Goal: Task Accomplishment & Management: Manage account settings

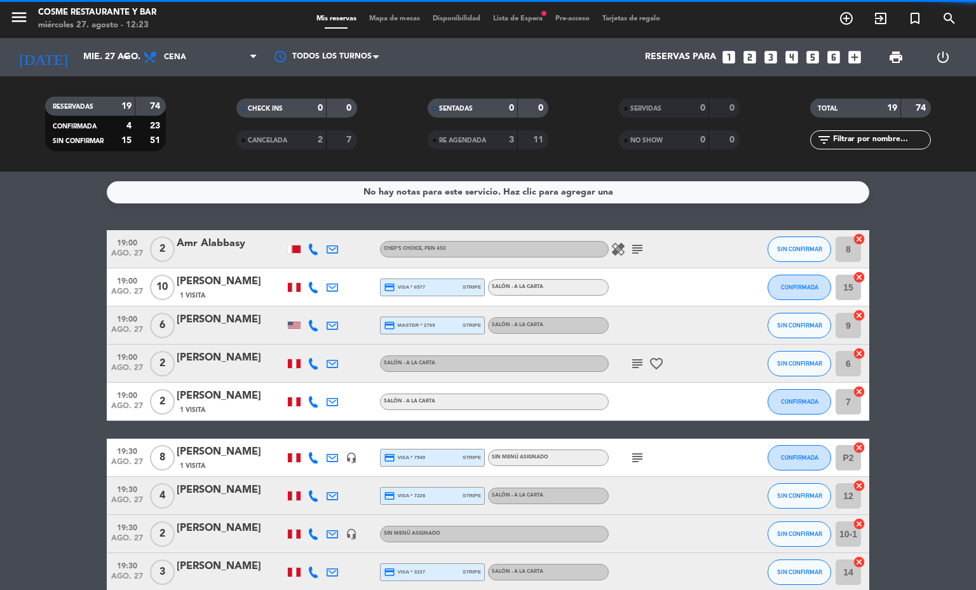
scroll to position [481, 0]
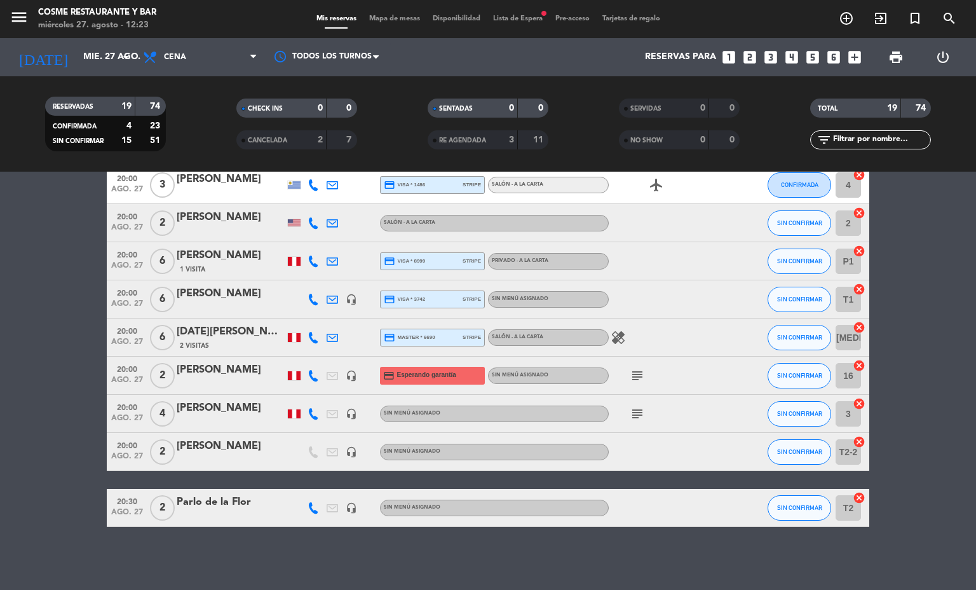
click at [184, 372] on div "[PERSON_NAME]" at bounding box center [231, 370] width 108 height 17
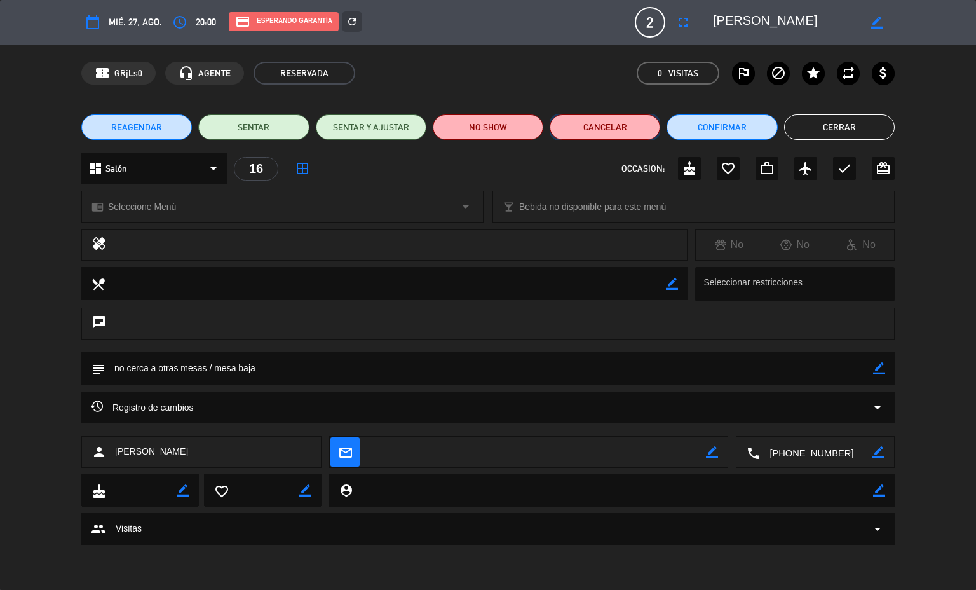
click at [597, 126] on button "Cancelar" at bounding box center [605, 126] width 111 height 25
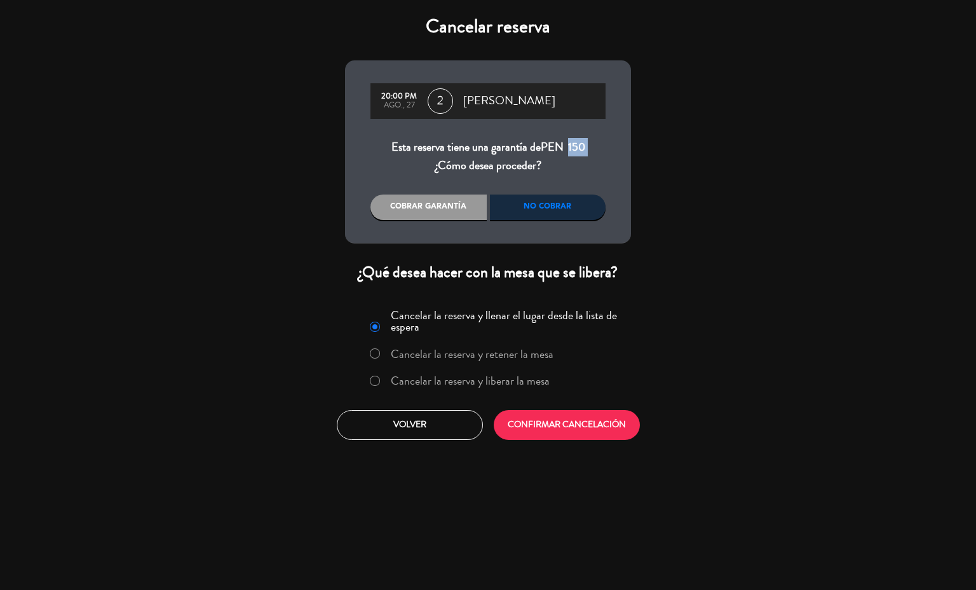
click at [485, 389] on label "Cancelar la reserva y liberar la mesa" at bounding box center [459, 381] width 193 height 23
click at [545, 428] on button "CONFIRMAR CANCELACIÓN" at bounding box center [567, 425] width 146 height 30
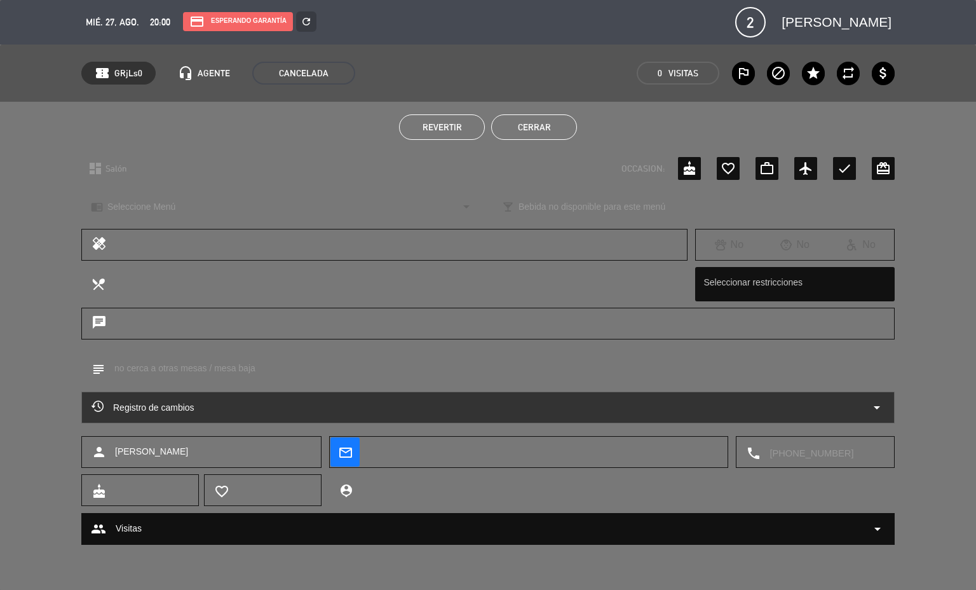
click at [526, 136] on button "Cerrar" at bounding box center [534, 126] width 86 height 25
click at [526, 136] on div "11" at bounding box center [533, 140] width 24 height 15
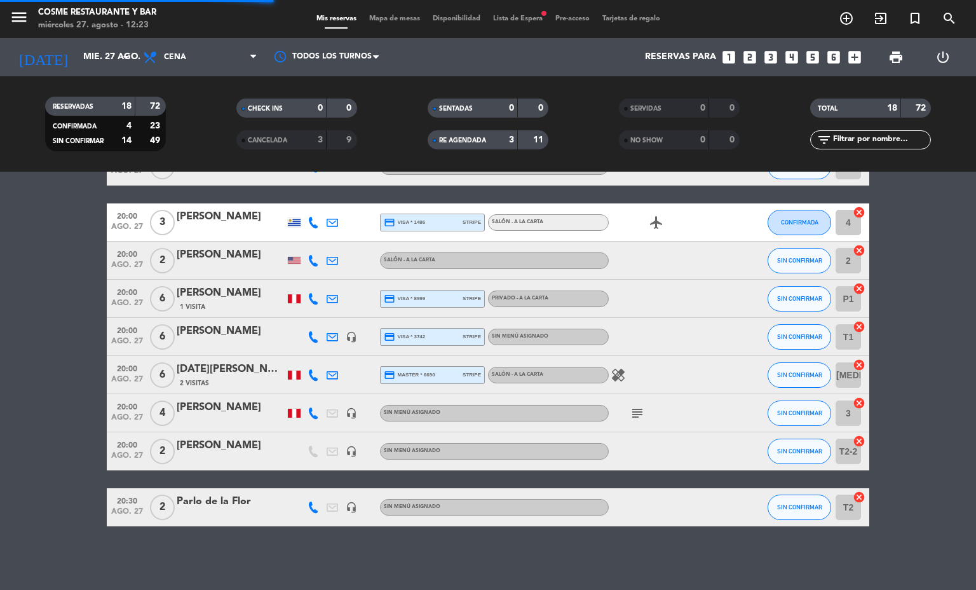
scroll to position [443, 0]
click at [380, 13] on div "Mis reservas Mapa de mesas Disponibilidad Lista de Espera fiber_manual_record P…" at bounding box center [488, 18] width 356 height 11
click at [389, 17] on span "Mapa de mesas" at bounding box center [395, 18] width 64 height 7
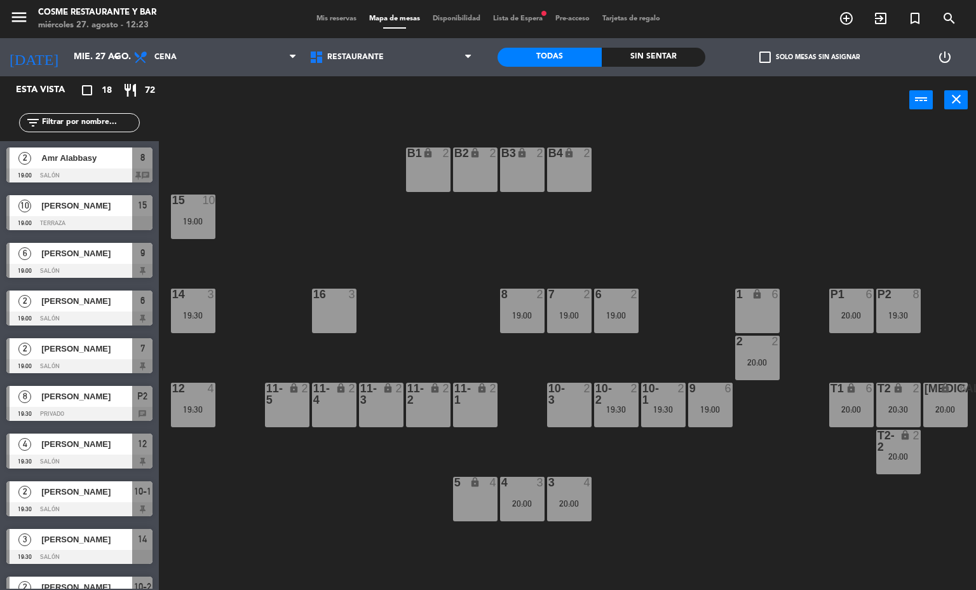
click at [343, 317] on div "16 3" at bounding box center [334, 310] width 44 height 44
click at [343, 308] on div "16 3" at bounding box center [334, 310] width 44 height 44
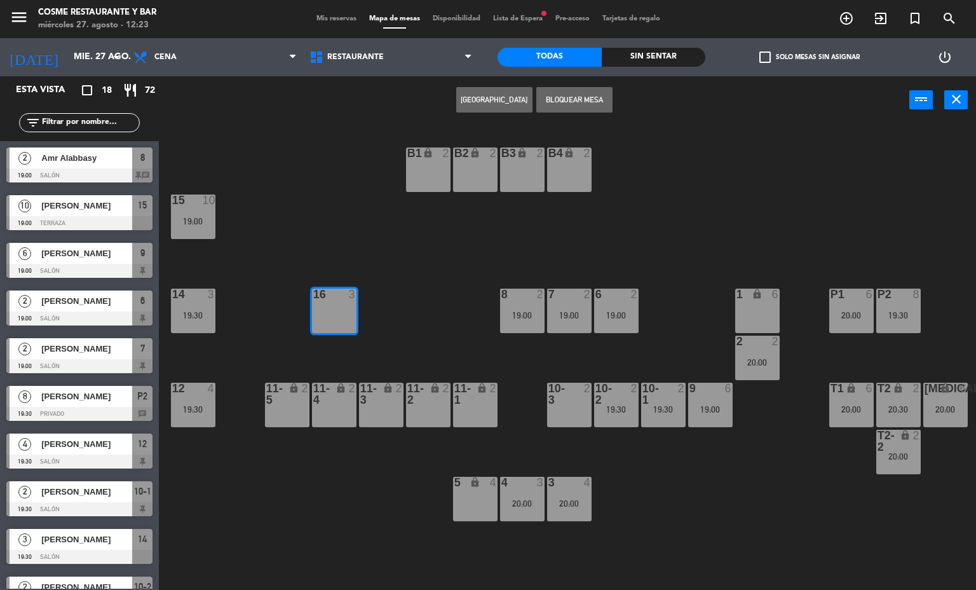
click at [528, 101] on button "[GEOGRAPHIC_DATA]" at bounding box center [494, 99] width 76 height 25
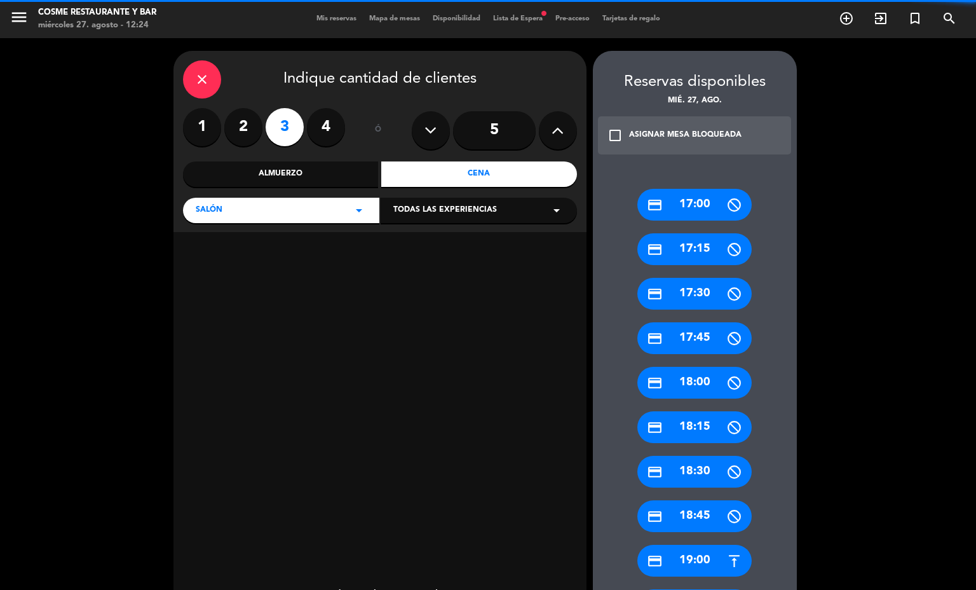
click at [248, 120] on label "2" at bounding box center [243, 127] width 38 height 38
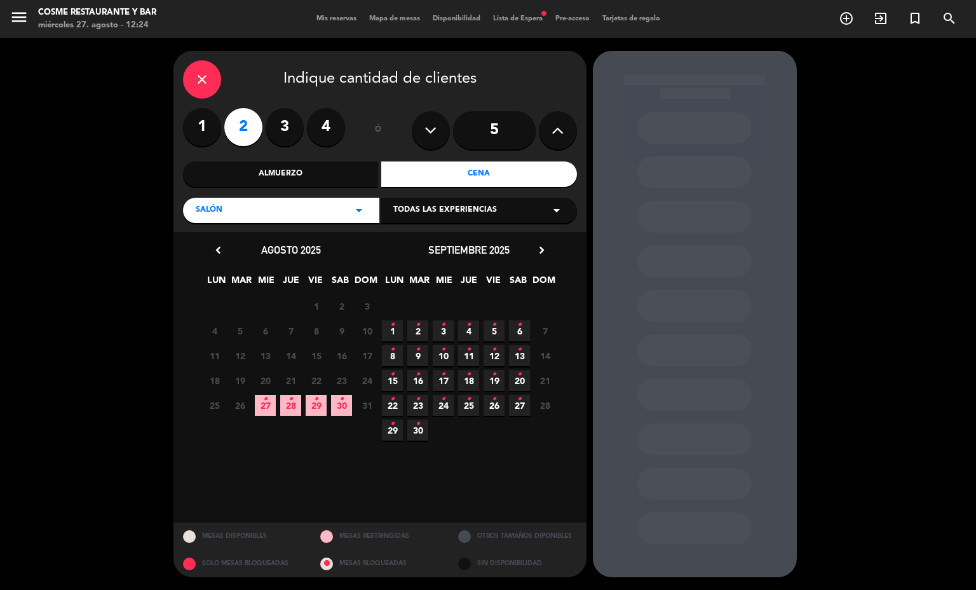
click at [271, 396] on span "27 •" at bounding box center [265, 405] width 21 height 21
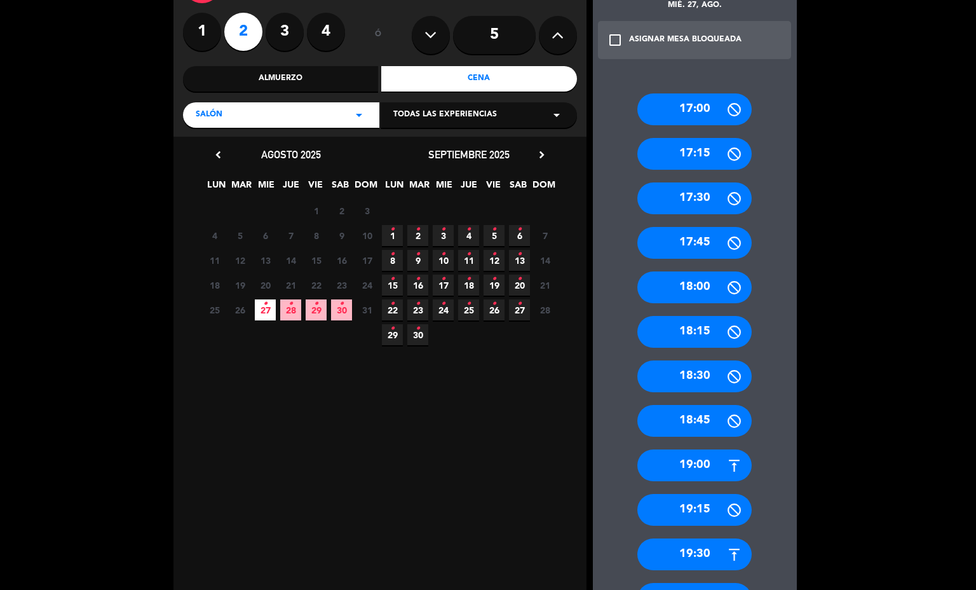
scroll to position [191, 0]
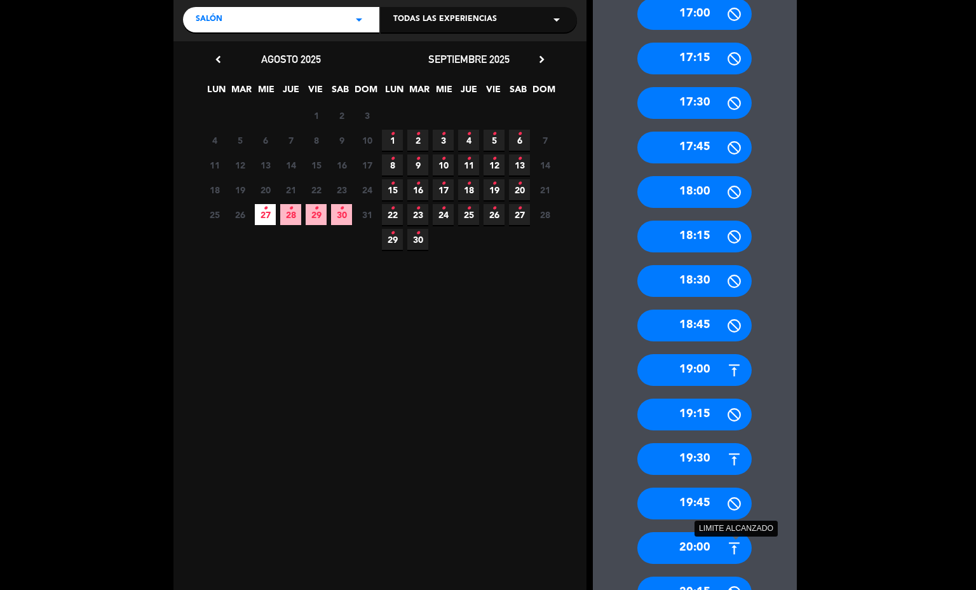
click at [726, 555] on icon at bounding box center [734, 548] width 16 height 16
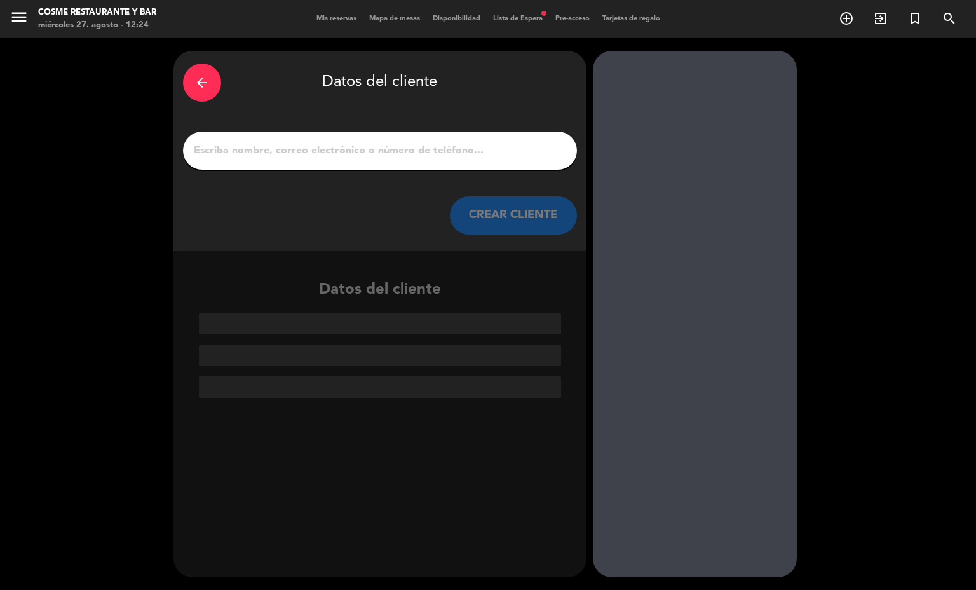
click at [332, 134] on div at bounding box center [380, 151] width 394 height 38
click at [340, 154] on input "1" at bounding box center [380, 151] width 375 height 18
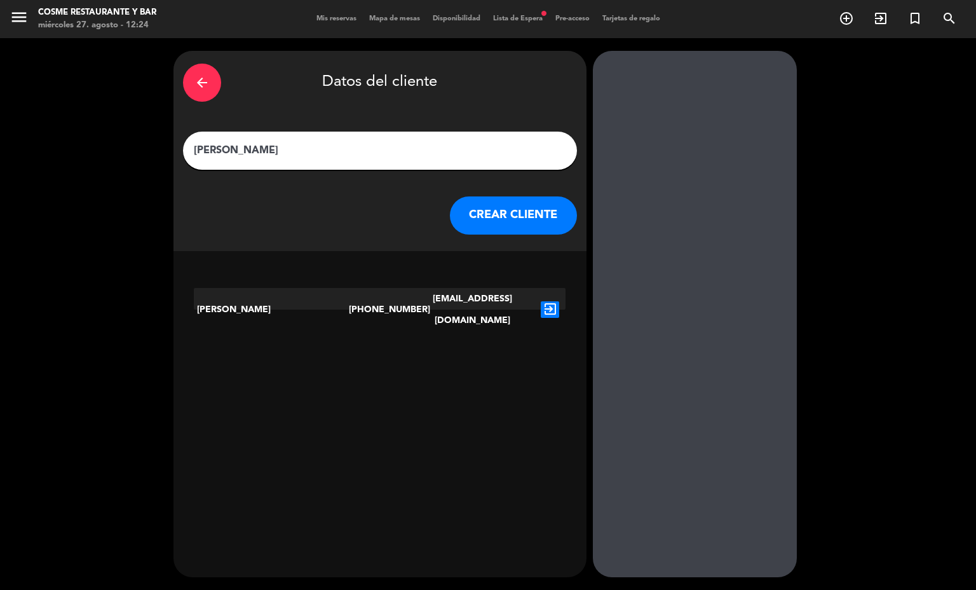
type input "[PERSON_NAME]"
click at [541, 301] on icon "exit_to_app" at bounding box center [550, 309] width 18 height 17
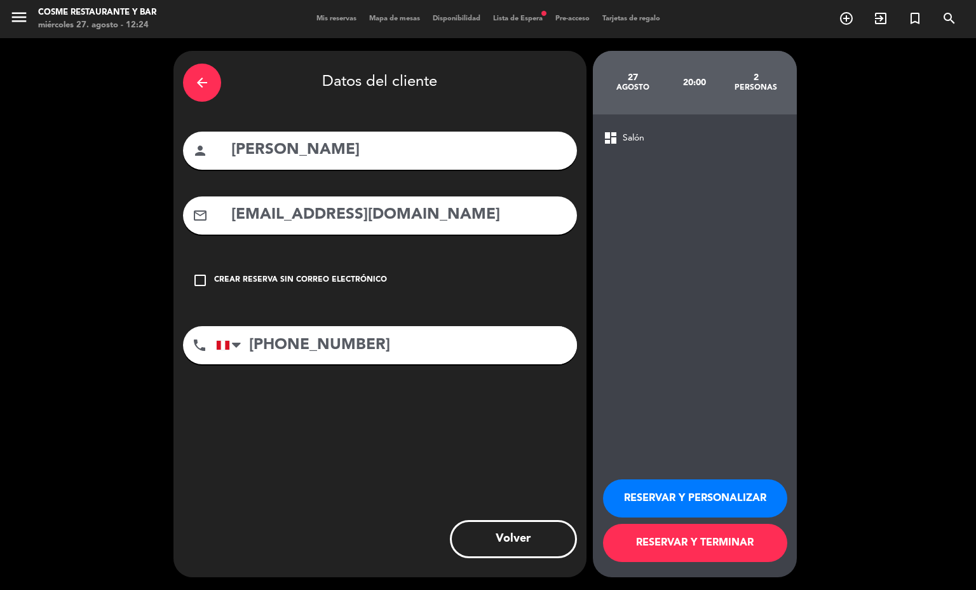
click at [707, 542] on button "RESERVAR Y TERMINAR" at bounding box center [695, 543] width 184 height 38
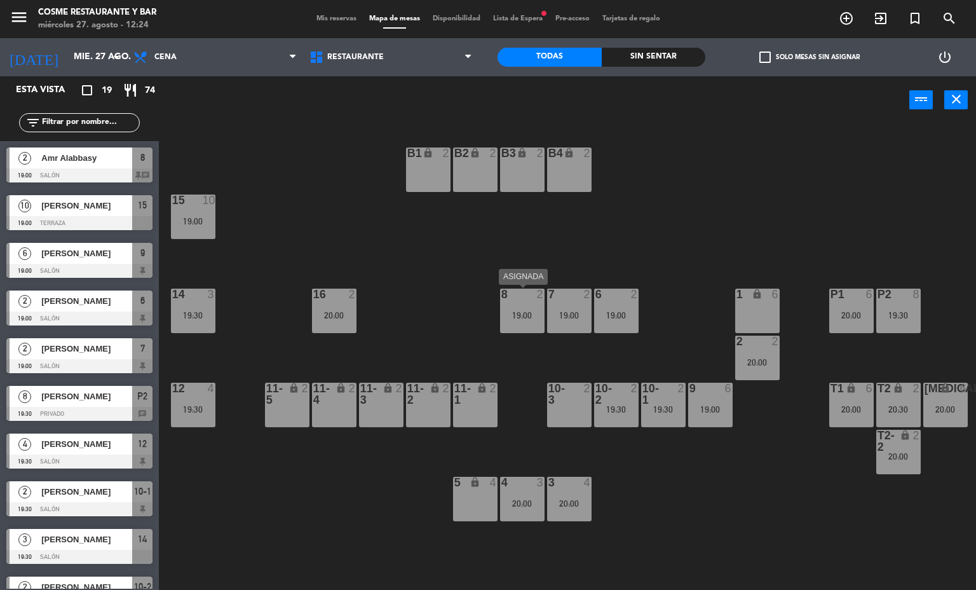
click at [344, 17] on span "Mis reservas" at bounding box center [336, 18] width 53 height 7
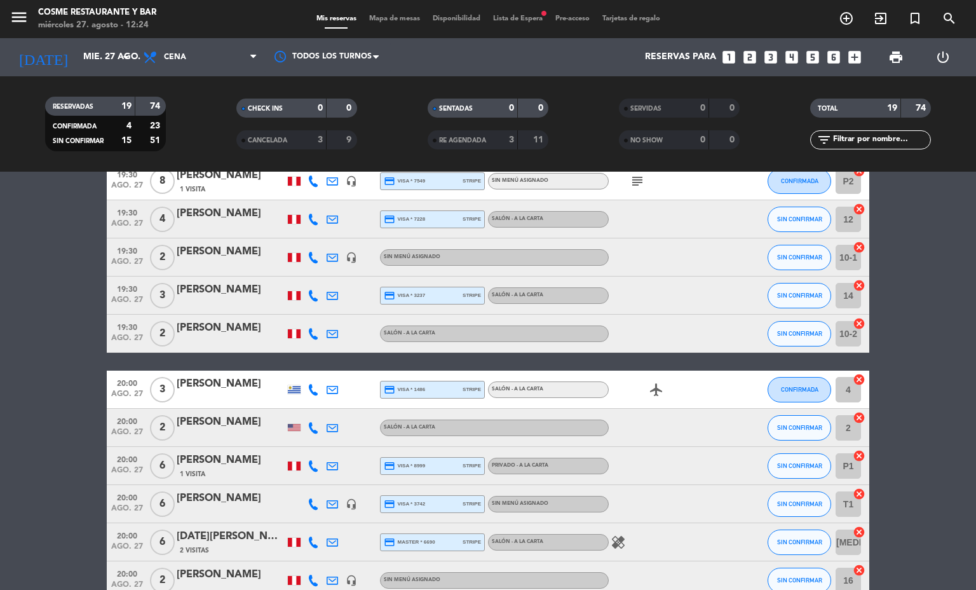
scroll to position [481, 0]
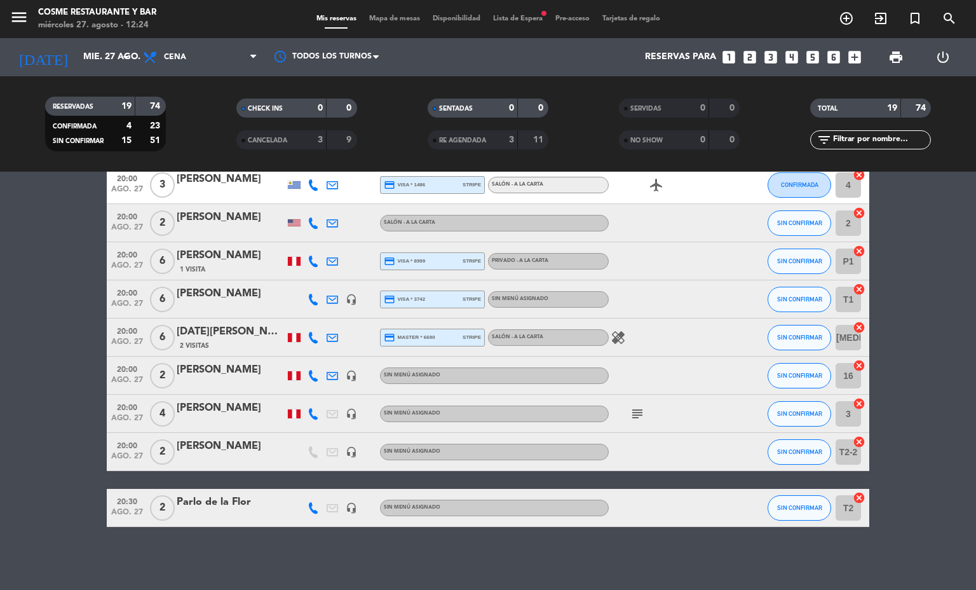
click at [214, 369] on div "[PERSON_NAME]" at bounding box center [231, 370] width 108 height 17
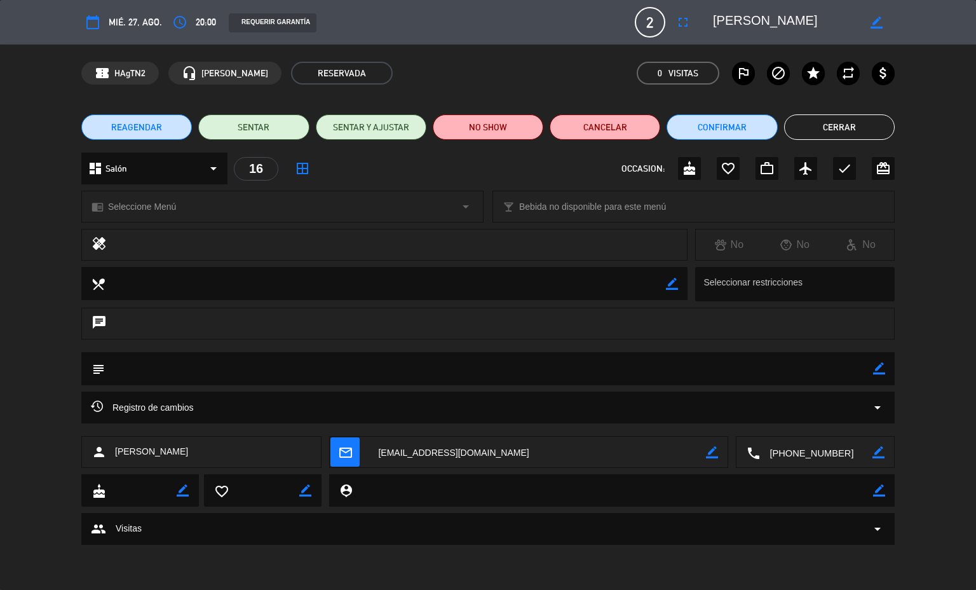
click at [877, 369] on icon "border_color" at bounding box center [879, 368] width 12 height 12
click at [811, 374] on textarea at bounding box center [489, 368] width 768 height 32
click at [860, 367] on textarea at bounding box center [489, 368] width 768 height 32
type textarea "mesa baja /separado de otras mesas"
click at [879, 372] on icon at bounding box center [879, 368] width 12 height 12
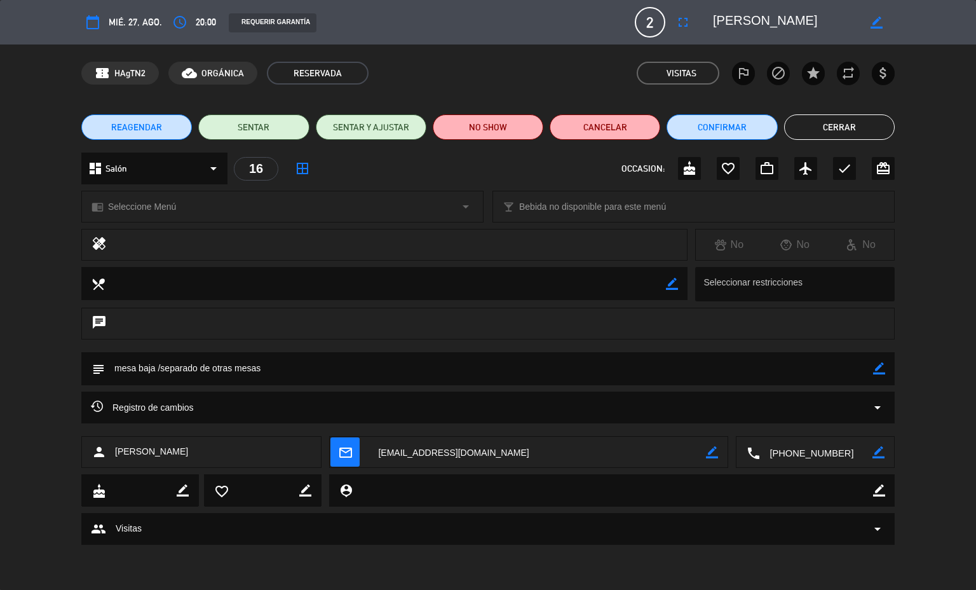
click at [855, 132] on button "Cerrar" at bounding box center [839, 126] width 111 height 25
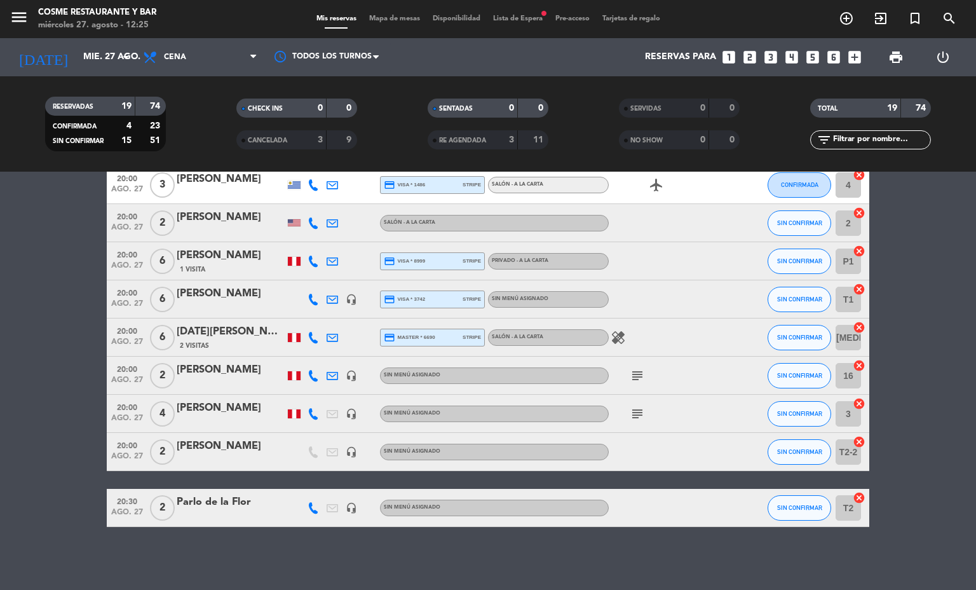
click at [630, 379] on icon "subject" at bounding box center [637, 375] width 15 height 15
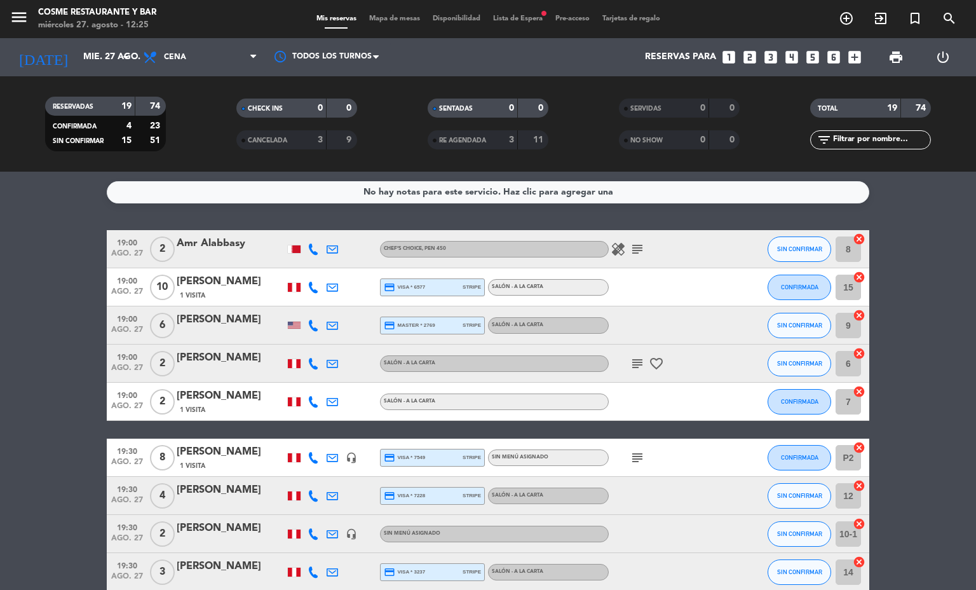
scroll to position [477, 0]
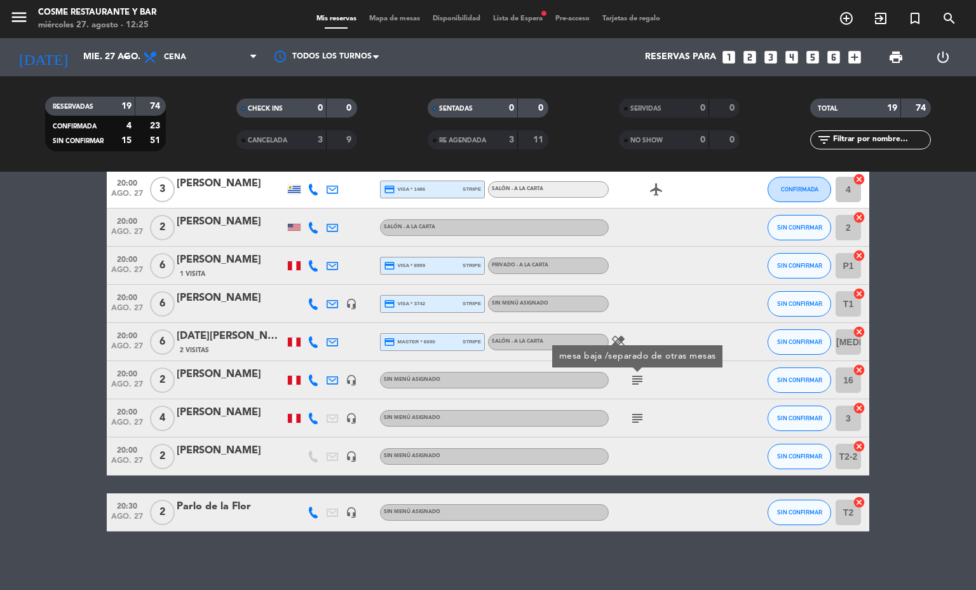
click at [401, 20] on span "Mapa de mesas" at bounding box center [395, 18] width 64 height 7
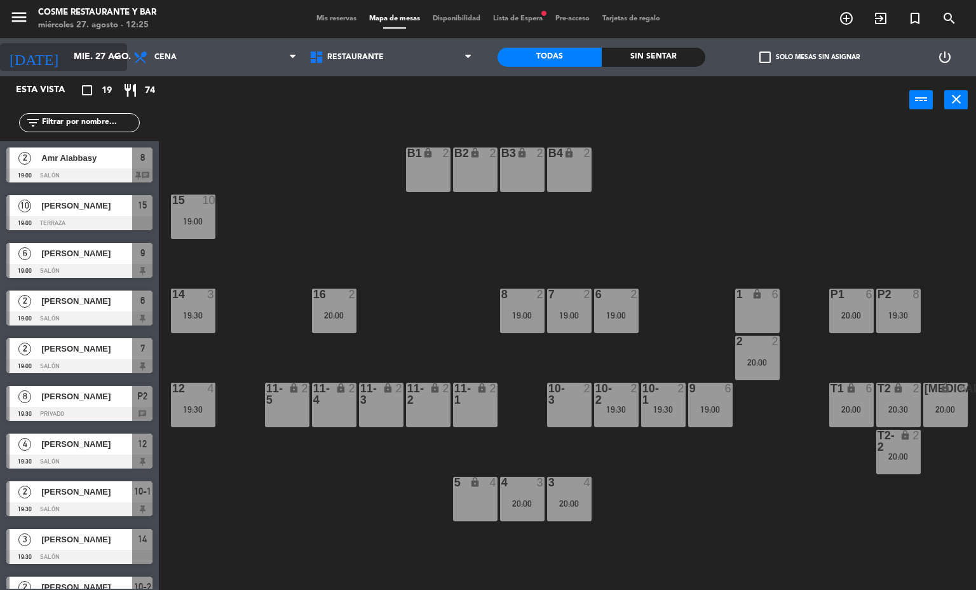
click at [91, 62] on input "mié. 27 ago." at bounding box center [127, 57] width 121 height 23
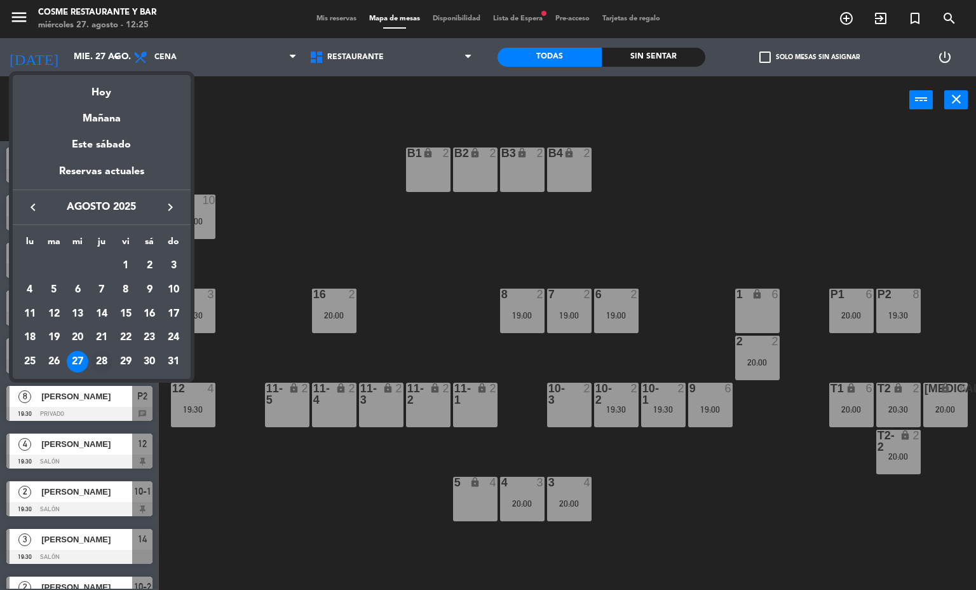
click at [105, 356] on div "28" at bounding box center [102, 362] width 22 height 22
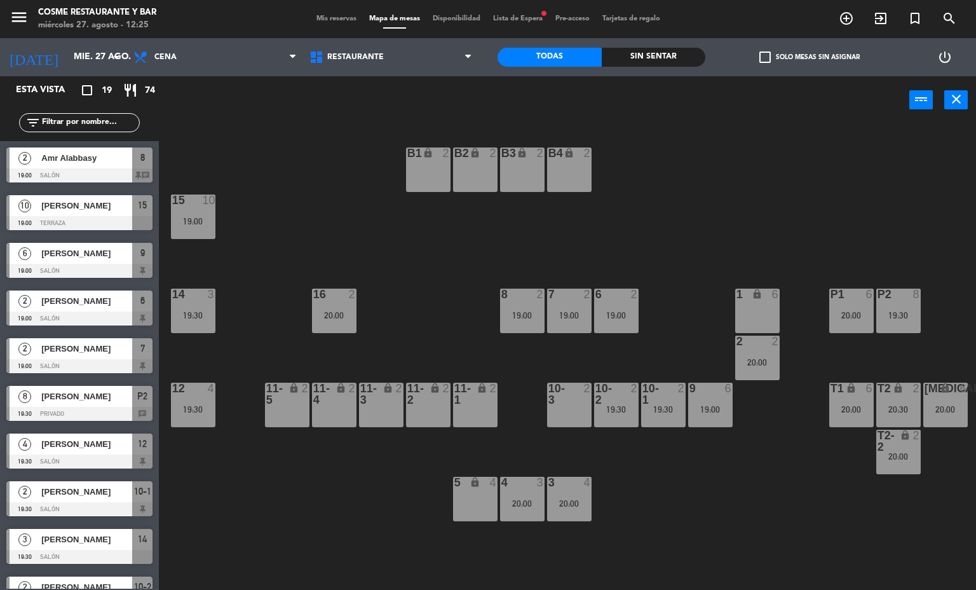
type input "jue. 28 ago."
click at [578, 499] on div "19:45" at bounding box center [569, 503] width 44 height 9
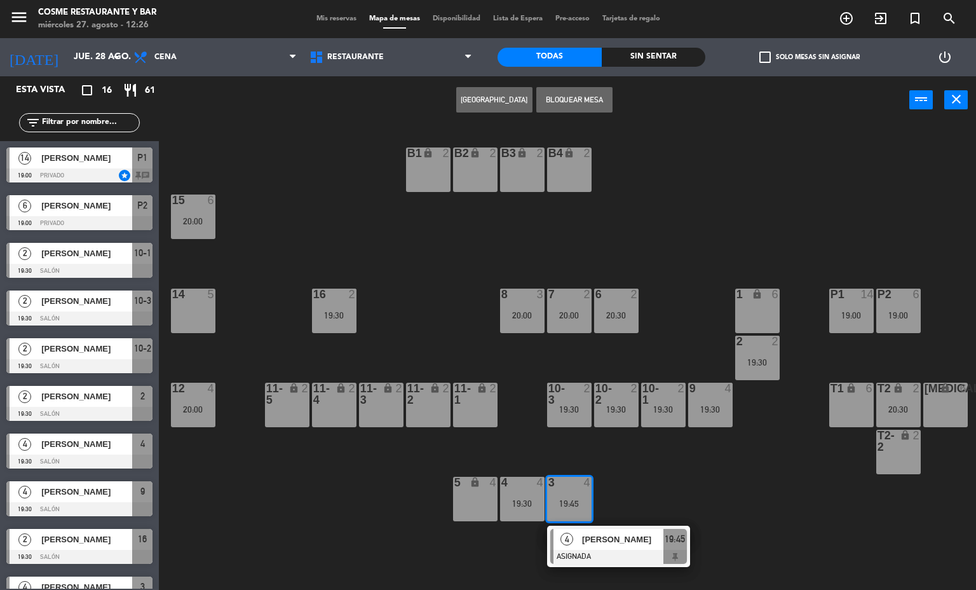
click at [729, 452] on div "B1 lock 2 B2 lock 2 B3 lock 2 B4 lock 2 15 6 20:00 14 5 8 3 20:00 7 2 20:00 6 2…" at bounding box center [572, 358] width 808 height 466
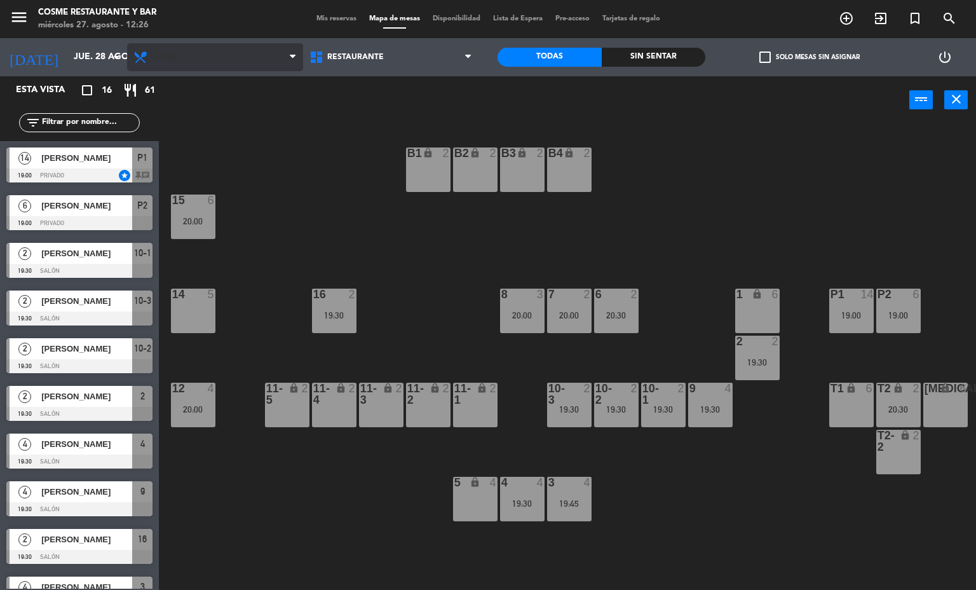
click at [227, 48] on span "Cena" at bounding box center [215, 57] width 176 height 28
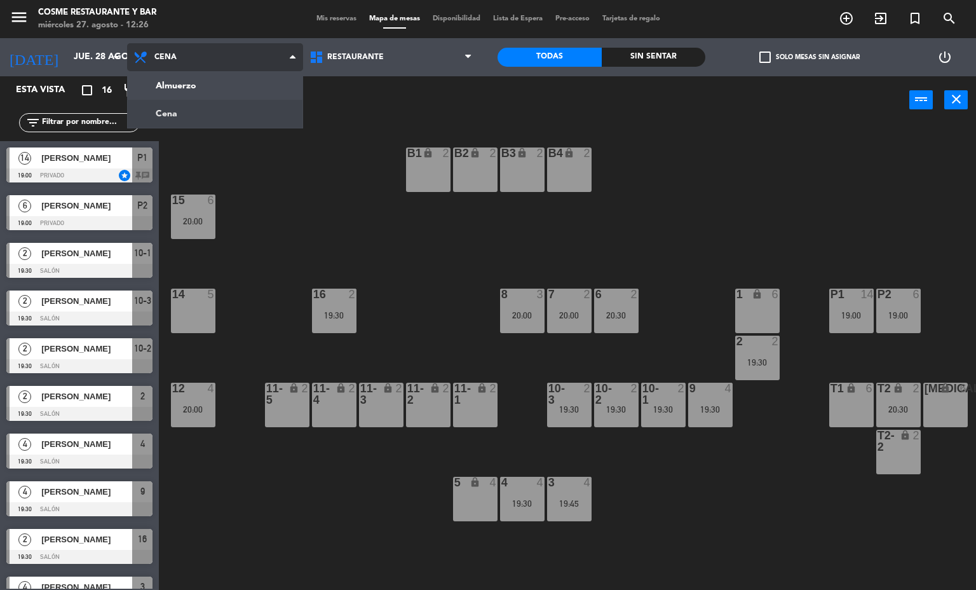
click at [250, 79] on ng-component "menu [PERSON_NAME] Restaurante y Bar [DATE] 27. agosto - 12:26 Mis reservas Map…" at bounding box center [488, 295] width 976 height 590
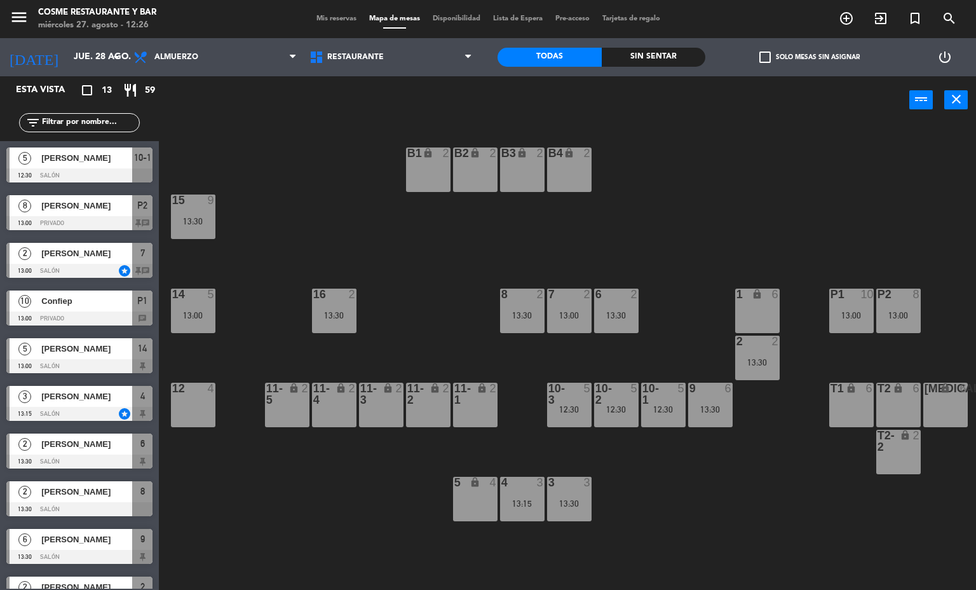
click at [578, 500] on div "13:30" at bounding box center [569, 503] width 44 height 9
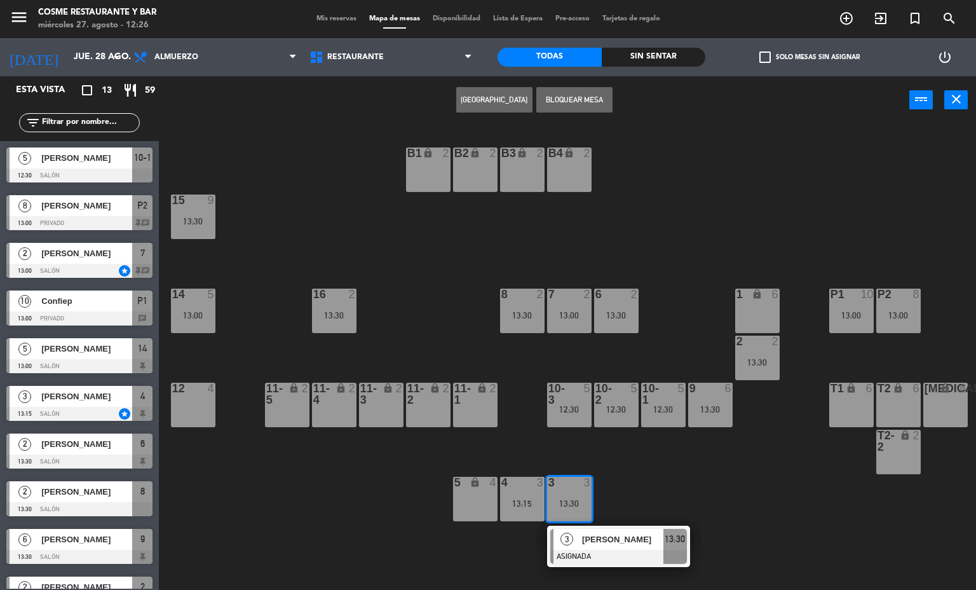
click at [662, 478] on div "B1 lock 2 B2 lock 2 B3 lock 2 B4 lock 2 15 9 13:30 14 5 13:00 8 2 13:30 7 2 13:…" at bounding box center [572, 358] width 808 height 466
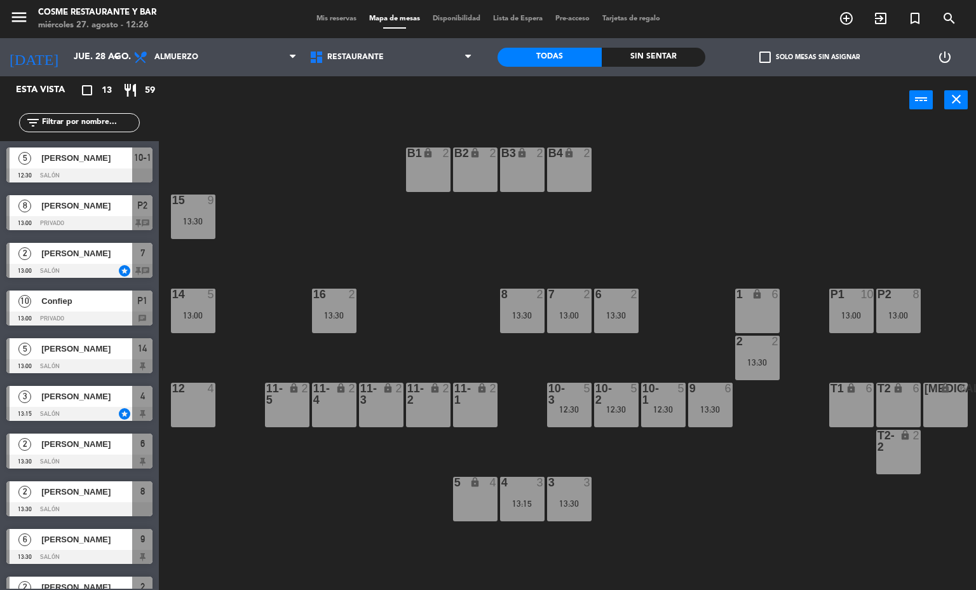
click at [538, 501] on div "13:15" at bounding box center [522, 503] width 44 height 9
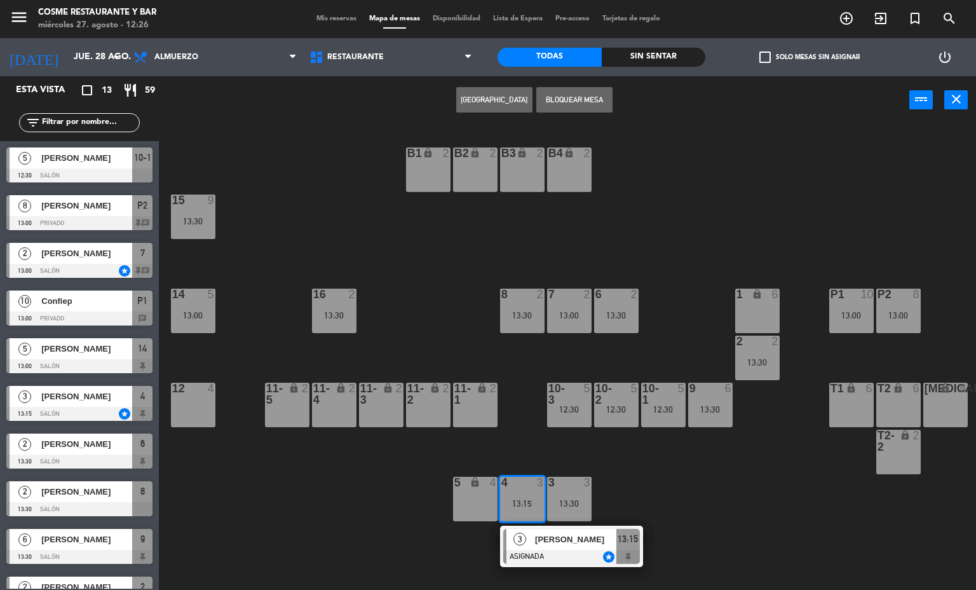
click at [645, 492] on div "B1 lock 2 B2 lock 2 B3 lock 2 B4 lock 2 15 9 13:30 14 5 13:00 8 2 13:30 7 2 13:…" at bounding box center [572, 358] width 808 height 466
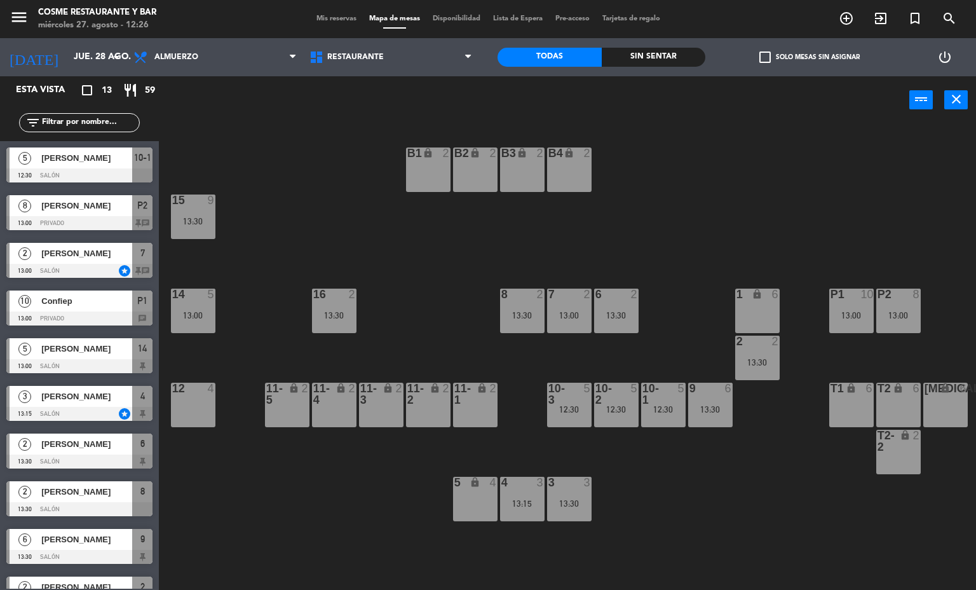
click at [193, 311] on div "13:00" at bounding box center [193, 315] width 44 height 9
click at [308, 490] on div "B1 lock 2 B2 lock 2 B3 lock 2 B4 lock 2 15 9 13:30 14 5 13:00 8 2 13:30 7 2 13:…" at bounding box center [572, 358] width 808 height 466
click at [332, 19] on span "Mis reservas" at bounding box center [336, 18] width 53 height 7
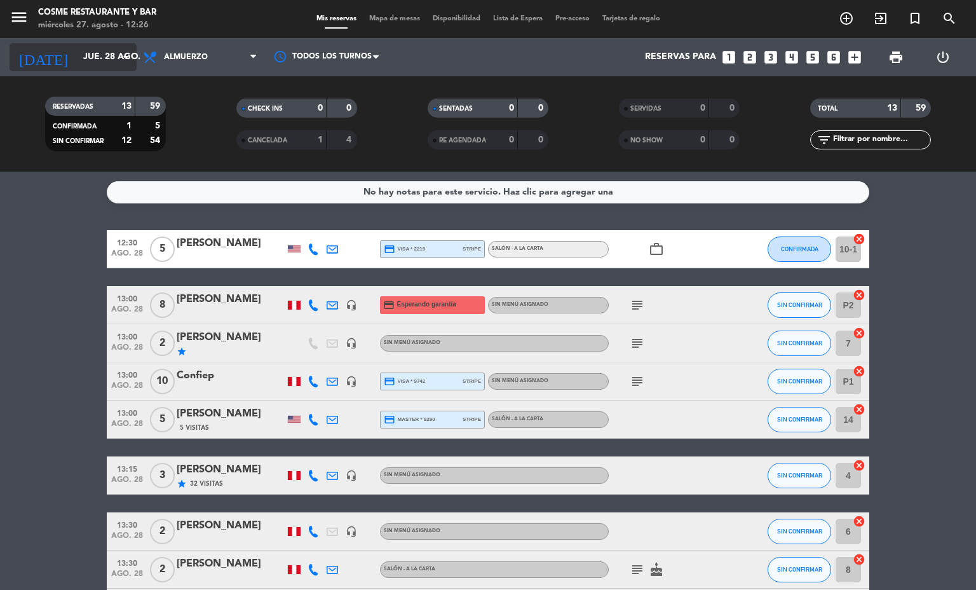
click at [86, 69] on div "[DATE] [DATE] arrow_drop_down" at bounding box center [73, 57] width 127 height 28
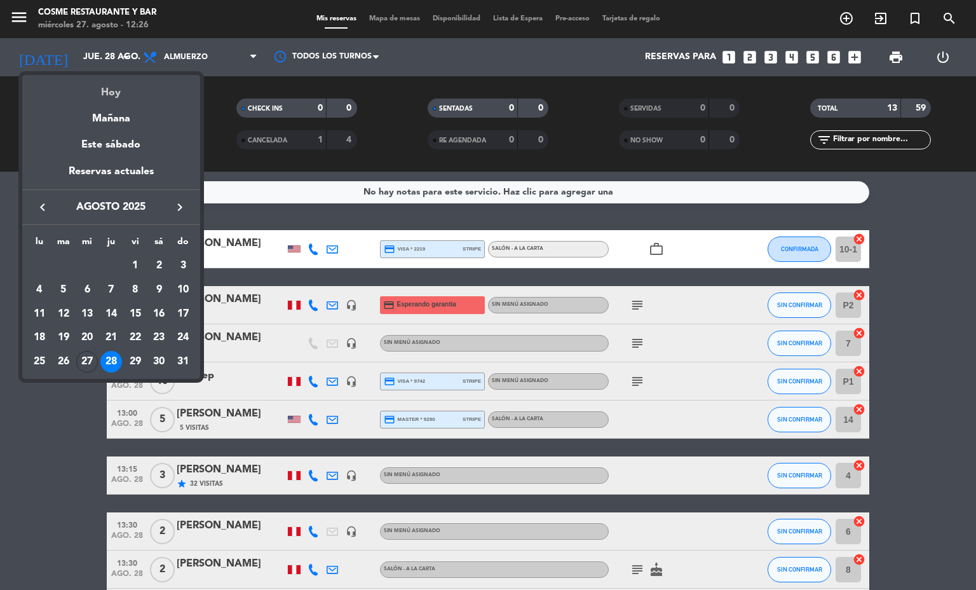
click at [88, 99] on div "Hoy" at bounding box center [111, 88] width 178 height 26
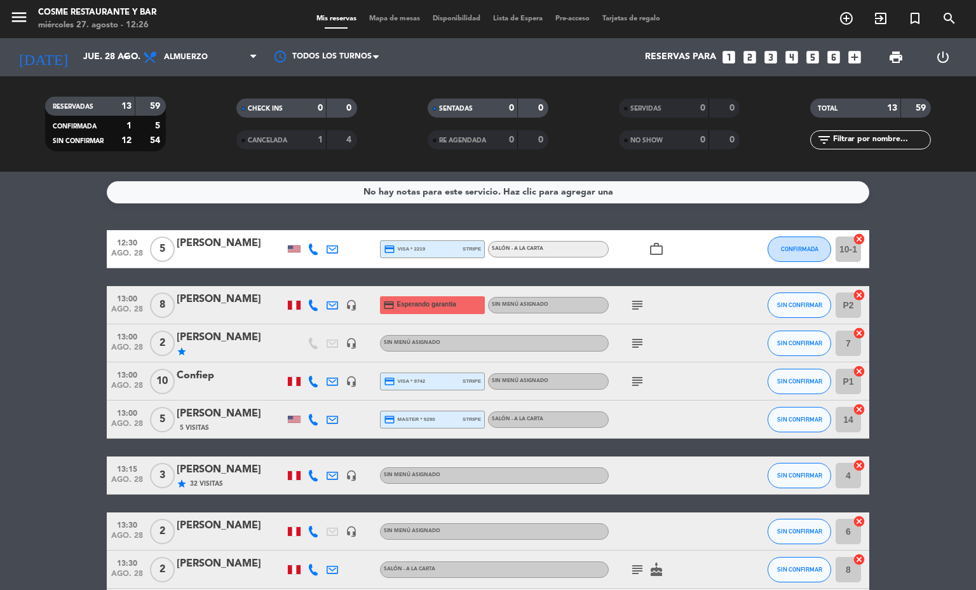
type input "mié. 27 ago."
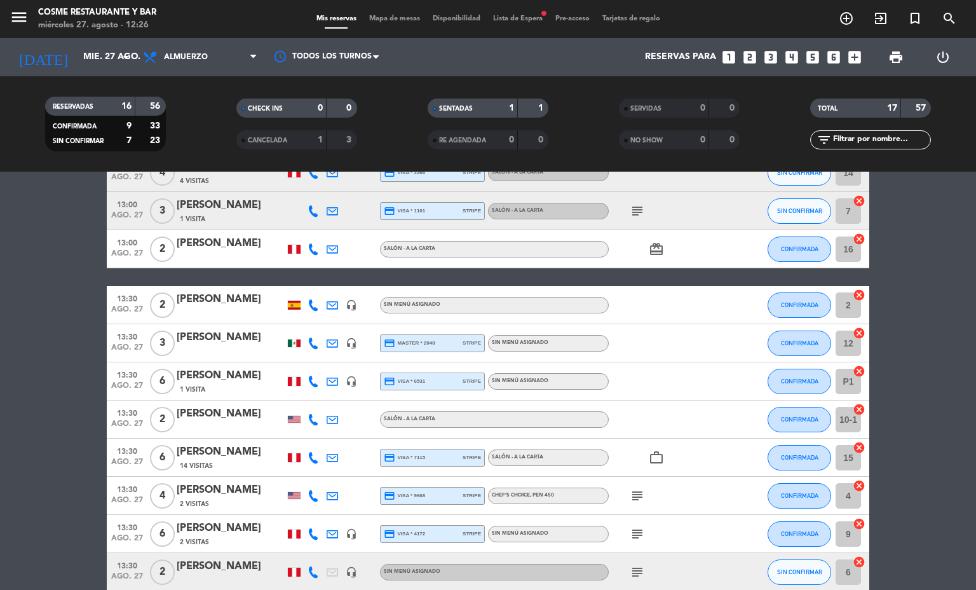
scroll to position [387, 0]
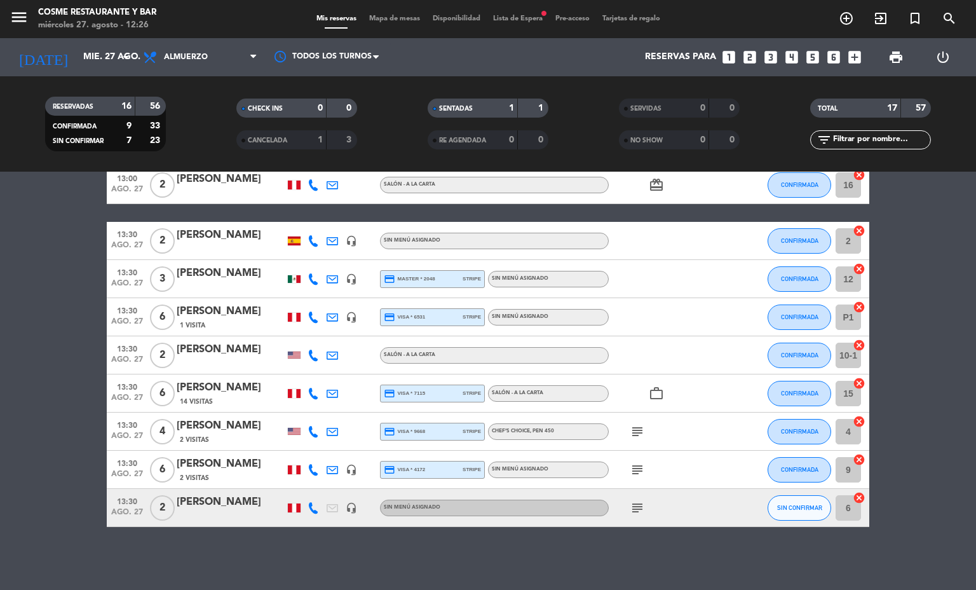
click at [387, 15] on span "Mapa de mesas" at bounding box center [395, 18] width 64 height 7
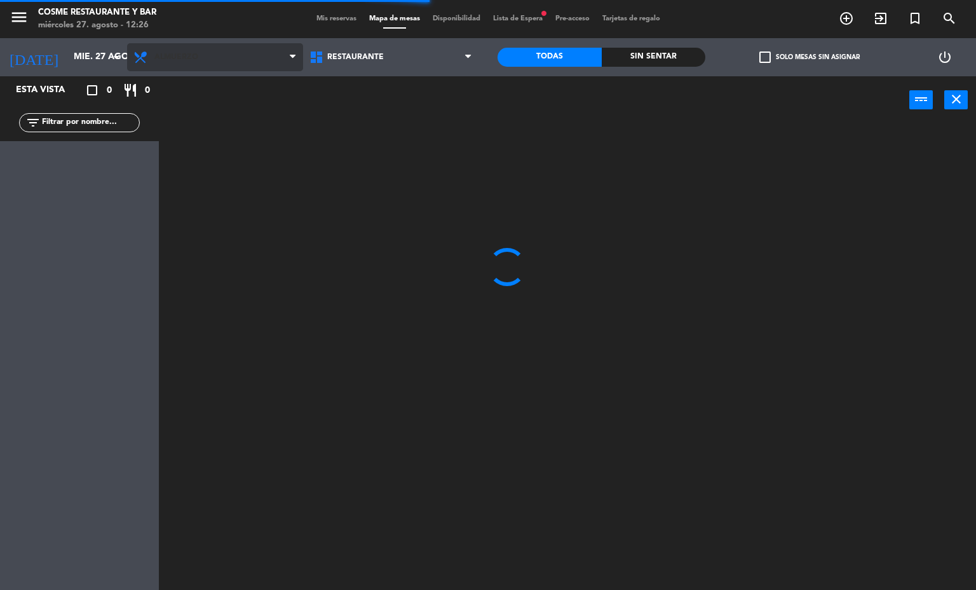
click at [180, 56] on span "Almuerzo" at bounding box center [176, 57] width 44 height 9
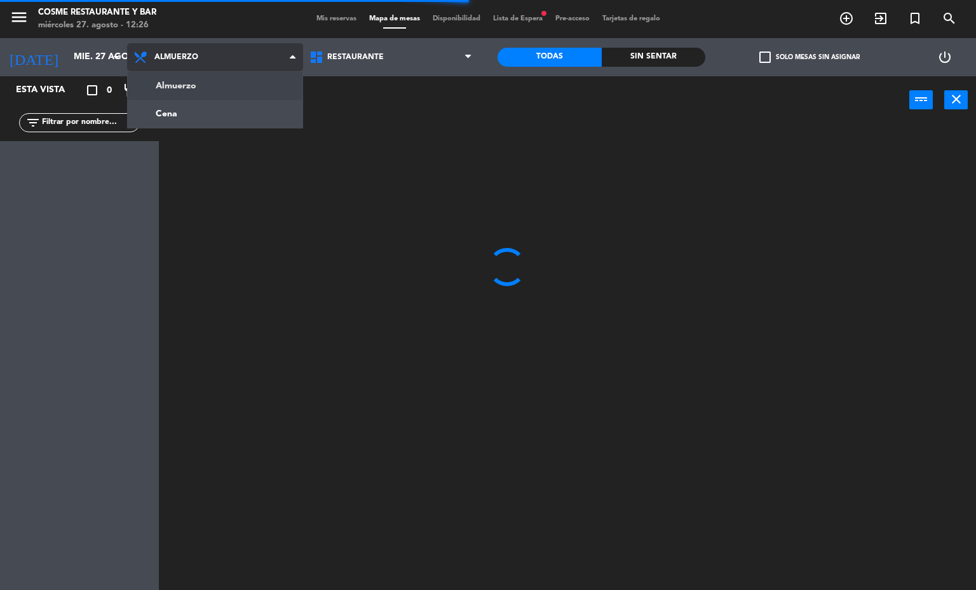
click at [233, 107] on ng-component "menu [PERSON_NAME] Restaurante y Bar [DATE] 27. agosto - 12:26 Mis reservas Map…" at bounding box center [488, 295] width 976 height 590
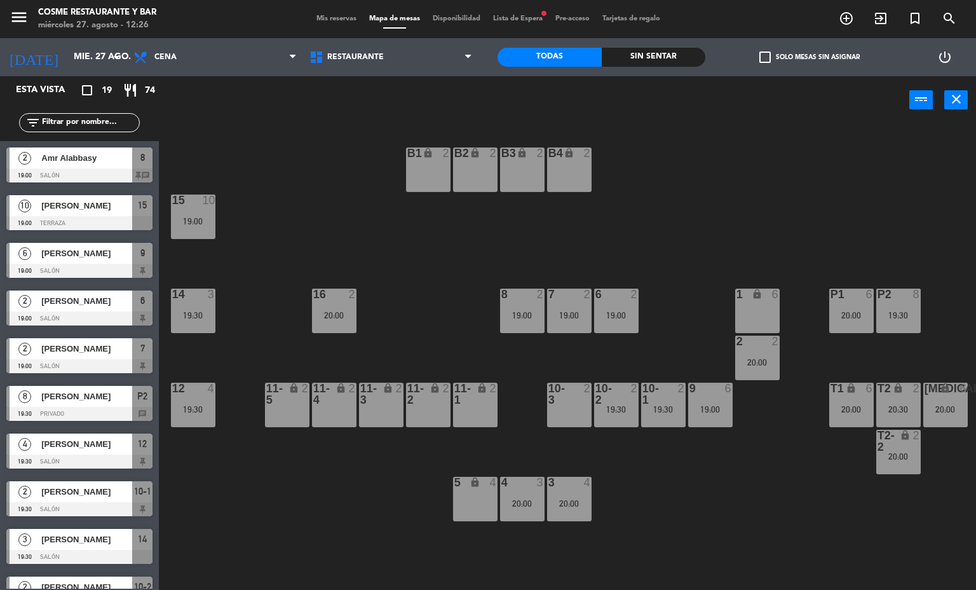
click at [325, 290] on div at bounding box center [333, 293] width 21 height 11
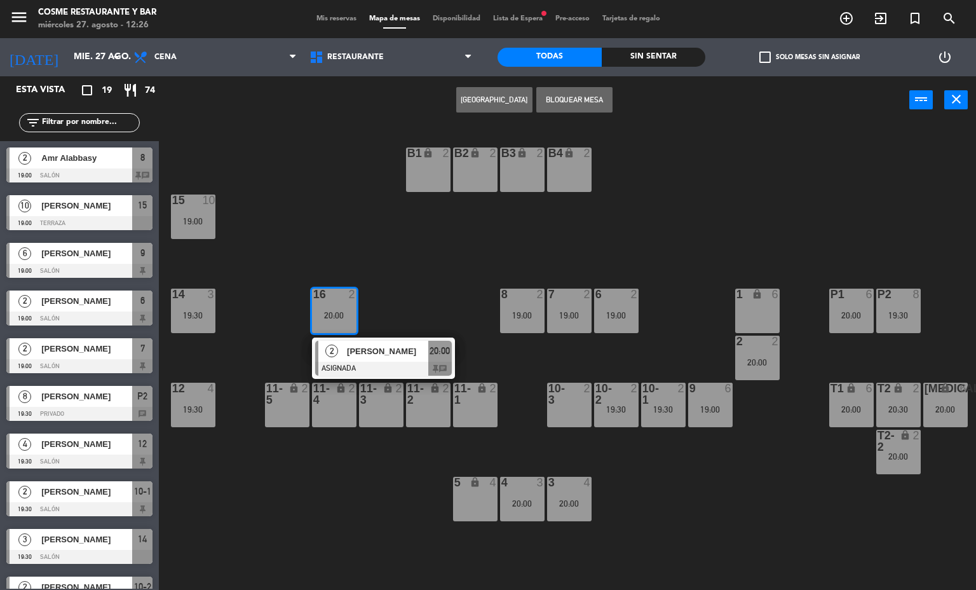
click at [389, 349] on span "[PERSON_NAME]" at bounding box center [387, 350] width 81 height 13
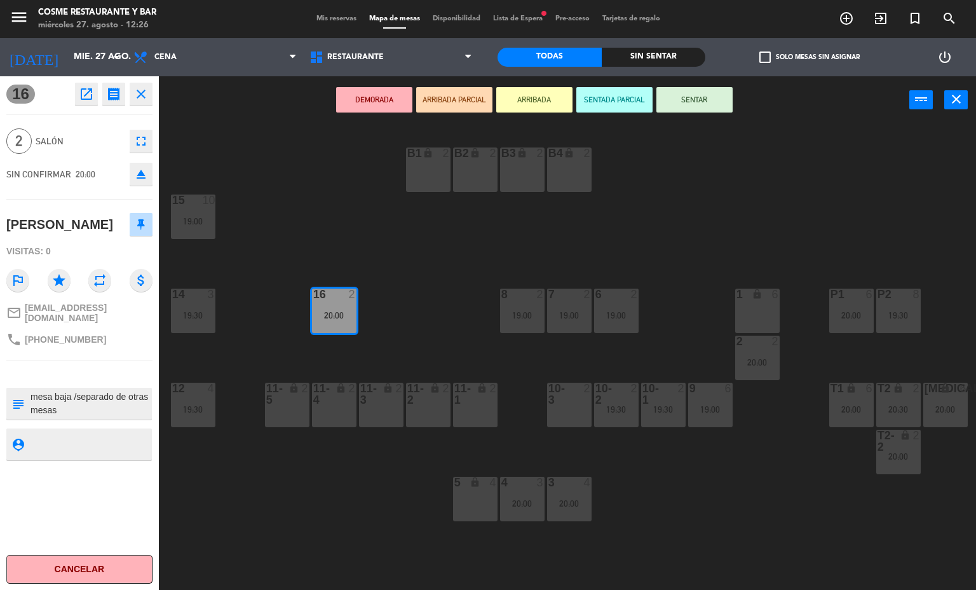
click at [384, 382] on icon "lock" at bounding box center [387, 387] width 11 height 11
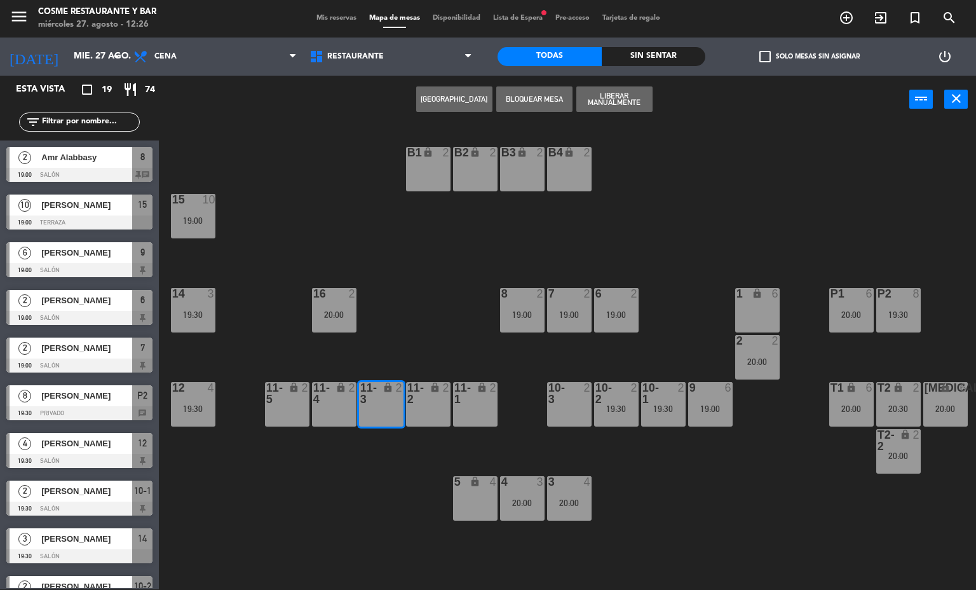
scroll to position [132, 0]
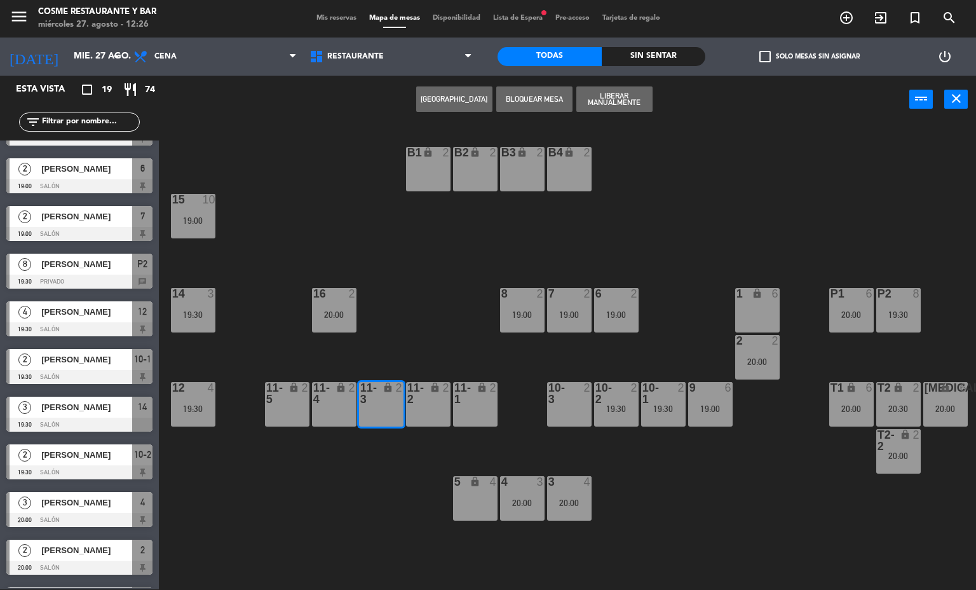
click at [330, 18] on span "Mis reservas" at bounding box center [336, 18] width 53 height 7
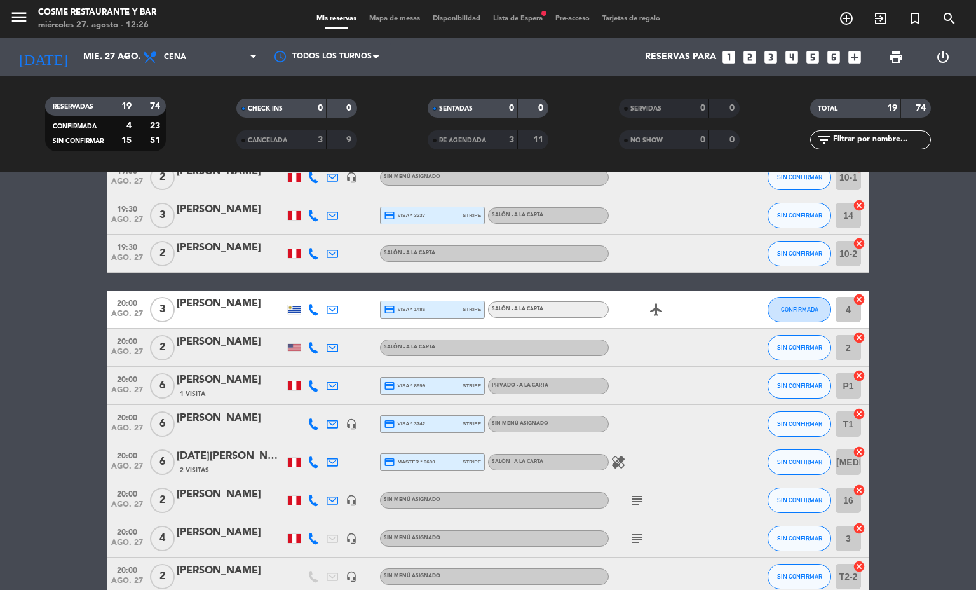
scroll to position [368, 0]
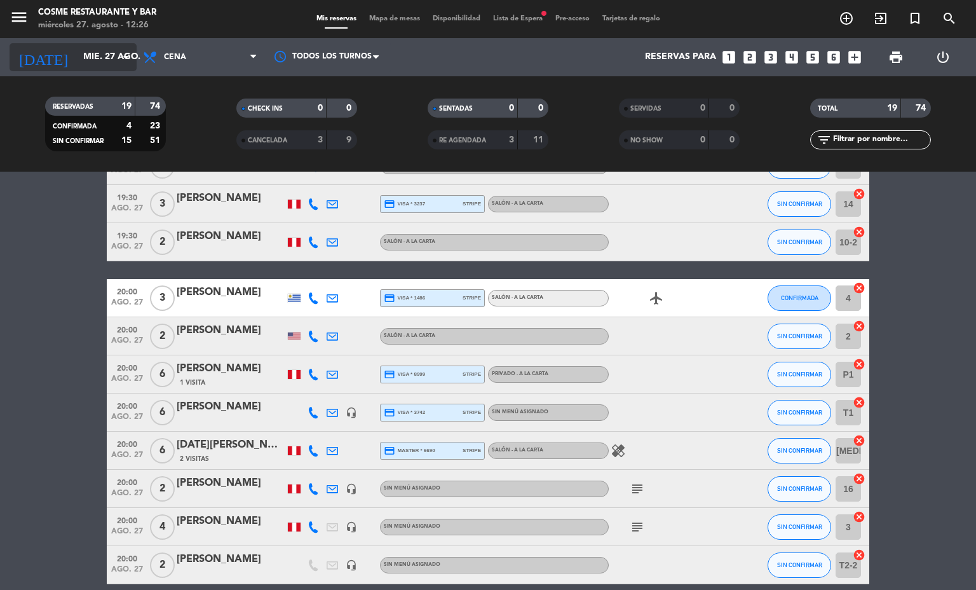
click at [107, 52] on input "mié. 27 ago." at bounding box center [137, 57] width 121 height 23
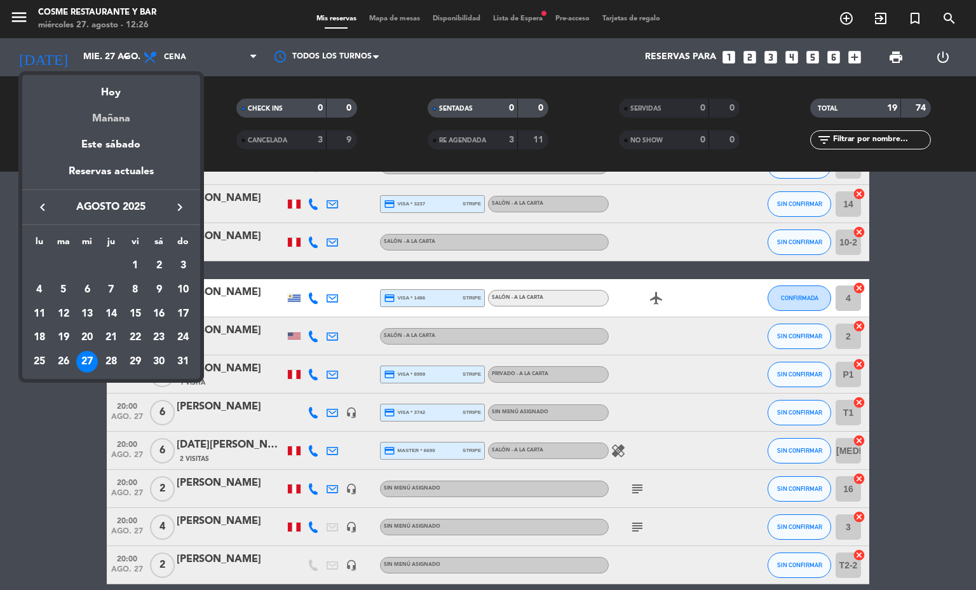
click at [125, 117] on div "Mañana" at bounding box center [111, 114] width 178 height 26
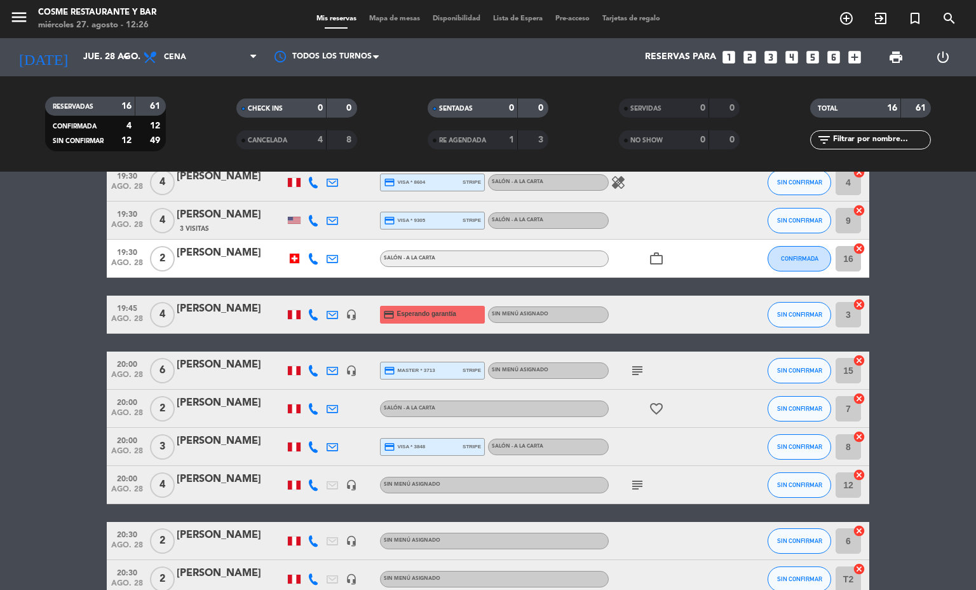
scroll to position [316, 0]
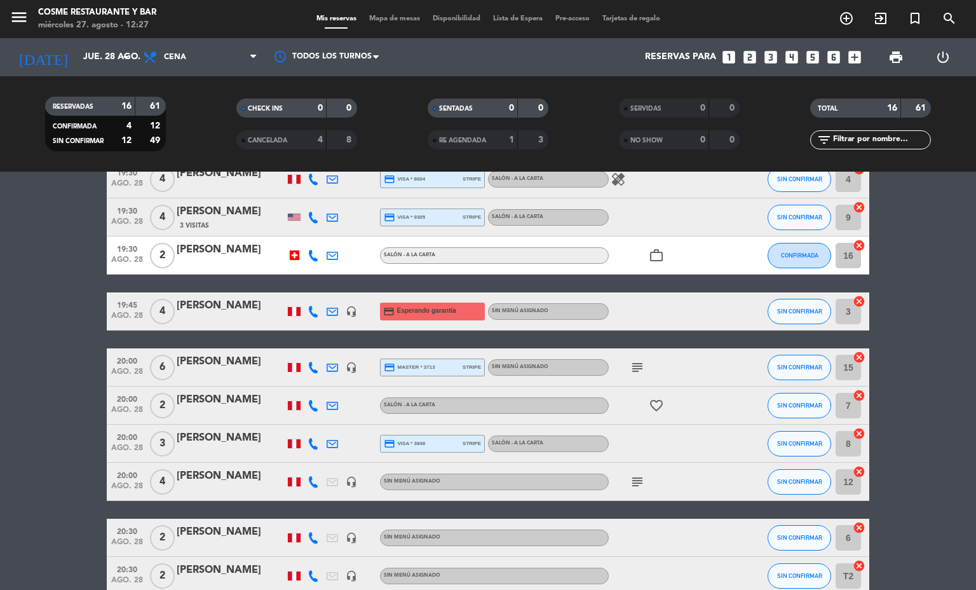
click at [346, 311] on icon "headset_mic" at bounding box center [351, 311] width 11 height 11
click at [123, 305] on span "19:45" at bounding box center [127, 304] width 32 height 15
click at [233, 311] on div "[PERSON_NAME]" at bounding box center [231, 305] width 108 height 17
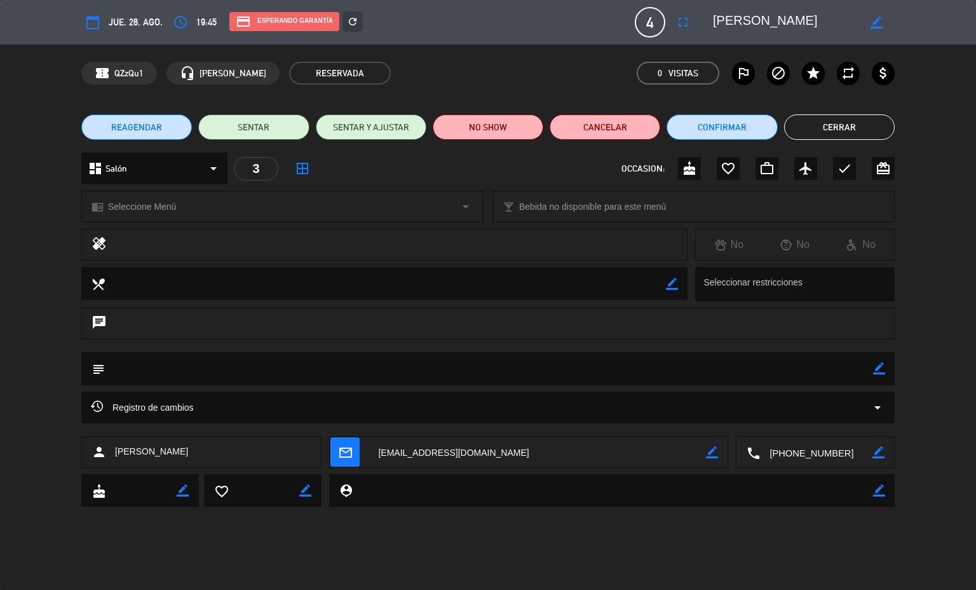
click at [808, 454] on textarea at bounding box center [816, 452] width 112 height 32
click at [804, 418] on span "Click para copiar" at bounding box center [800, 421] width 67 height 13
click at [842, 130] on button "Cerrar" at bounding box center [839, 126] width 111 height 25
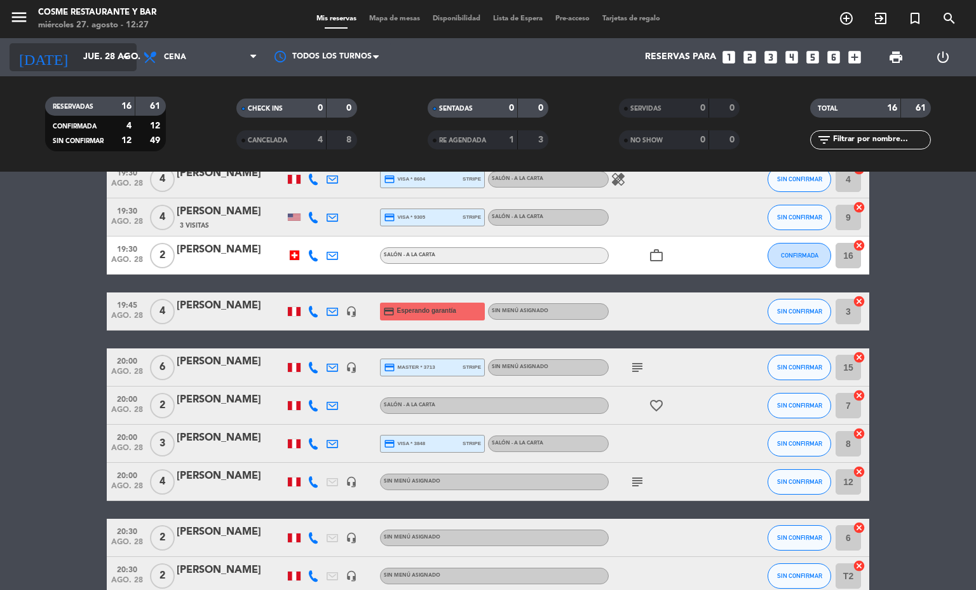
click at [90, 57] on input "jue. 28 ago." at bounding box center [137, 57] width 121 height 23
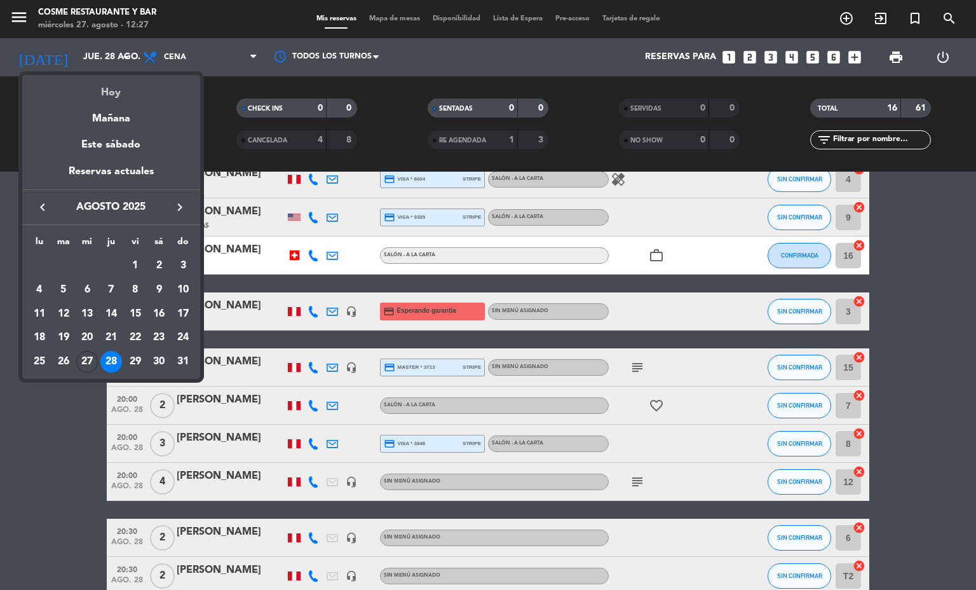
click at [125, 91] on div "Hoy" at bounding box center [111, 88] width 178 height 26
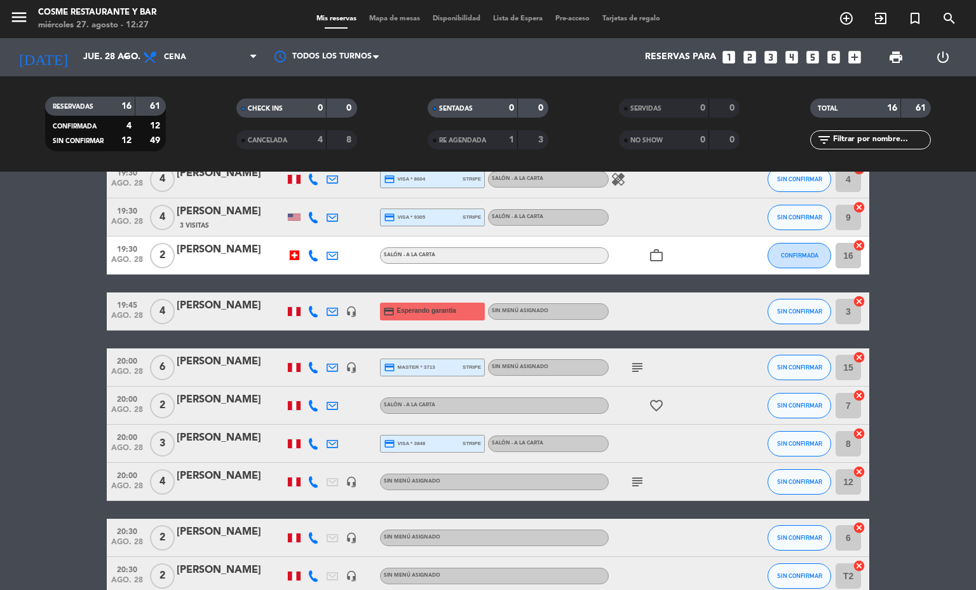
type input "mié. 27 ago."
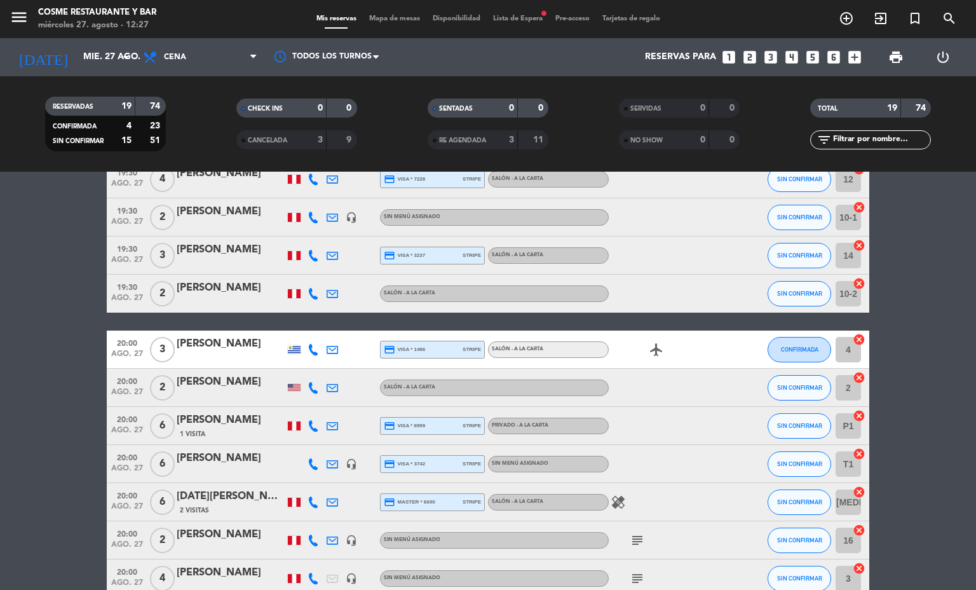
click at [182, 37] on div "menu [PERSON_NAME] Restaurante y Bar [DATE] 27. agosto - 12:27 Mis reservas Map…" at bounding box center [488, 19] width 976 height 38
click at [182, 43] on span "Cena" at bounding box center [200, 57] width 127 height 28
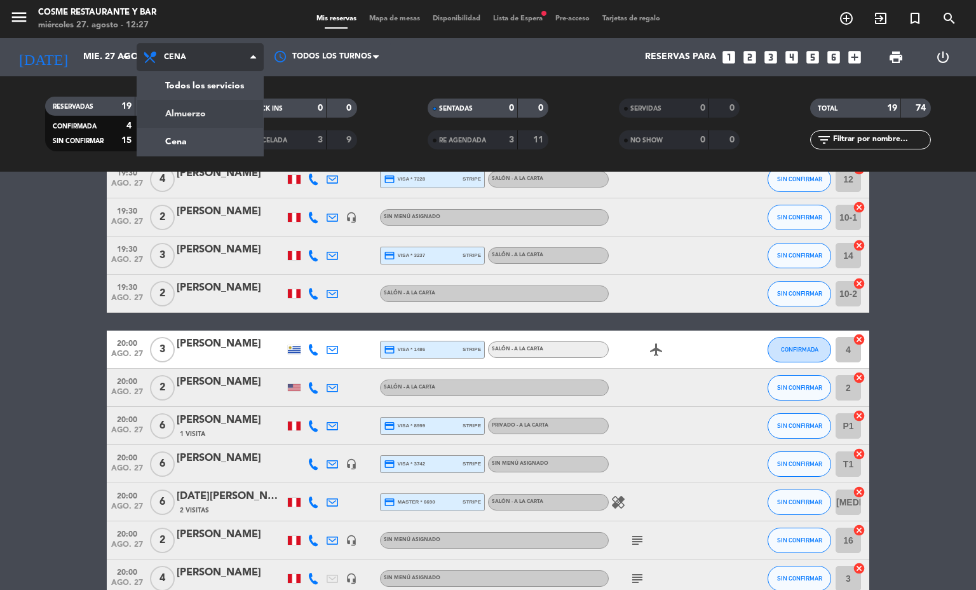
click at [198, 103] on div "menu [PERSON_NAME] Restaurante y Bar [DATE] 27. agosto - 12:27 Mis reservas Map…" at bounding box center [488, 86] width 976 height 172
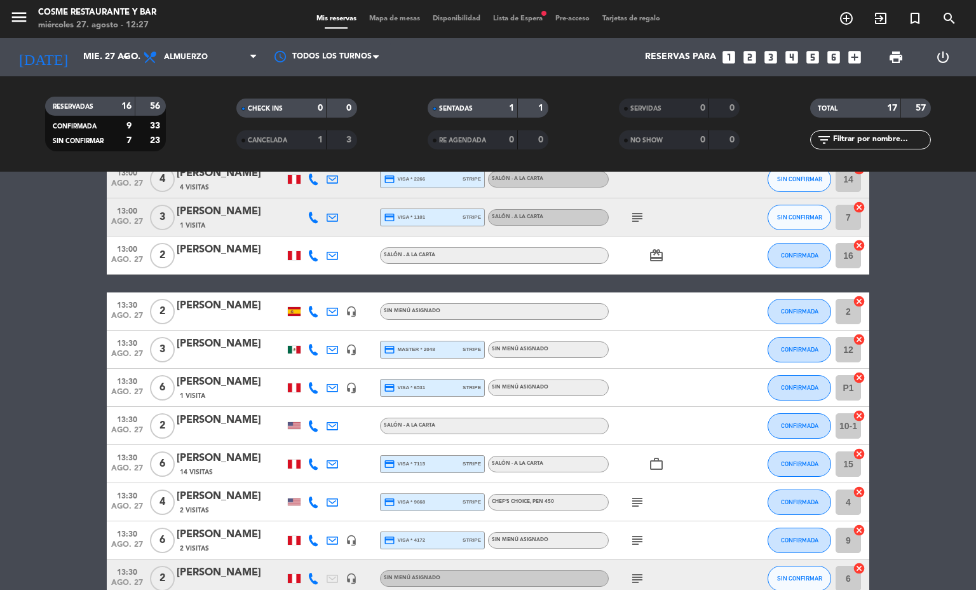
click at [382, 25] on div "menu [PERSON_NAME] Restaurante y Bar [DATE] 27. agosto - 12:27 Mis reservas Map…" at bounding box center [488, 19] width 976 height 38
click at [383, 25] on div "menu [PERSON_NAME] Restaurante y Bar [DATE] 27. agosto - 12:27 Mis reservas Map…" at bounding box center [488, 19] width 976 height 38
click at [402, 17] on span "Mapa de mesas" at bounding box center [395, 18] width 64 height 7
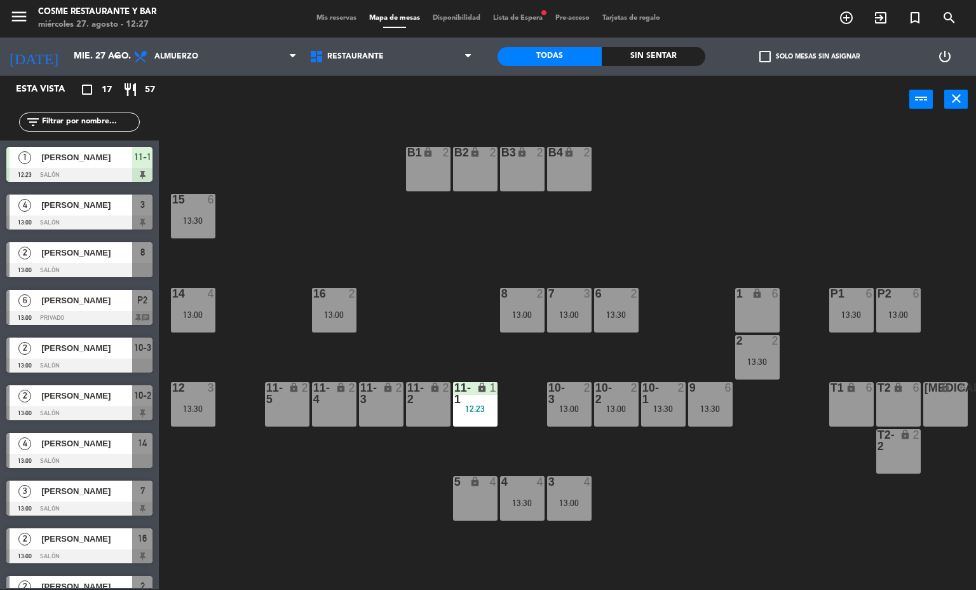
click at [675, 487] on div "B1 lock 2 B2 lock 2 B3 lock 2 B4 lock 2 15 6 13:30 14 4 13:00 8 2 13:00 7 3 13:…" at bounding box center [572, 357] width 808 height 466
click at [653, 519] on div "B1 lock 2 B2 lock 2 B3 lock 2 B4 lock 2 15 6 13:30 14 4 13:00 8 2 13:00 7 3 13:…" at bounding box center [572, 357] width 808 height 466
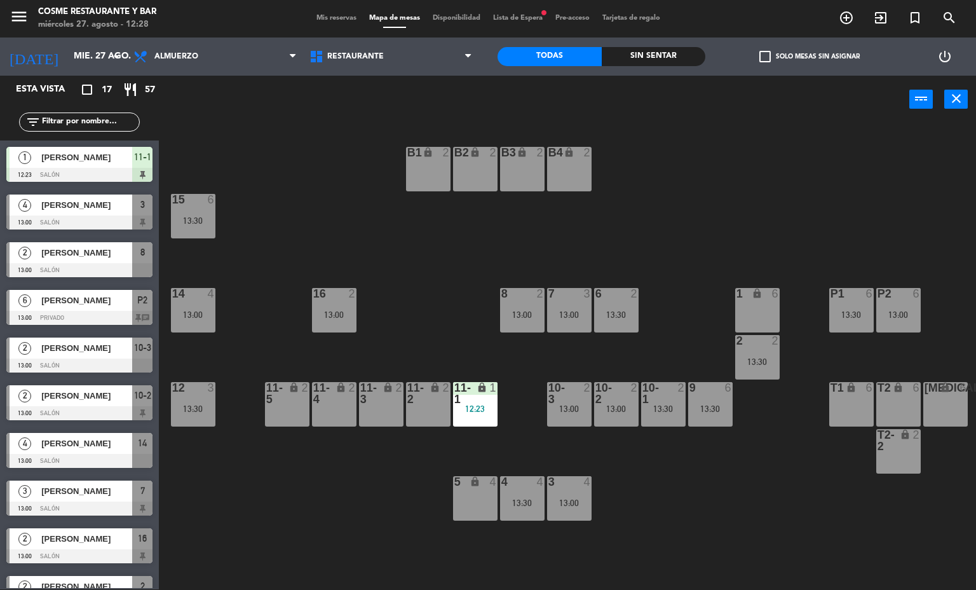
drag, startPoint x: 766, startPoint y: 522, endPoint x: 463, endPoint y: 511, distance: 303.3
click at [463, 511] on div "B1 lock 2 B2 lock 2 B3 lock 2 B4 lock 2 15 6 13:30 14 4 13:00 8 2 13:00 7 3 13:…" at bounding box center [572, 357] width 808 height 466
click at [631, 534] on div "B1 lock 2 B2 lock 2 B3 lock 2 B4 lock 2 15 6 13:30 14 4 13:00 8 2 13:00 7 3 13:…" at bounding box center [572, 357] width 808 height 466
drag, startPoint x: 635, startPoint y: 526, endPoint x: 616, endPoint y: 520, distance: 19.9
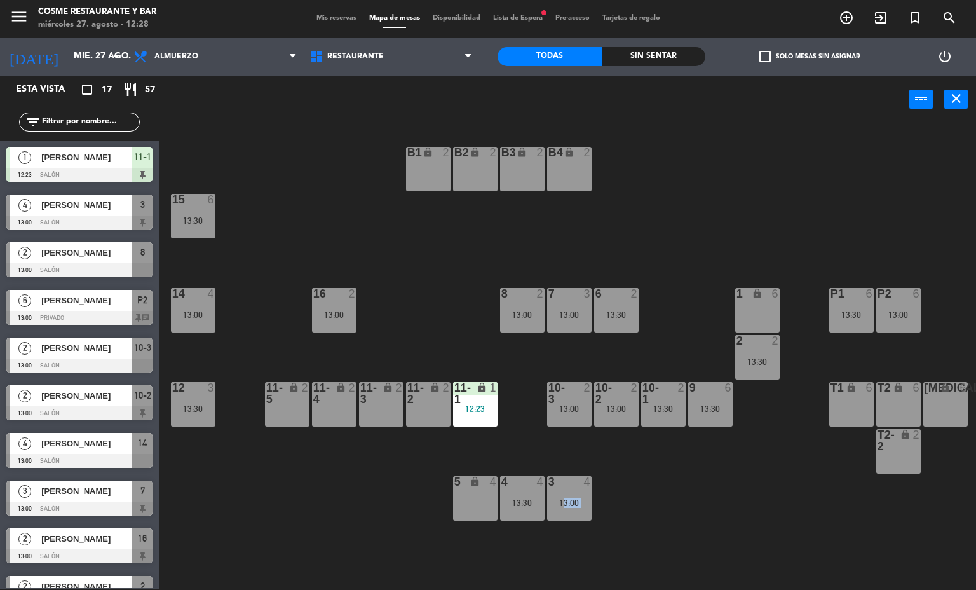
click at [616, 520] on div "B1 lock 2 B2 lock 2 B3 lock 2 B4 lock 2 15 6 13:30 14 4 13:00 8 2 13:00 7 3 13:…" at bounding box center [572, 357] width 808 height 466
click at [487, 402] on div "1" at bounding box center [496, 393] width 21 height 23
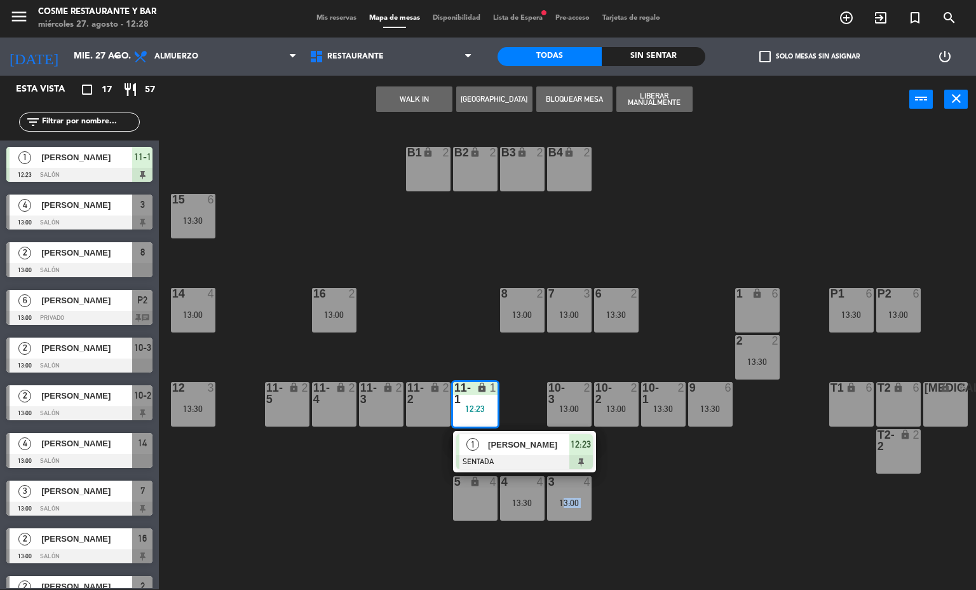
click at [382, 467] on div "B1 lock 2 B2 lock 2 B3 lock 2 B4 lock 2 15 6 13:30 14 4 13:00 8 2 13:00 7 3 13:…" at bounding box center [572, 357] width 808 height 466
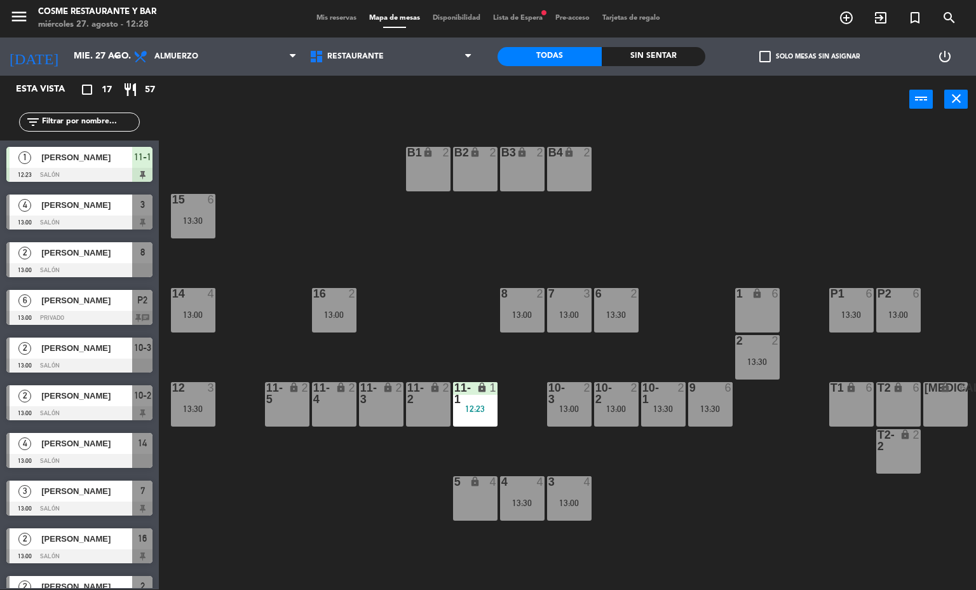
click at [322, 17] on span "Mis reservas" at bounding box center [336, 18] width 53 height 7
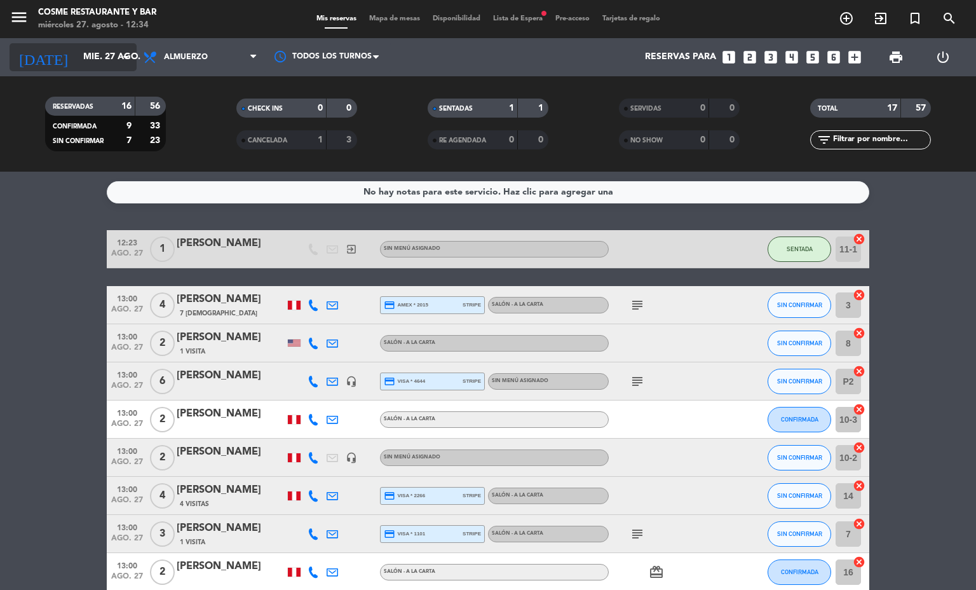
click at [104, 62] on input "mié. 27 ago." at bounding box center [137, 57] width 121 height 23
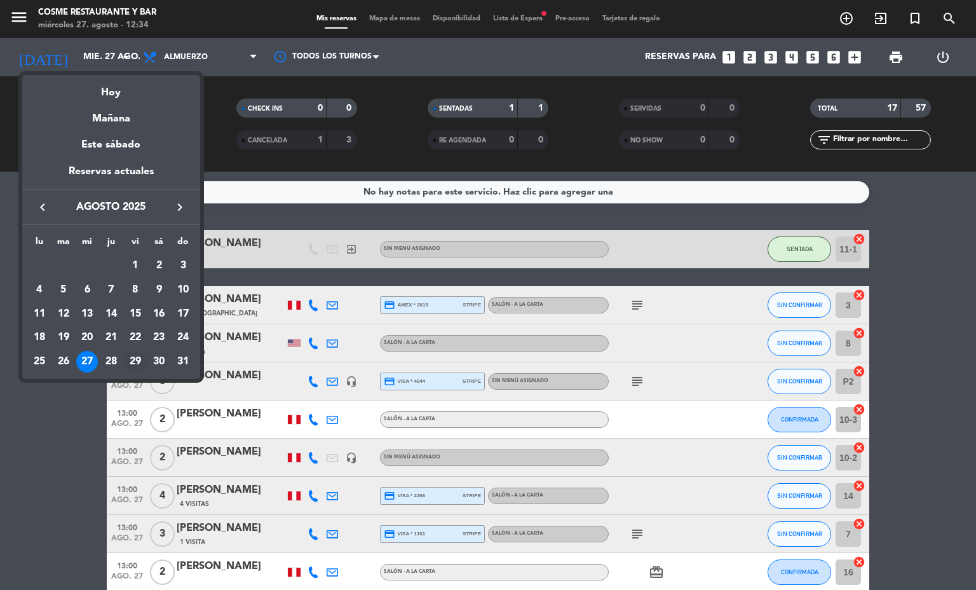
click at [135, 361] on div "29" at bounding box center [136, 362] width 22 height 22
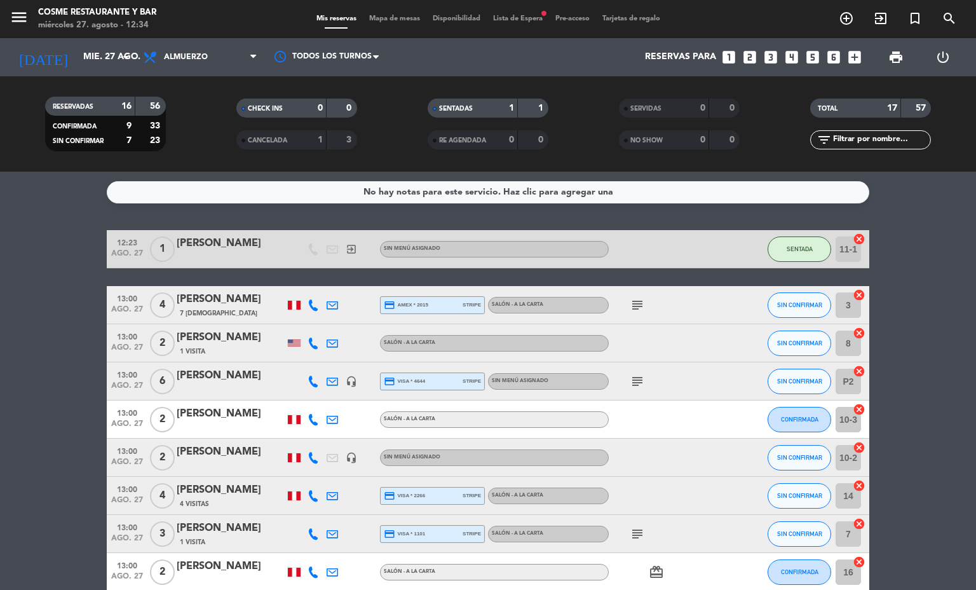
type input "vie. 29 ago."
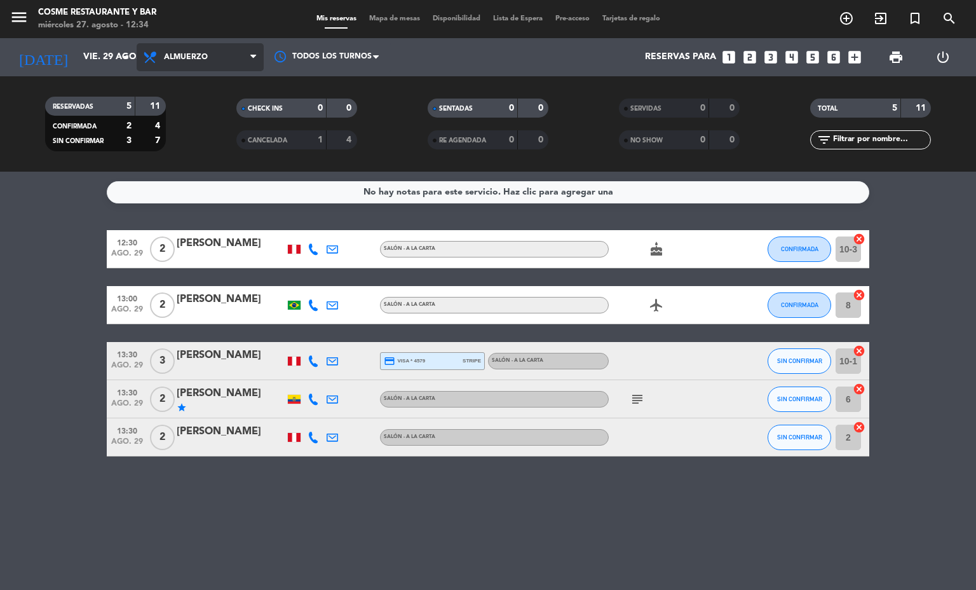
click at [220, 46] on span "Almuerzo" at bounding box center [200, 57] width 127 height 28
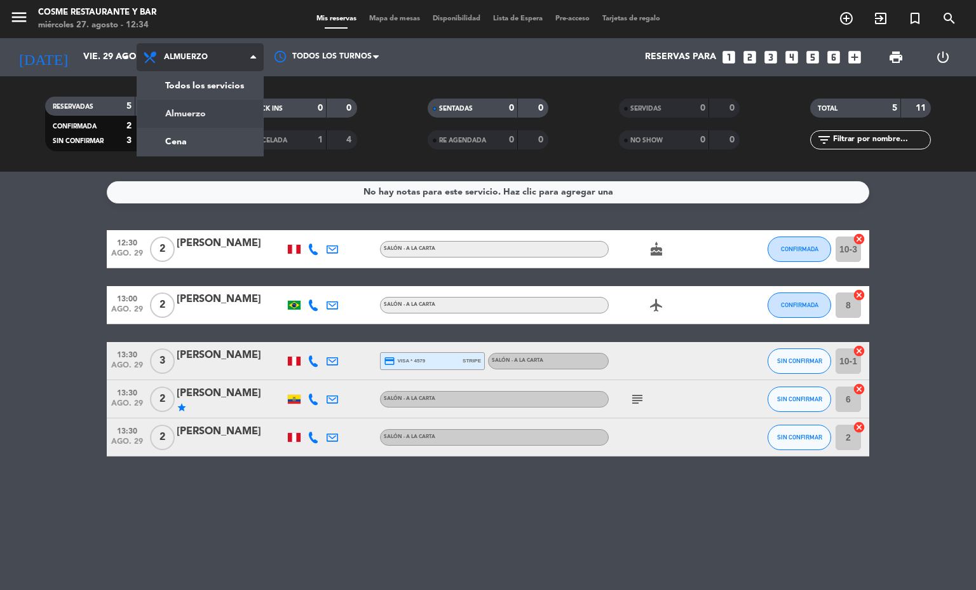
click at [223, 144] on div "menu [PERSON_NAME] Restaurante y Bar [DATE] 27. agosto - 12:34 Mis reservas Map…" at bounding box center [488, 86] width 976 height 172
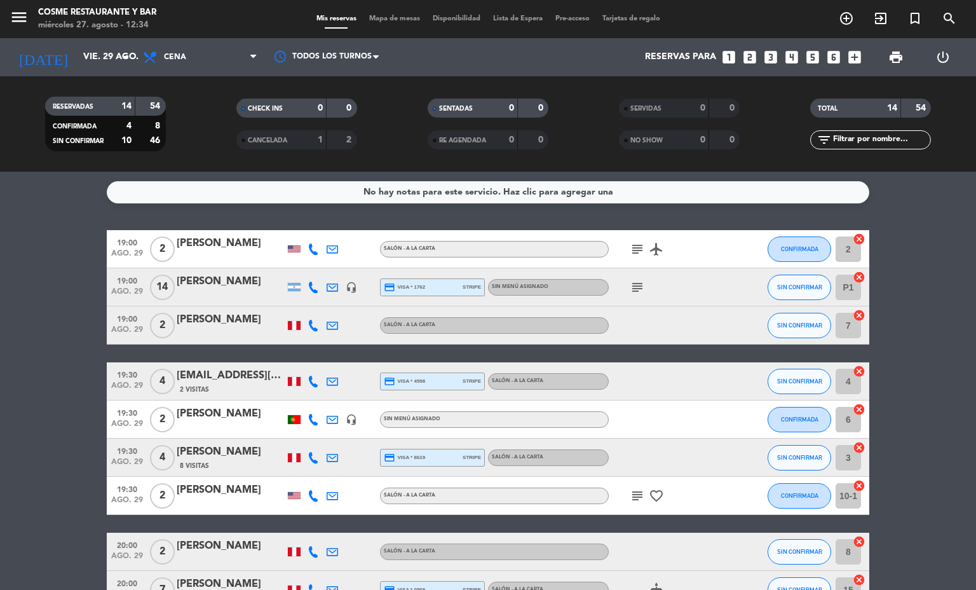
click at [632, 287] on icon "subject" at bounding box center [637, 287] width 15 height 15
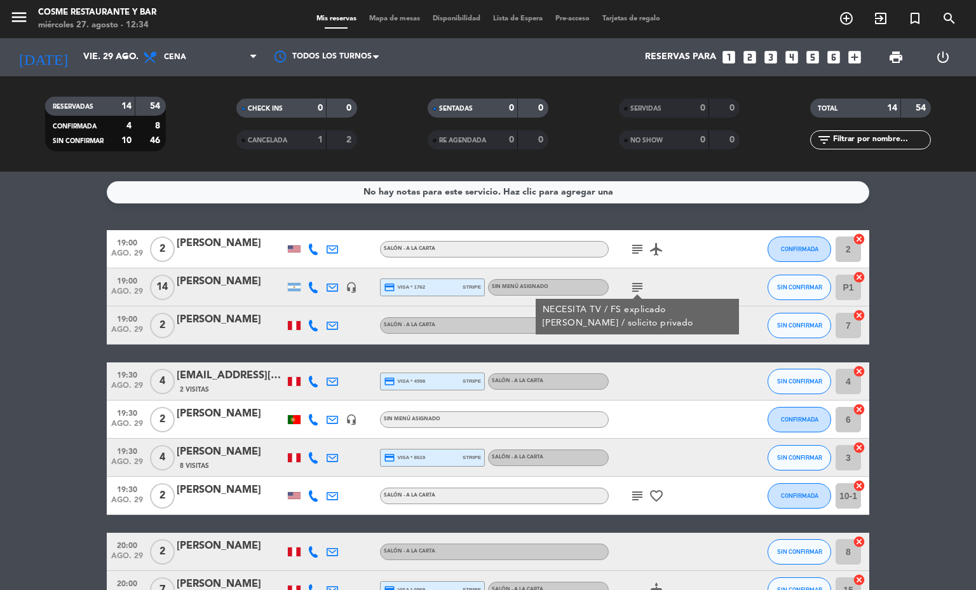
click at [6, 355] on bookings-row "19:00 [DATE] 2 [PERSON_NAME] Salón - A la carta subject airplanemode_active CON…" at bounding box center [488, 523] width 976 height 587
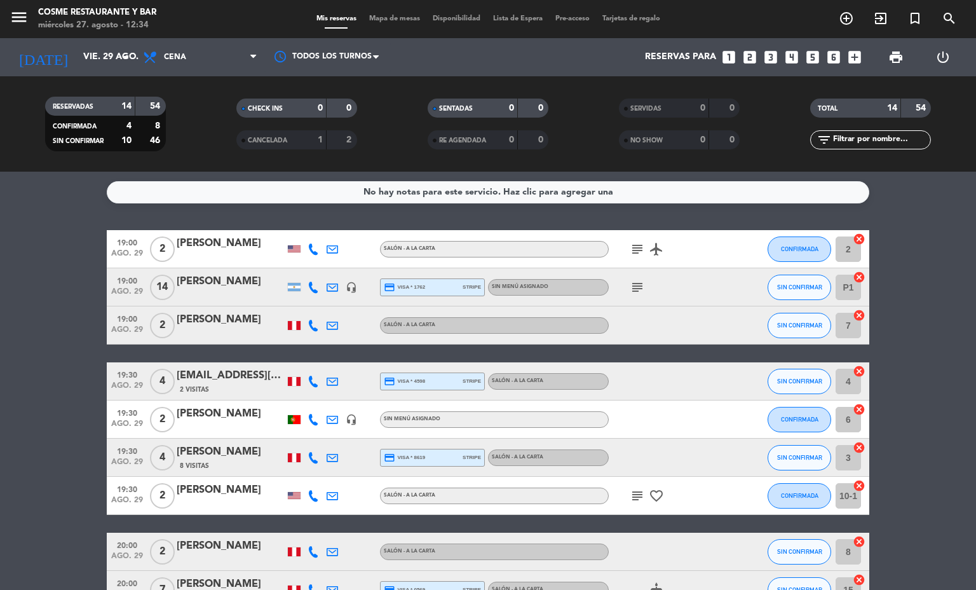
click at [396, 15] on span "Mapa de mesas" at bounding box center [395, 18] width 64 height 7
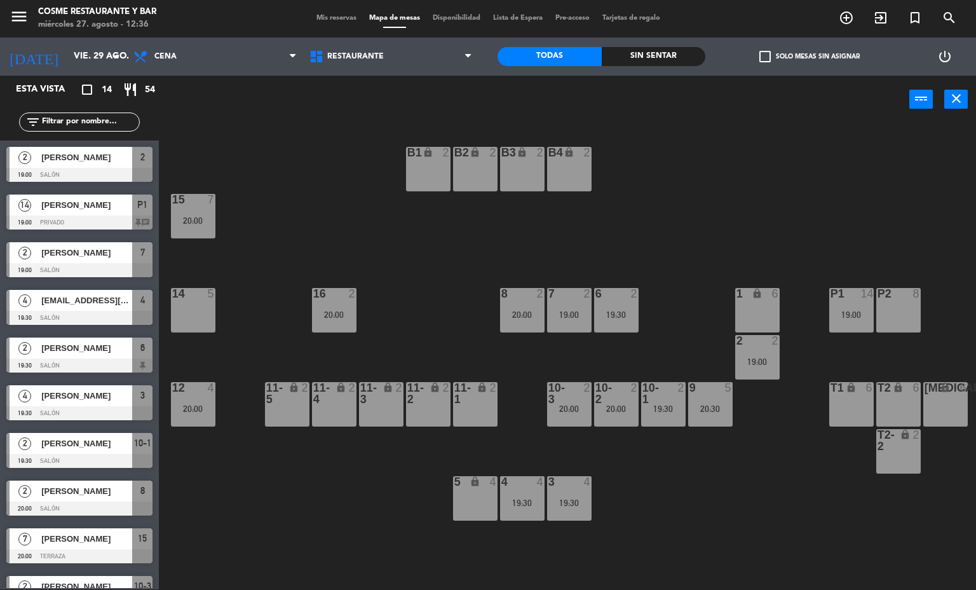
click at [294, 501] on div "B1 lock 2 B2 lock 2 B3 lock 2 B4 lock 2 15 7 20:00 14 5 8 2 20:00 7 2 19:00 6 2…" at bounding box center [572, 357] width 808 height 466
click at [320, 16] on span "Mis reservas" at bounding box center [336, 18] width 53 height 7
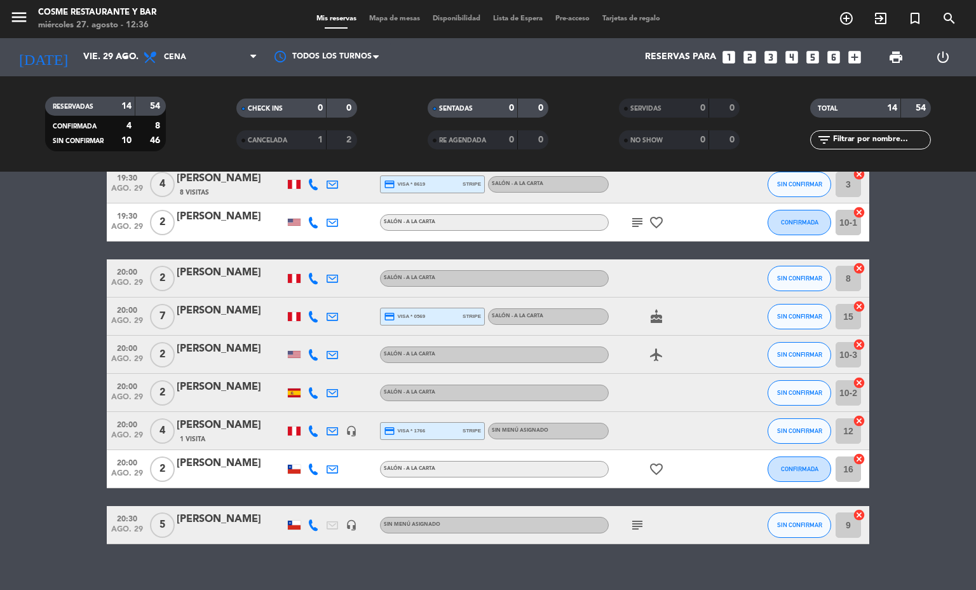
scroll to position [286, 0]
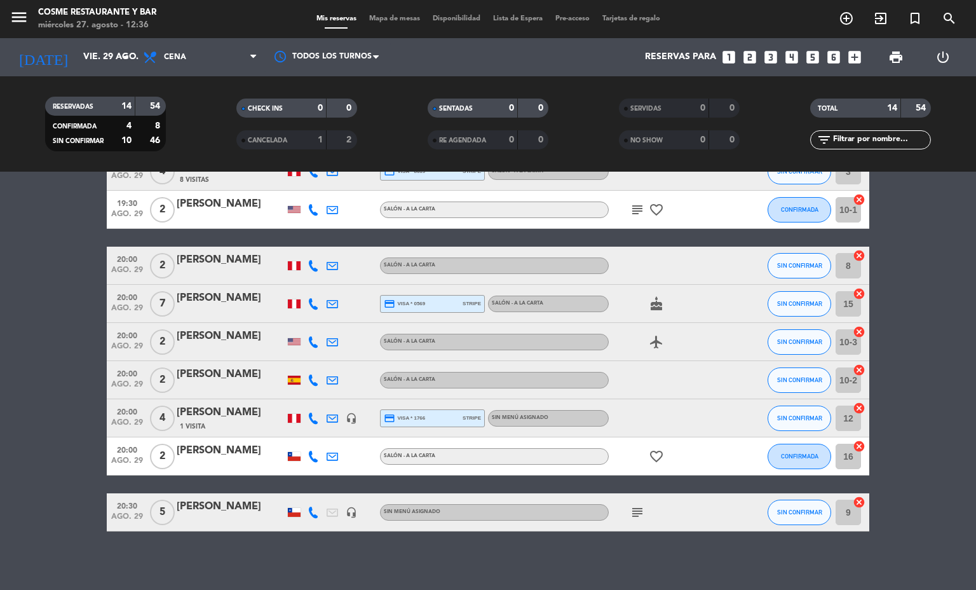
click at [630, 515] on icon "subject" at bounding box center [637, 511] width 15 height 15
click at [346, 515] on icon "headset_mic" at bounding box center [351, 511] width 11 height 11
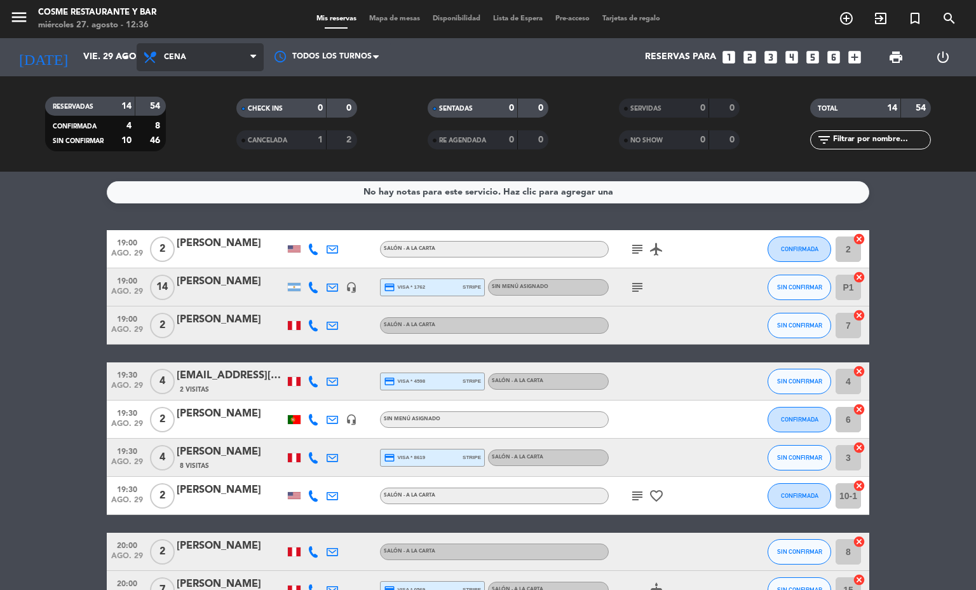
click at [165, 67] on span "Cena" at bounding box center [200, 57] width 127 height 28
click at [630, 290] on icon "subject" at bounding box center [637, 287] width 15 height 15
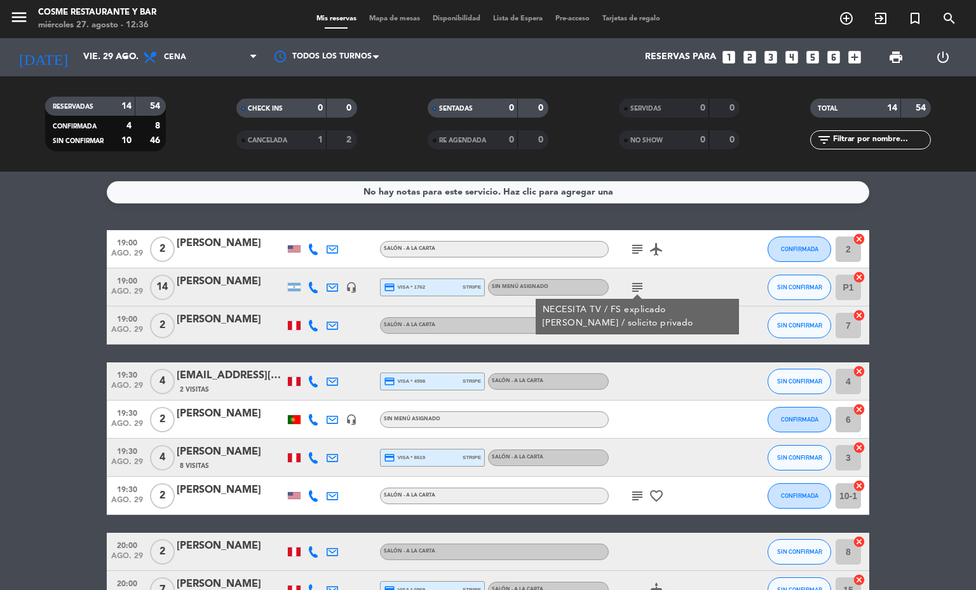
click at [210, 286] on div "[PERSON_NAME]" at bounding box center [231, 281] width 108 height 17
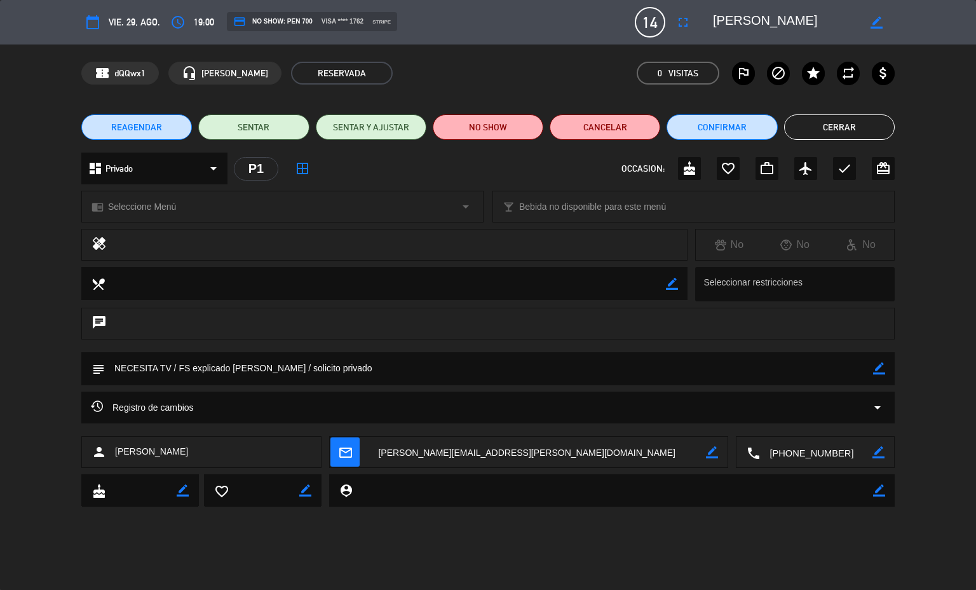
click at [881, 369] on icon "border_color" at bounding box center [879, 368] width 12 height 12
click at [770, 366] on textarea at bounding box center [489, 368] width 768 height 32
type textarea "NECESITA TV / FS explicado [PERSON_NAME] / solicito privado /solicito presupues…"
click at [879, 370] on icon at bounding box center [879, 368] width 12 height 12
click at [826, 126] on button "Cerrar" at bounding box center [839, 126] width 111 height 25
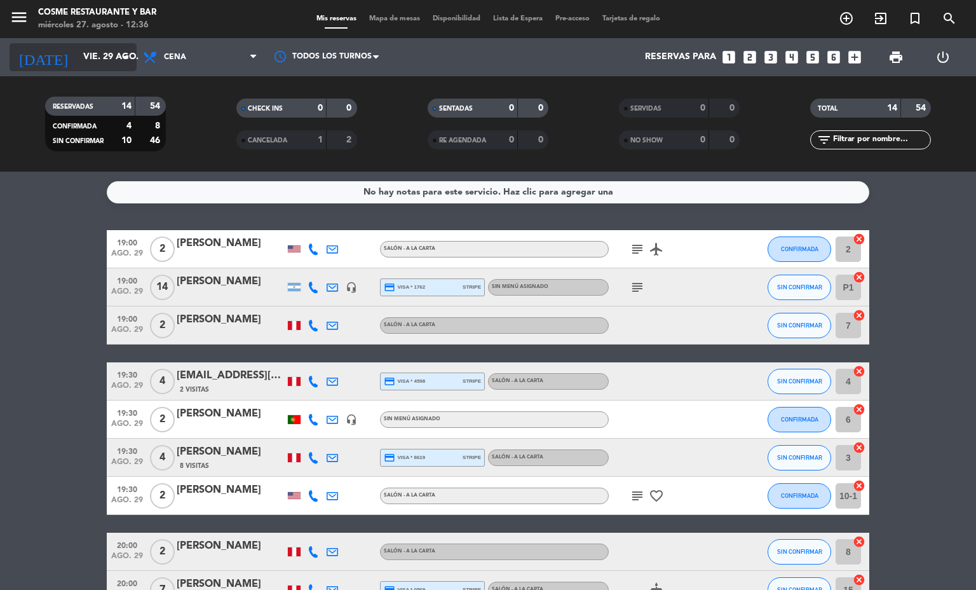
click at [105, 63] on input "vie. 29 ago." at bounding box center [137, 57] width 121 height 23
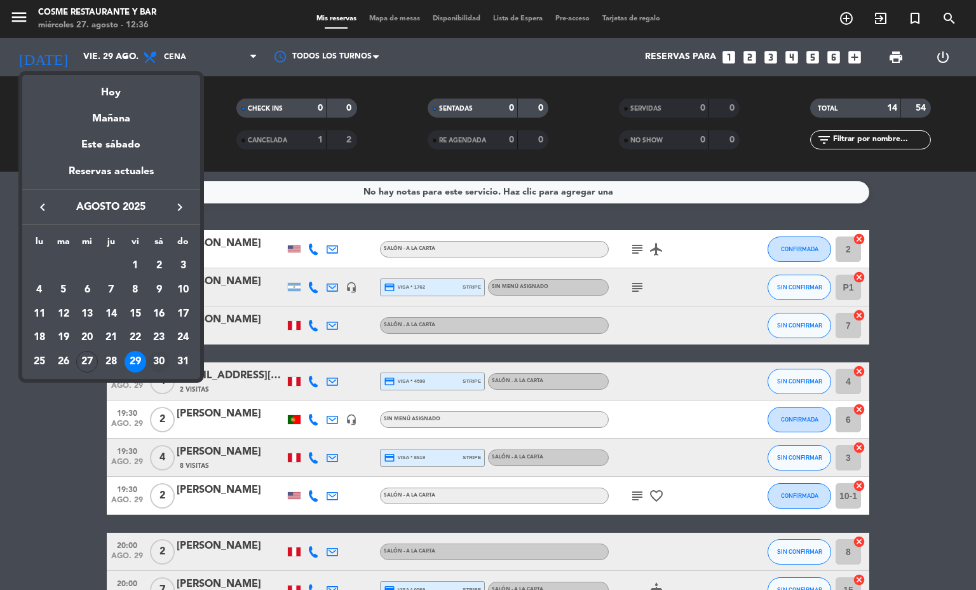
click at [163, 357] on div "30" at bounding box center [159, 362] width 22 height 22
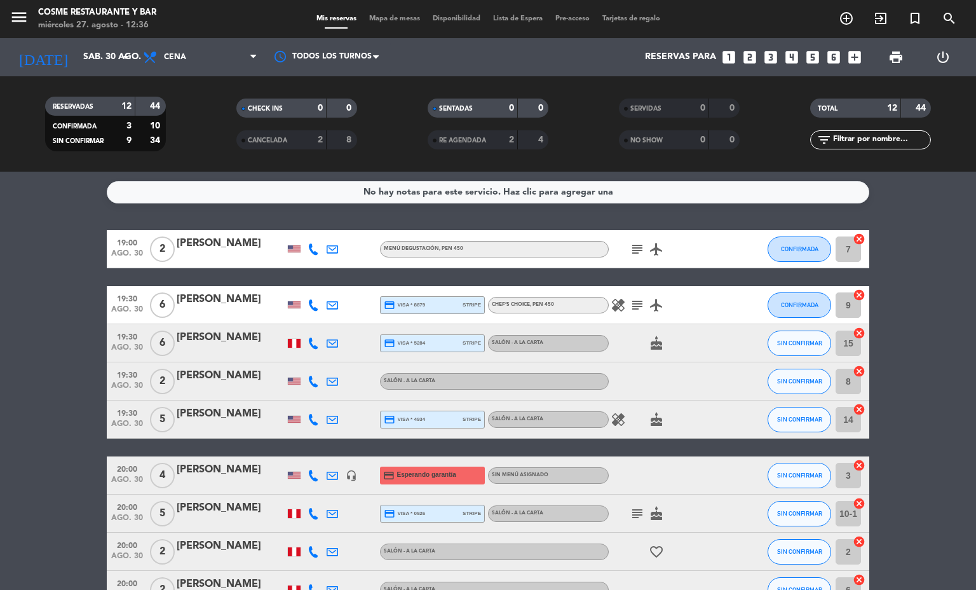
click at [346, 475] on icon "headset_mic" at bounding box center [351, 475] width 11 height 11
click at [65, 370] on bookings-row "19:00 [DATE] 2 [PERSON_NAME] Menú degustación , PEN 450 subject airplanemode_ac…" at bounding box center [488, 485] width 976 height 511
click at [185, 54] on span "Cena" at bounding box center [175, 57] width 22 height 9
click at [187, 120] on div "menu [PERSON_NAME] Restaurante y Bar [DATE] 27. agosto - 12:38 Mis reservas Map…" at bounding box center [488, 86] width 976 height 172
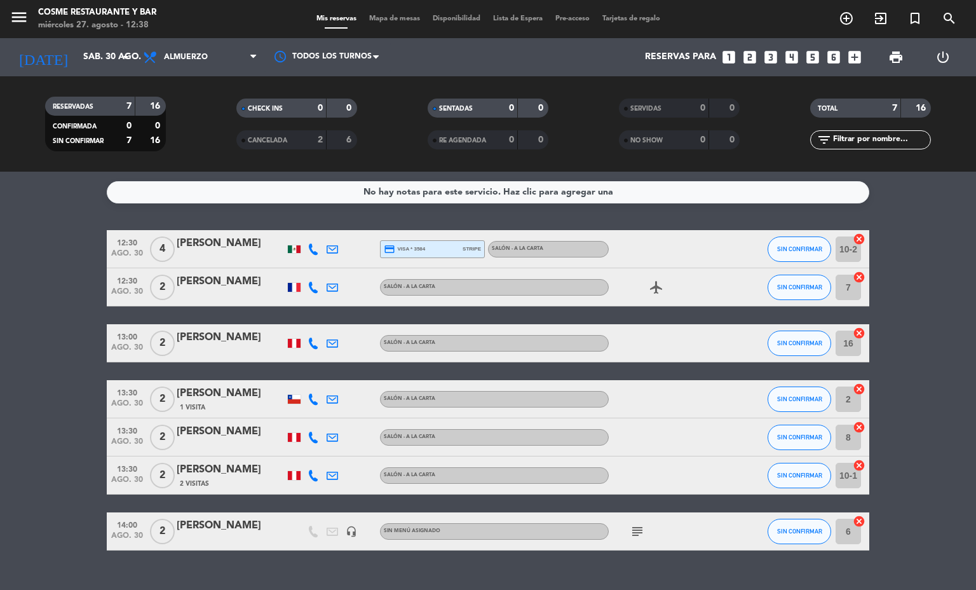
scroll to position [24, 0]
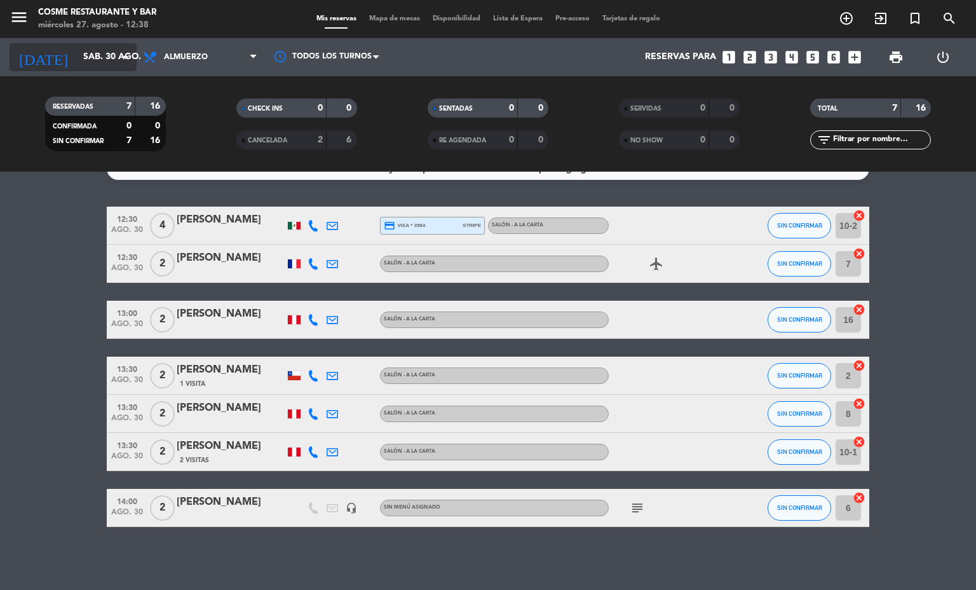
click at [77, 61] on input "sáb. 30 ago." at bounding box center [137, 57] width 121 height 23
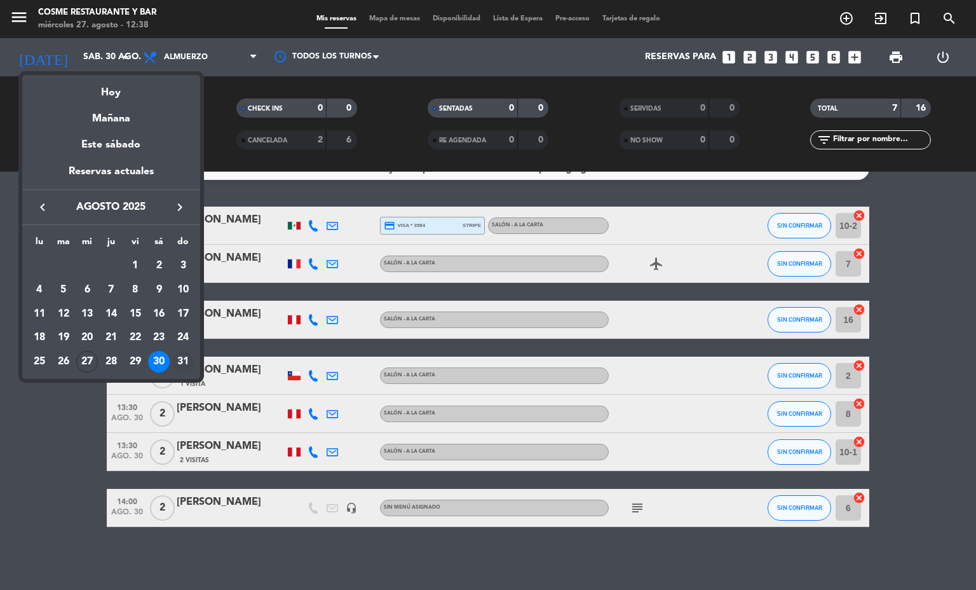
click at [185, 353] on div "31" at bounding box center [183, 362] width 22 height 22
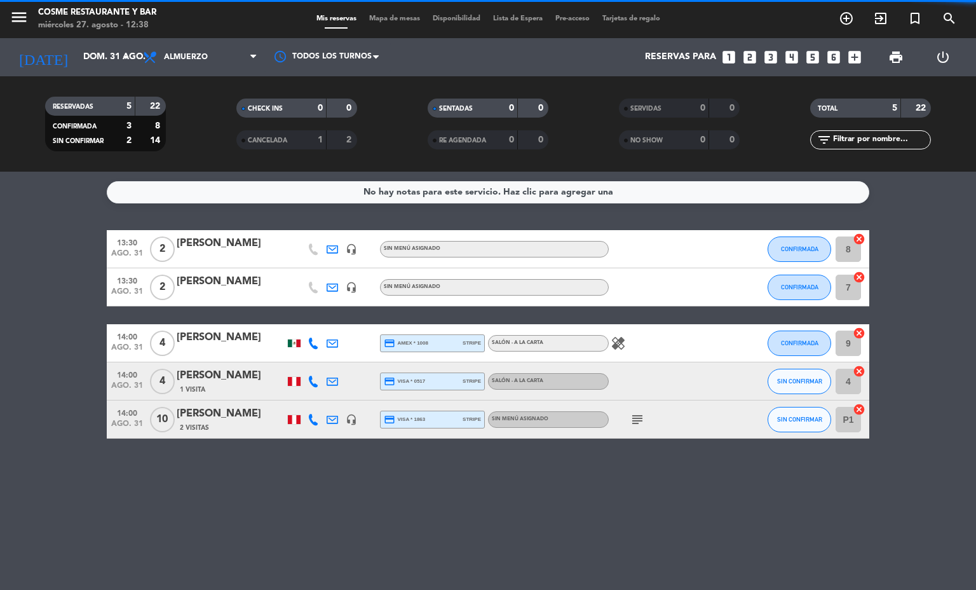
scroll to position [0, 0]
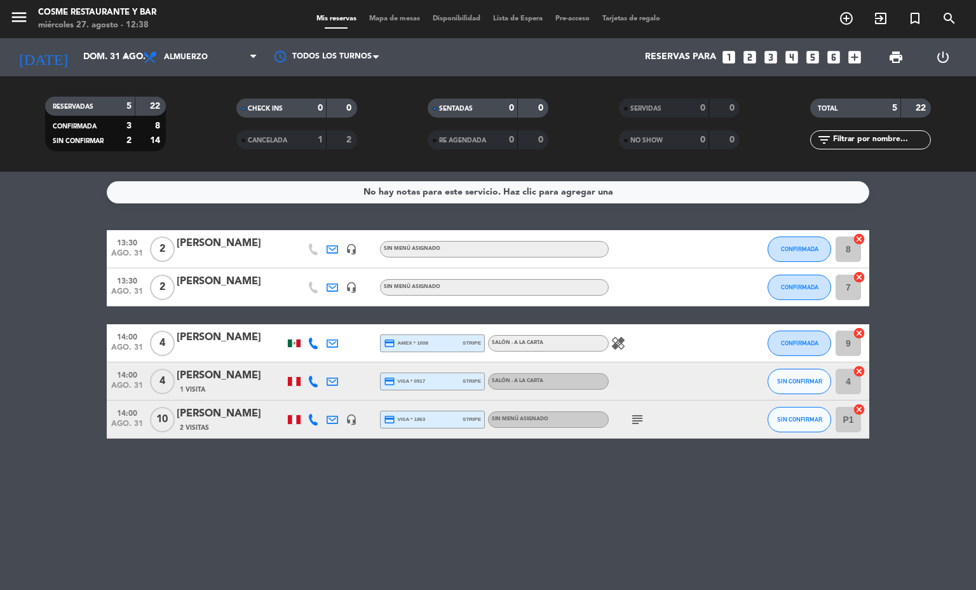
click at [642, 416] on icon "subject" at bounding box center [637, 419] width 15 height 15
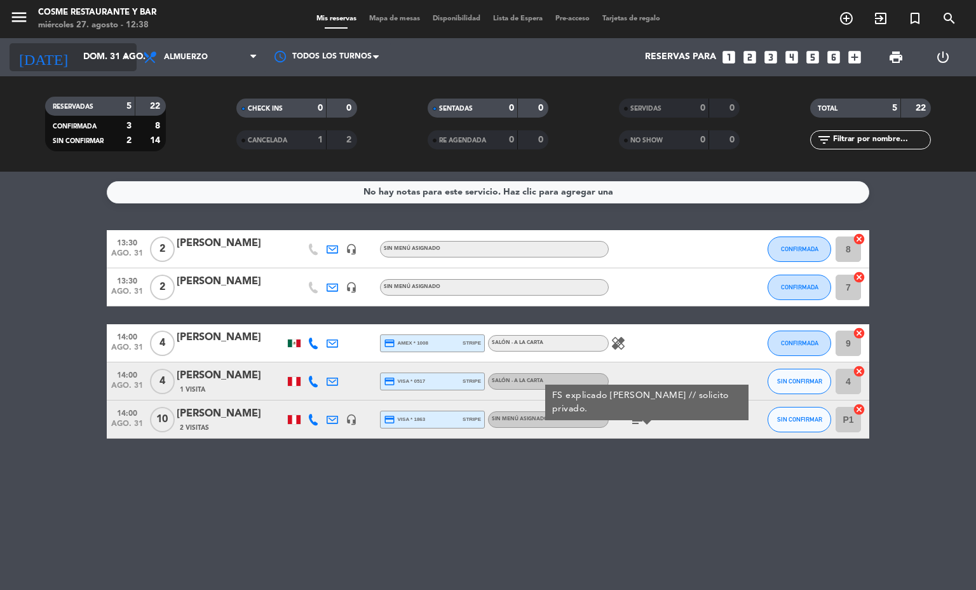
click at [78, 56] on input "dom. 31 ago." at bounding box center [137, 57] width 121 height 23
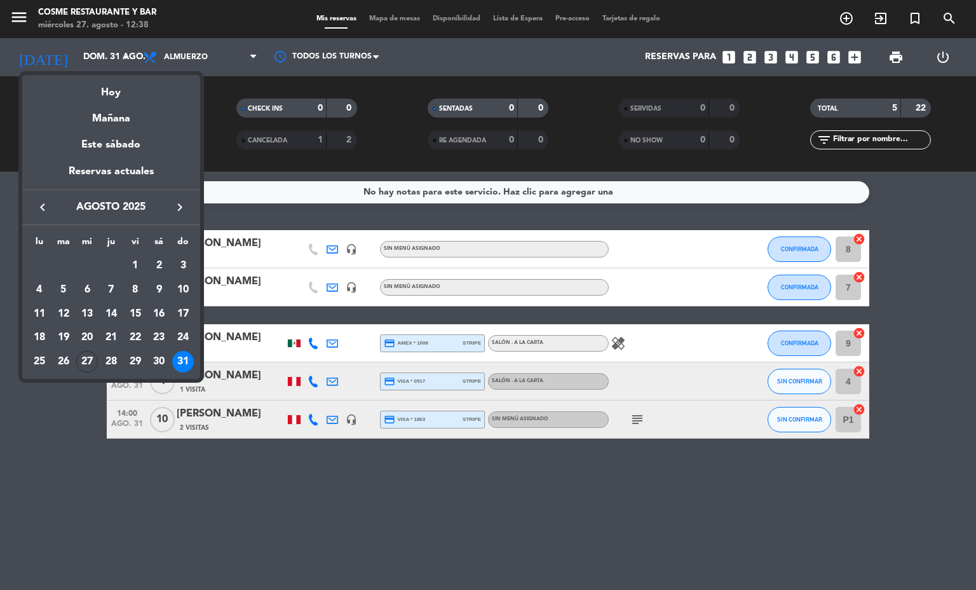
click at [183, 195] on div "keyboard_arrow_left agosto 2025 keyboard_arrow_right" at bounding box center [111, 207] width 178 height 36
click at [184, 210] on button "keyboard_arrow_right" at bounding box center [179, 207] width 23 height 17
click at [40, 294] on div "1" at bounding box center [40, 290] width 22 height 22
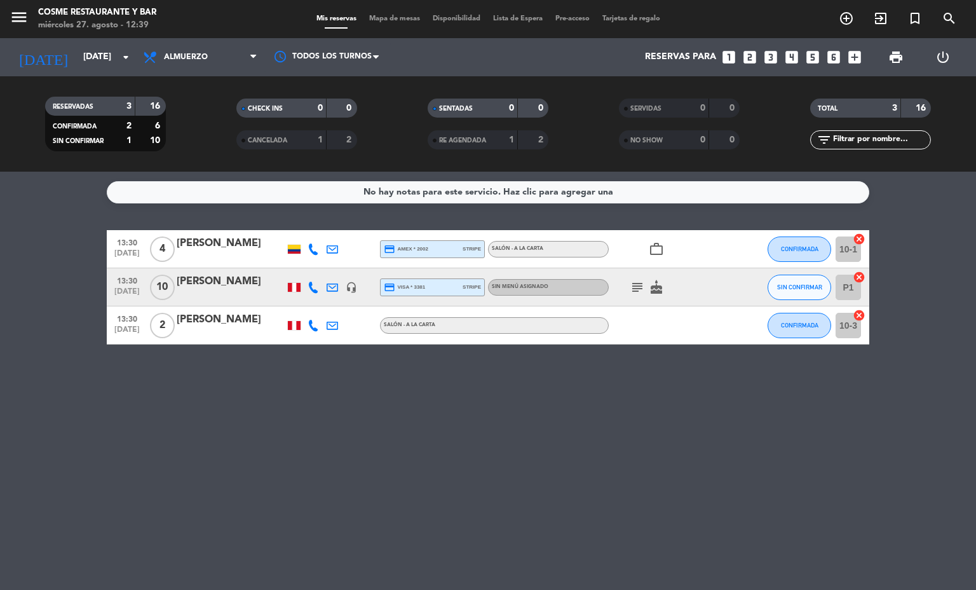
click at [633, 287] on icon "subject" at bounding box center [637, 287] width 15 height 15
click at [200, 64] on span "Almuerzo" at bounding box center [200, 57] width 127 height 28
click at [193, 138] on div "menu [PERSON_NAME] Restaurante y Bar [DATE] 27. agosto - 12:39 Mis reservas Map…" at bounding box center [488, 86] width 976 height 172
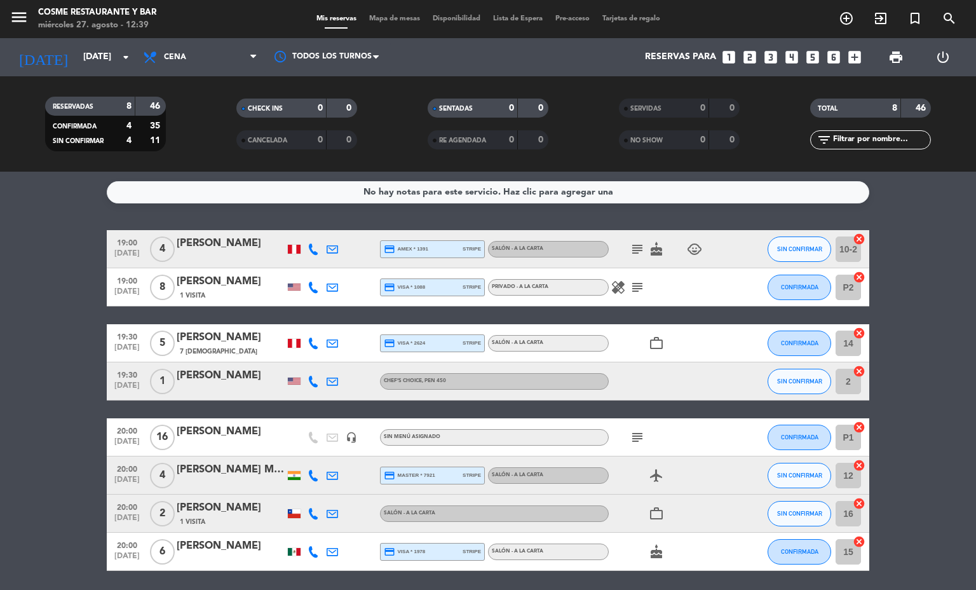
scroll to position [44, 0]
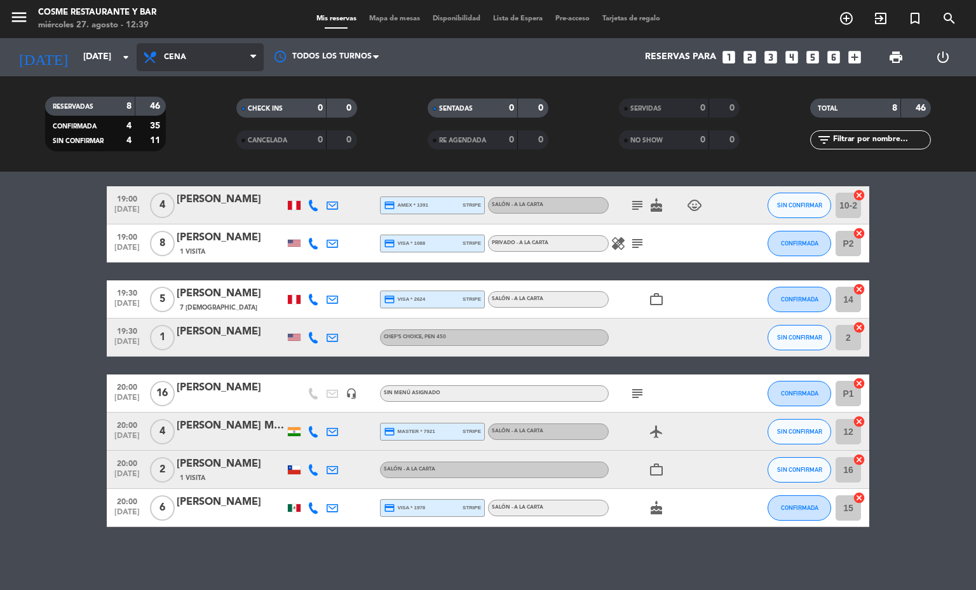
click at [215, 58] on span "Cena" at bounding box center [200, 57] width 127 height 28
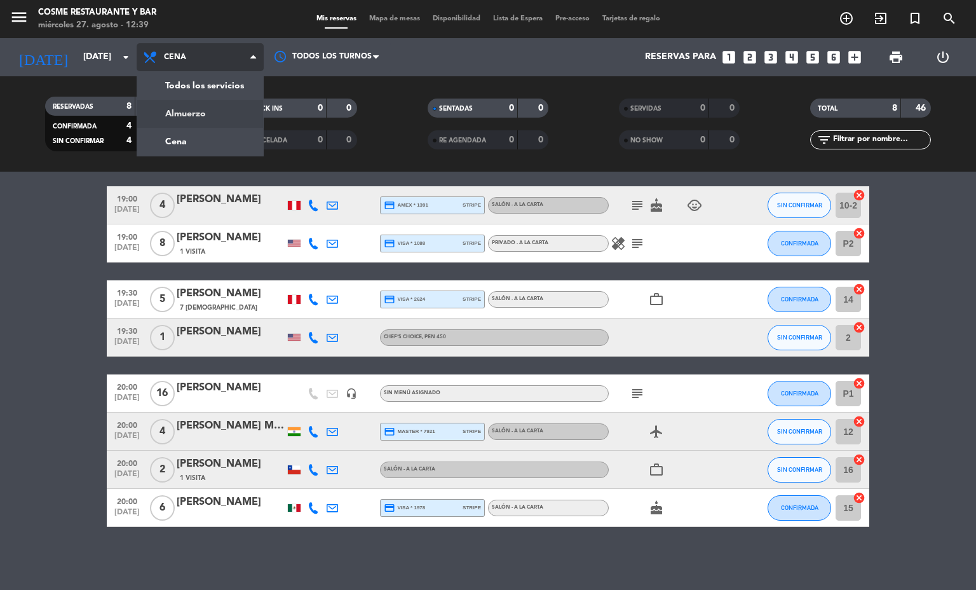
click at [229, 103] on div "menu [PERSON_NAME] Restaurante y Bar [DATE] 27. agosto - 12:39 Mis reservas Map…" at bounding box center [488, 86] width 976 height 172
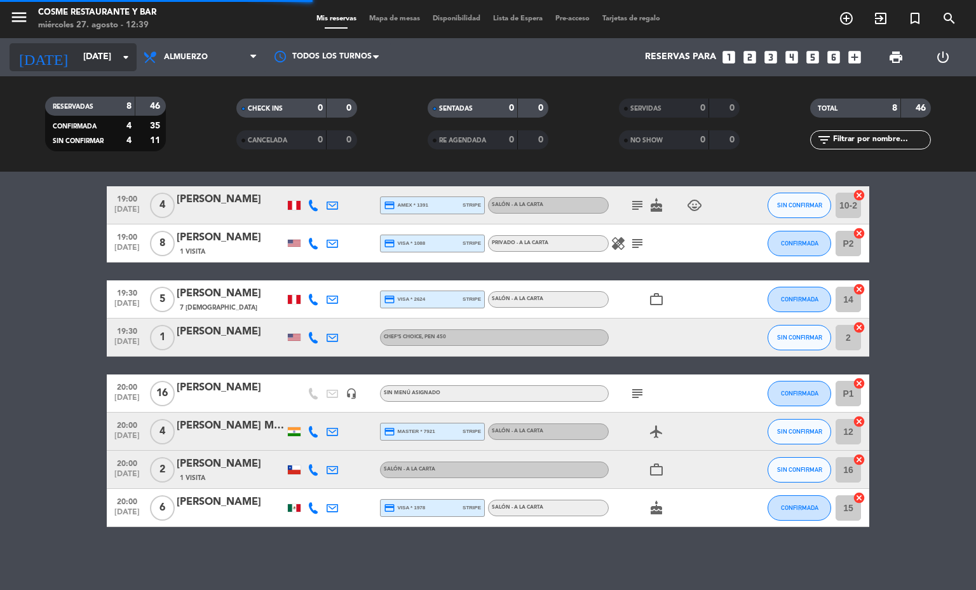
scroll to position [0, 0]
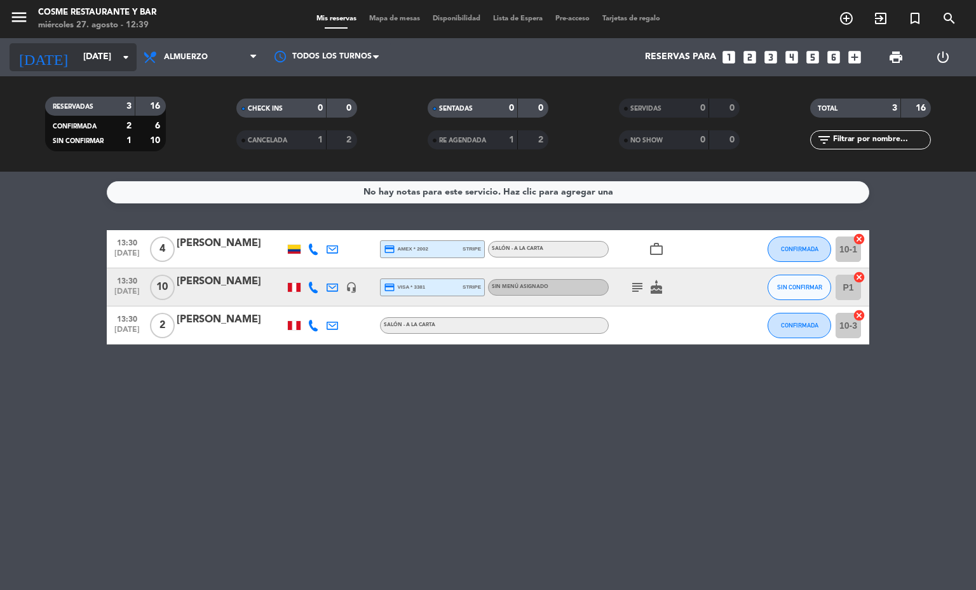
click at [77, 64] on input "[DATE]" at bounding box center [137, 57] width 121 height 23
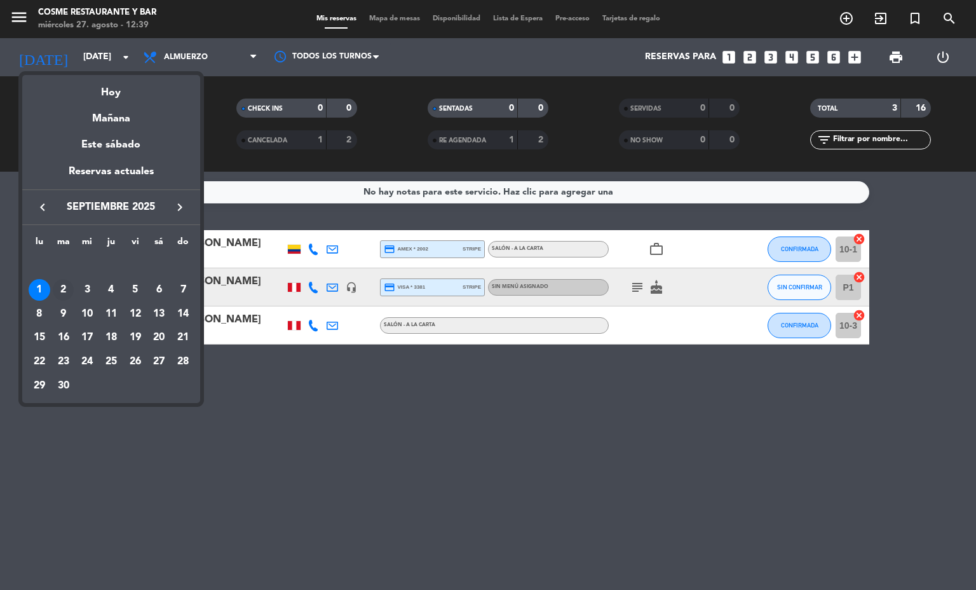
click at [63, 288] on div "2" at bounding box center [64, 290] width 22 height 22
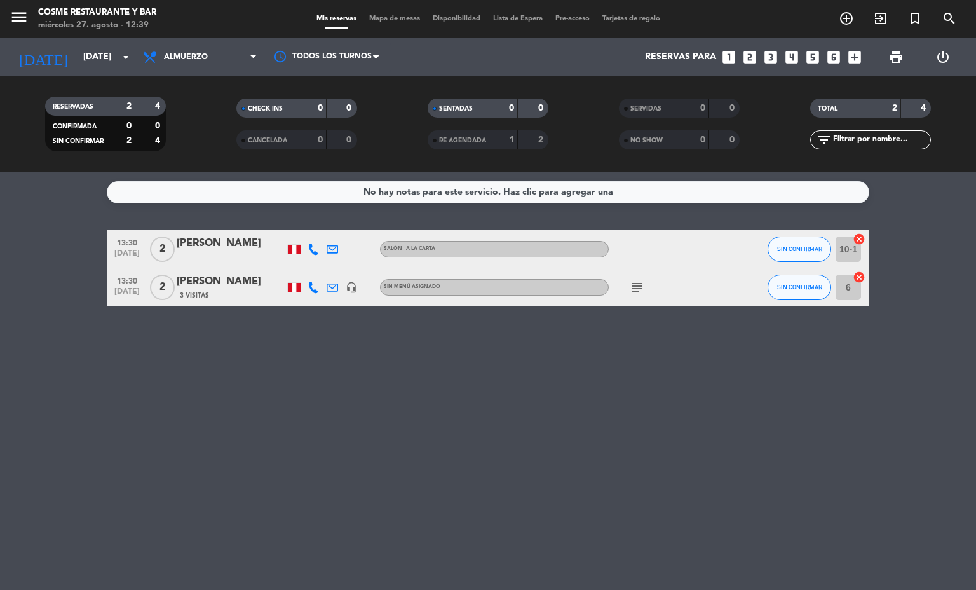
click at [641, 290] on icon "subject" at bounding box center [637, 287] width 15 height 15
click at [664, 389] on div "No hay notas para este servicio. Haz clic para agregar una 13:30 [DATE] 2 [PERS…" at bounding box center [488, 381] width 976 height 418
click at [348, 292] on icon "headset_mic" at bounding box center [351, 286] width 11 height 11
click at [342, 348] on div "No hay notas para este servicio. Haz clic para agregar una 13:30 [DATE] 2 [PERS…" at bounding box center [488, 381] width 976 height 418
click at [191, 48] on span "Almuerzo" at bounding box center [200, 57] width 127 height 28
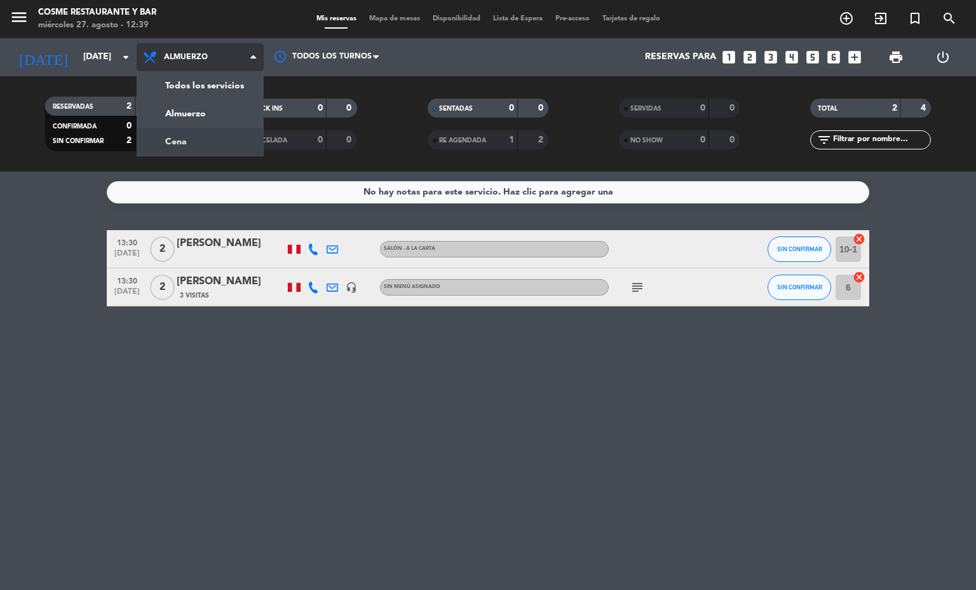
click at [212, 133] on div "menu [PERSON_NAME] Restaurante y Bar [DATE] 27. agosto - 12:39 Mis reservas Map…" at bounding box center [488, 86] width 976 height 172
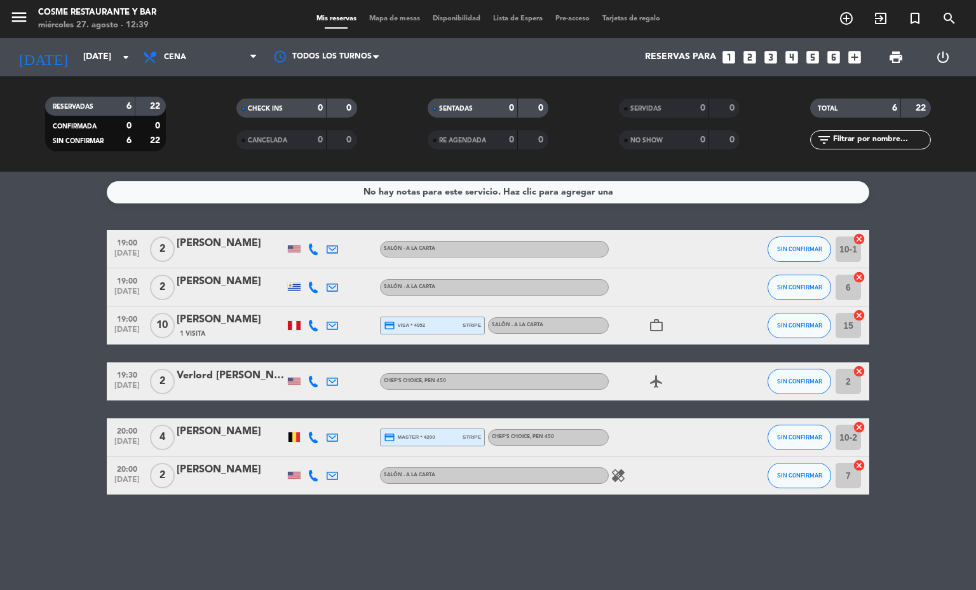
click at [311, 527] on div "No hay notas para este servicio. Haz clic para agregar una 19:00 [DATE] 2 [PERS…" at bounding box center [488, 381] width 976 height 418
click at [332, 534] on div "No hay notas para este servicio. Haz clic para agregar una 19:00 [DATE] 2 [PERS…" at bounding box center [488, 381] width 976 height 418
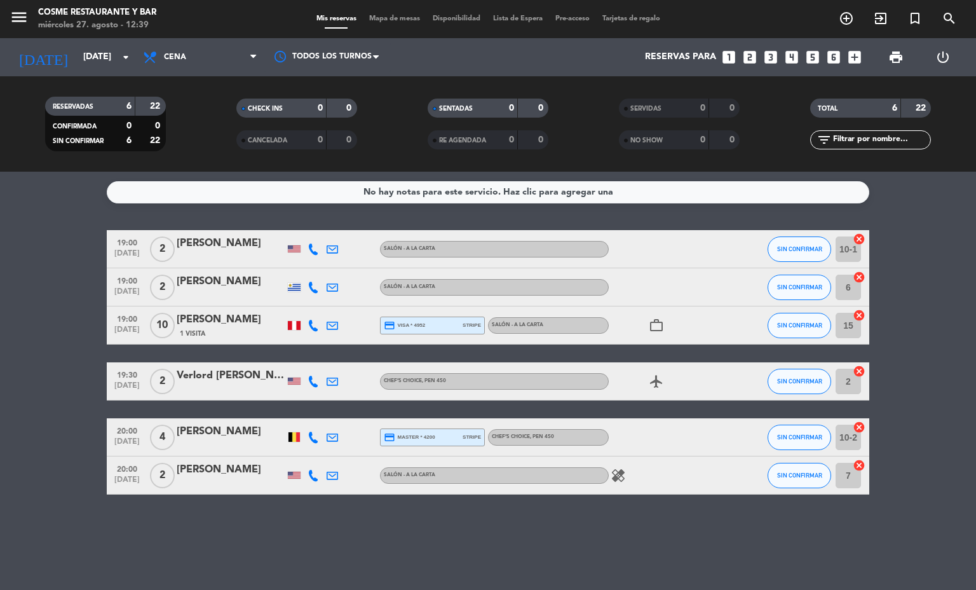
click at [332, 534] on div "No hay notas para este servicio. Haz clic para agregar una 19:00 [DATE] 2 [PERS…" at bounding box center [488, 381] width 976 height 418
click at [78, 67] on input "[DATE]" at bounding box center [137, 57] width 121 height 23
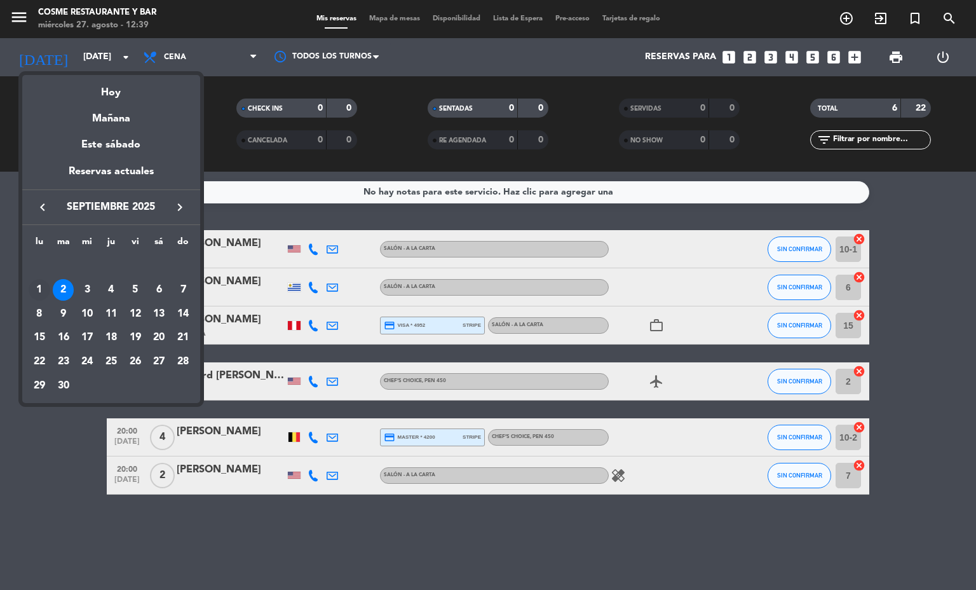
click at [39, 285] on div "1" at bounding box center [40, 290] width 22 height 22
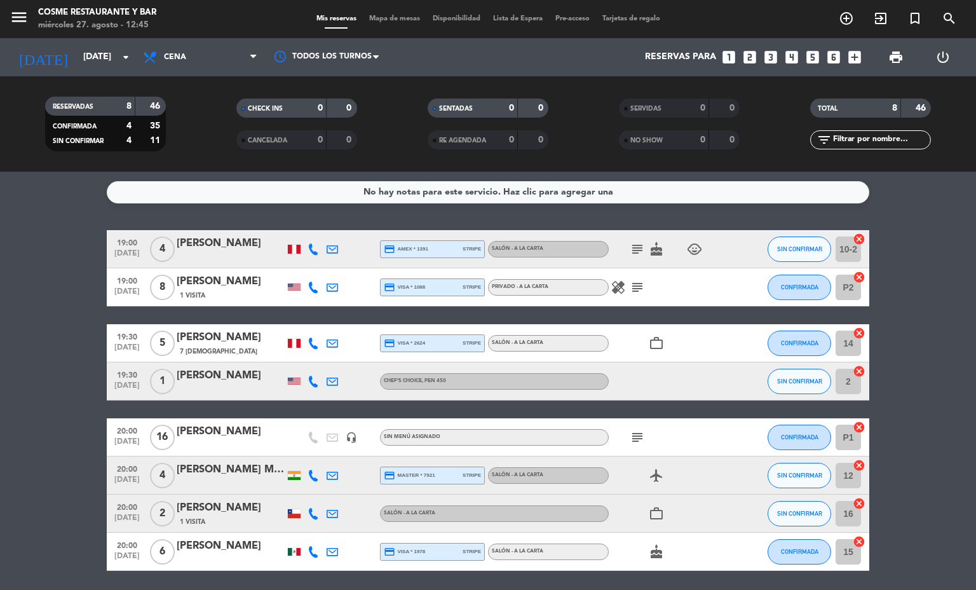
click at [88, 90] on div "RESERVADAS 8 46 CONFIRMADA 4 35 SIN CONFIRMAR 4 11" at bounding box center [105, 124] width 191 height 70
click at [77, 59] on input "[DATE]" at bounding box center [137, 57] width 121 height 23
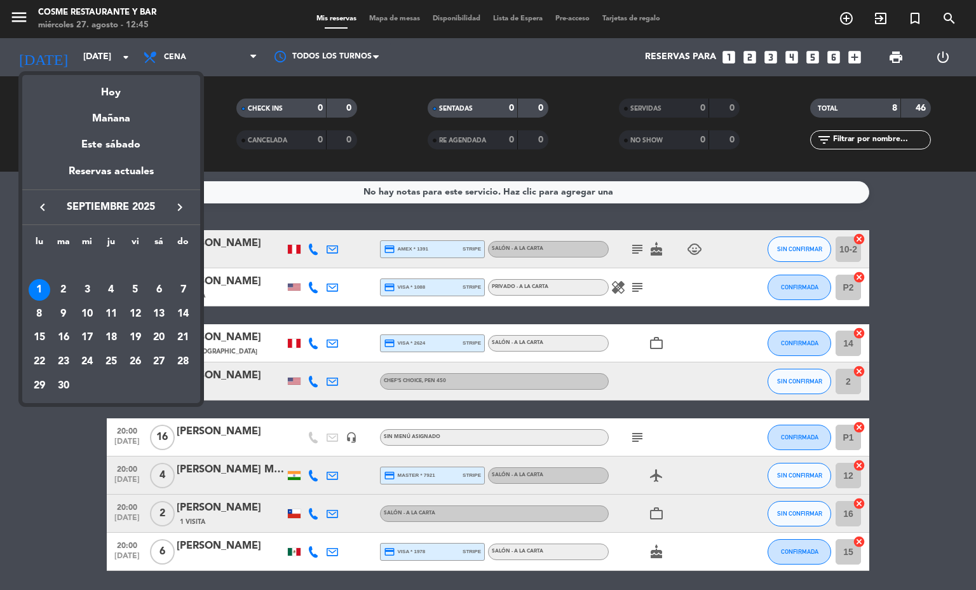
click at [48, 202] on icon "keyboard_arrow_left" at bounding box center [42, 206] width 15 height 15
click at [107, 365] on div "28" at bounding box center [111, 362] width 22 height 22
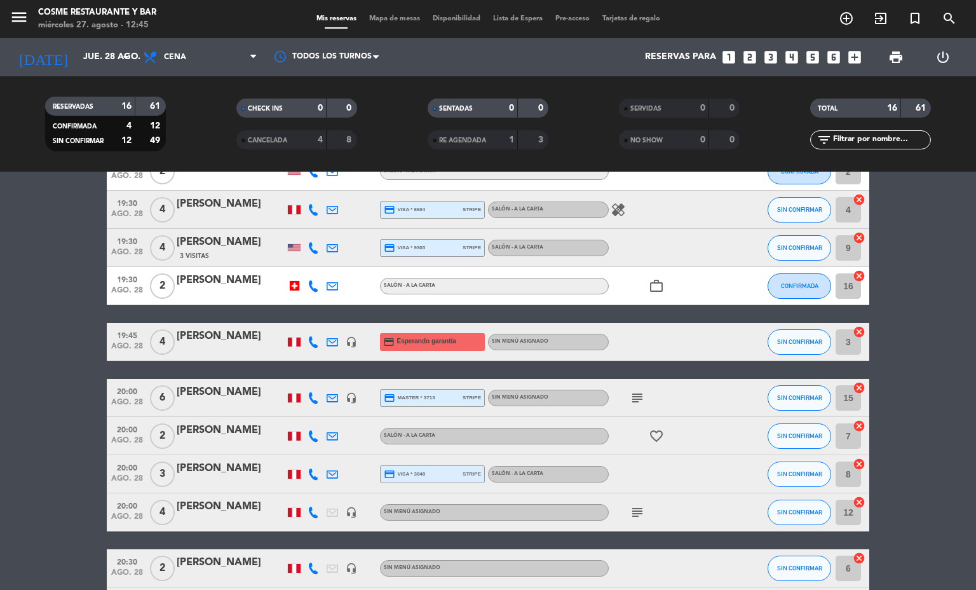
scroll to position [381, 0]
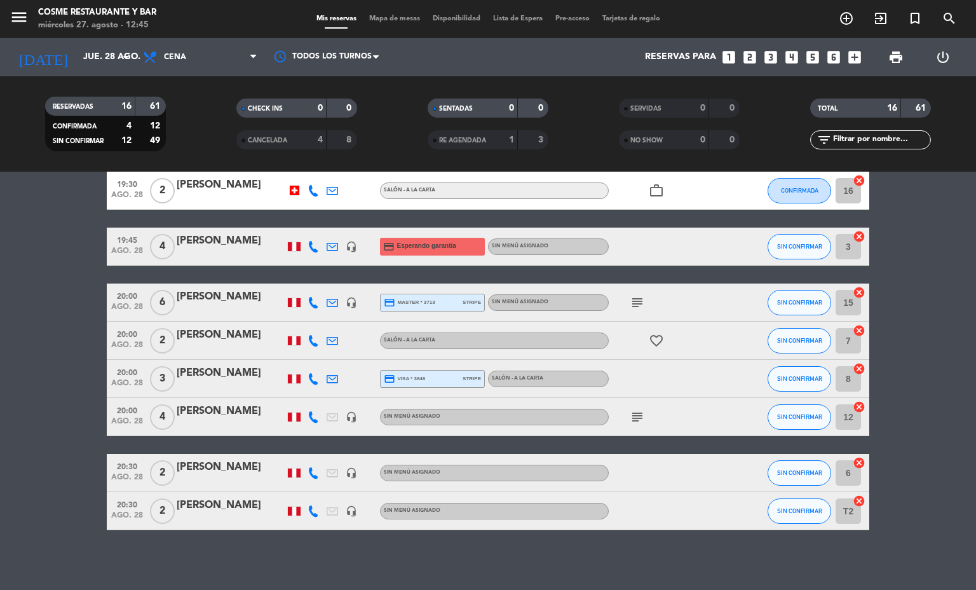
click at [182, 41] on div "Todos los servicios Almuerzo Cena Cena Todos los servicios Almuerzo Cena" at bounding box center [200, 57] width 127 height 38
click at [184, 42] on div "Todos los servicios Almuerzo Cena Cena Todos los servicios Almuerzo Cena" at bounding box center [200, 57] width 127 height 38
click at [189, 50] on span "Cena" at bounding box center [200, 57] width 127 height 28
click at [203, 29] on div "menu [PERSON_NAME] Restaurante y Bar [DATE] 27. agosto - 12:45" at bounding box center [122, 19] width 244 height 30
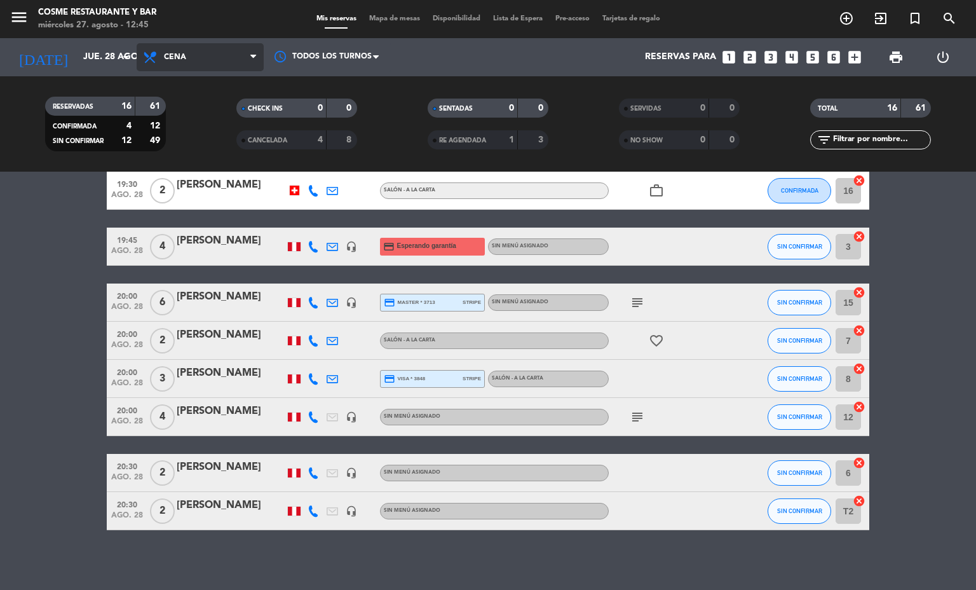
click at [204, 57] on span "Cena" at bounding box center [200, 57] width 127 height 28
click at [196, 113] on div "menu [PERSON_NAME] Restaurante y Bar [DATE] 27. agosto - 12:45 Mis reservas Map…" at bounding box center [488, 86] width 976 height 172
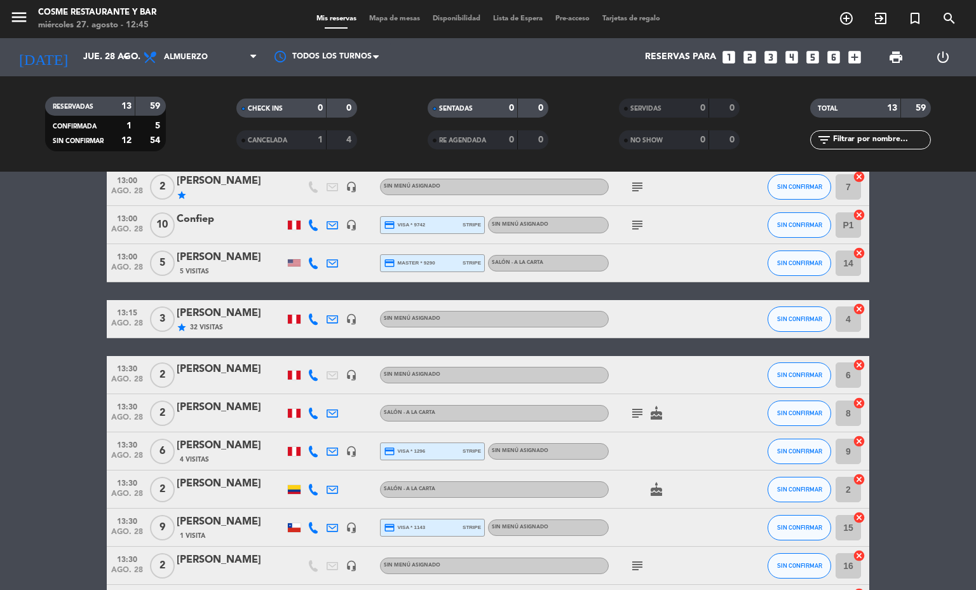
scroll to position [0, 0]
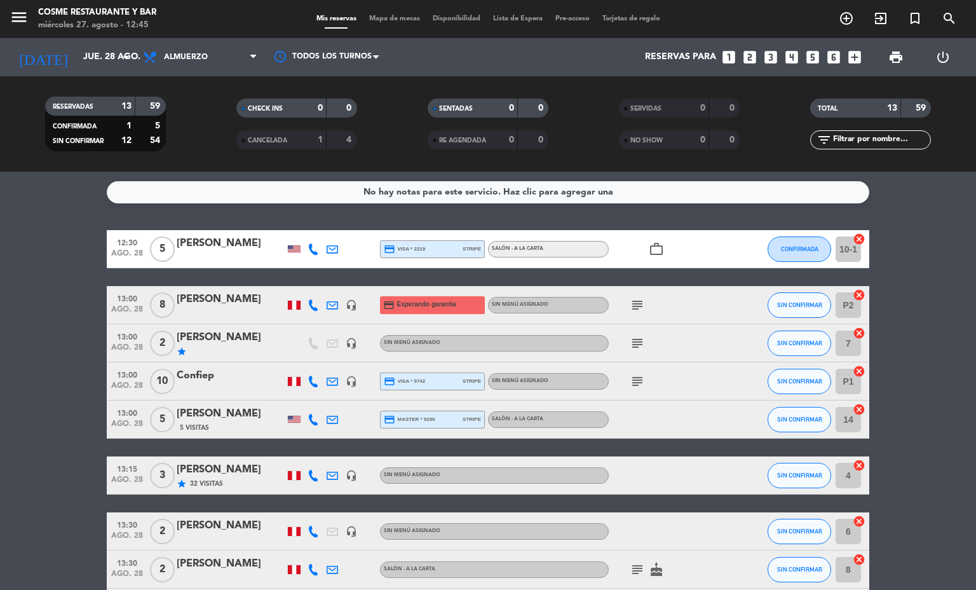
click at [630, 303] on icon "subject" at bounding box center [637, 304] width 15 height 15
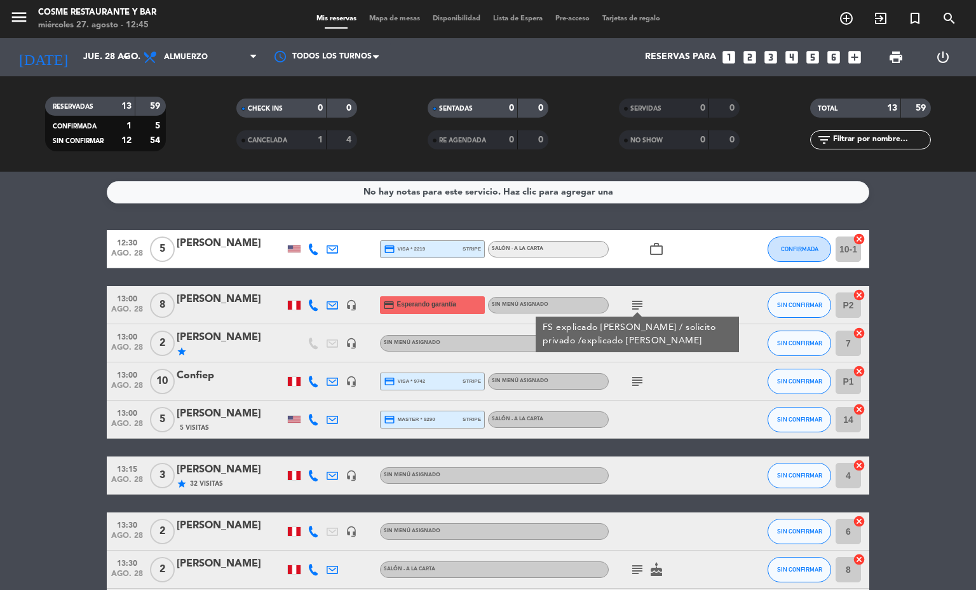
click at [0, 339] on bookings-row "12:30 [DATE] 5 [PERSON_NAME] credit_card visa * 2219 stripe Salón - A la carta …" at bounding box center [488, 504] width 976 height 549
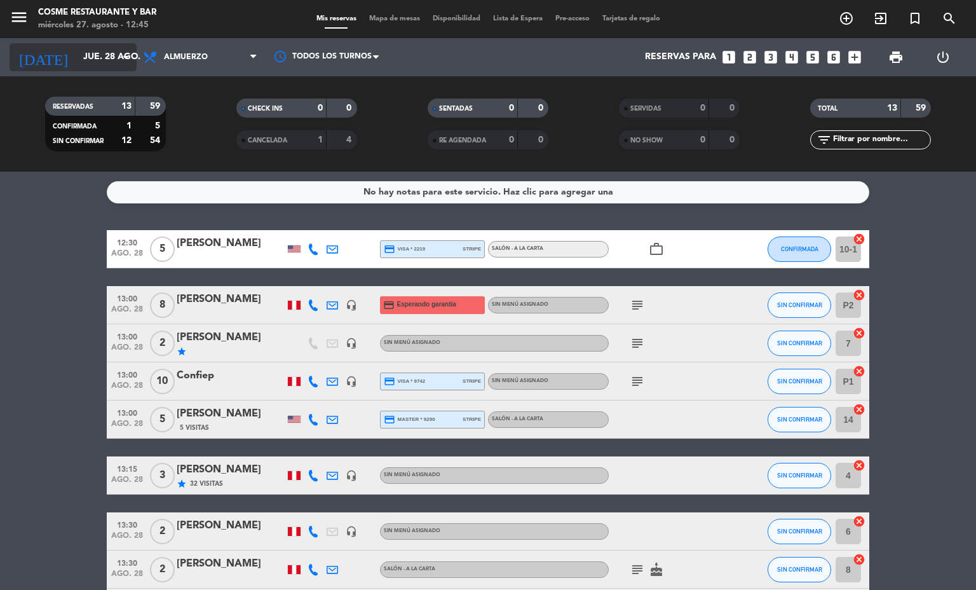
click at [93, 62] on input "jue. 28 ago." at bounding box center [137, 57] width 121 height 23
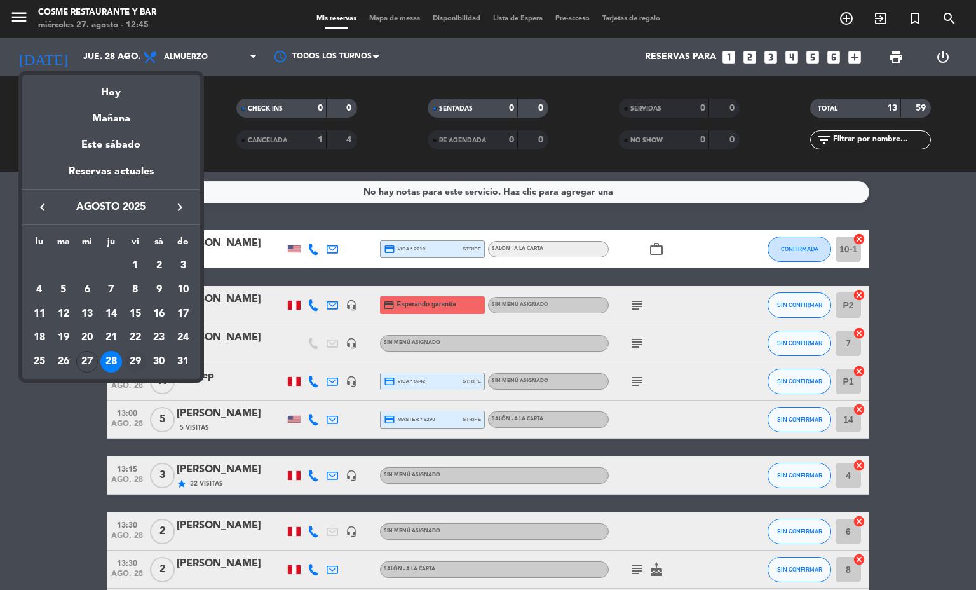
click at [132, 359] on div "29" at bounding box center [136, 362] width 22 height 22
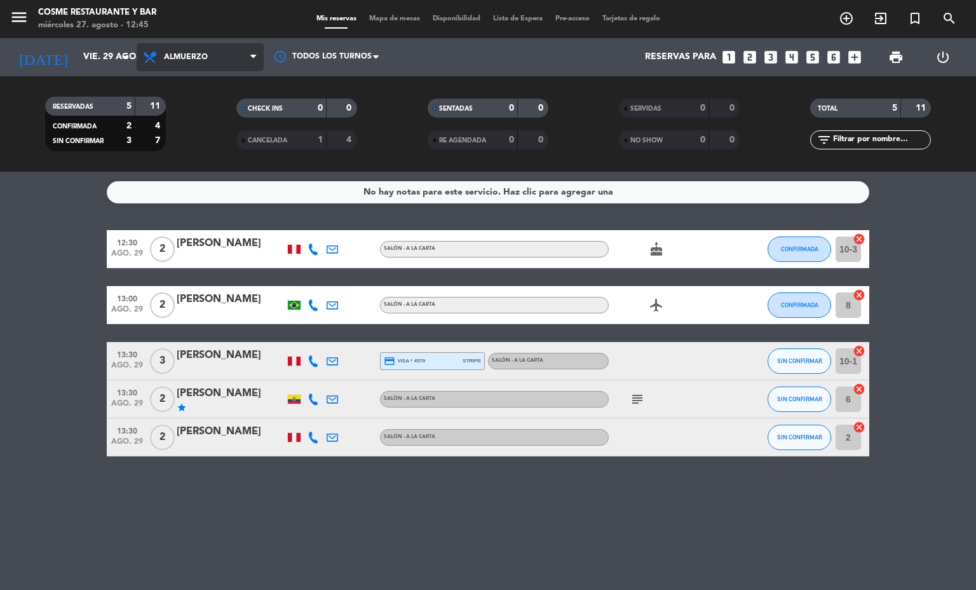
click at [191, 43] on span "Almuerzo" at bounding box center [200, 57] width 127 height 28
click at [237, 145] on div "menu [PERSON_NAME] Restaurante y Bar [DATE] 27. agosto - 12:45 Mis reservas Map…" at bounding box center [488, 86] width 976 height 172
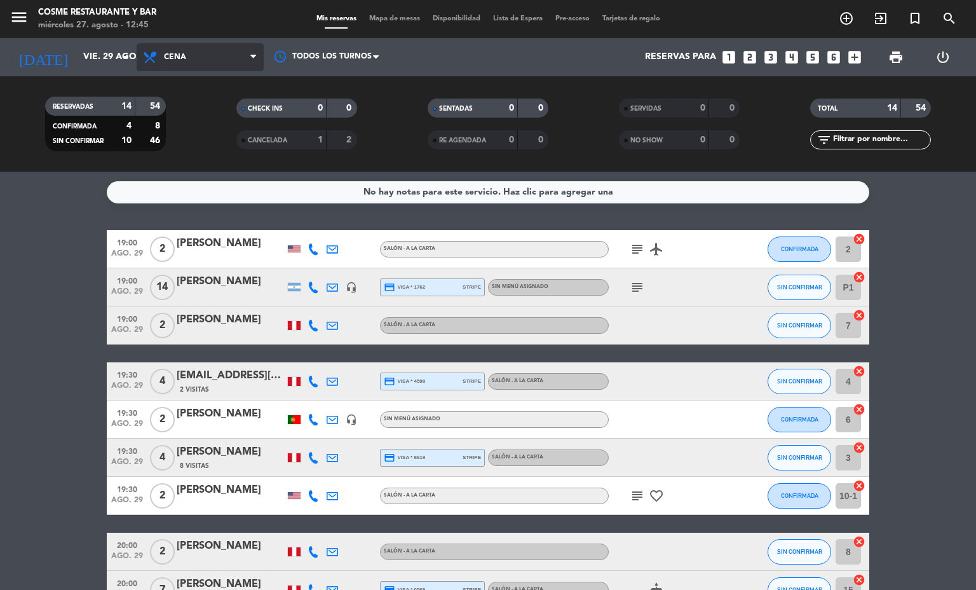
click at [236, 54] on span "Cena" at bounding box center [200, 57] width 127 height 28
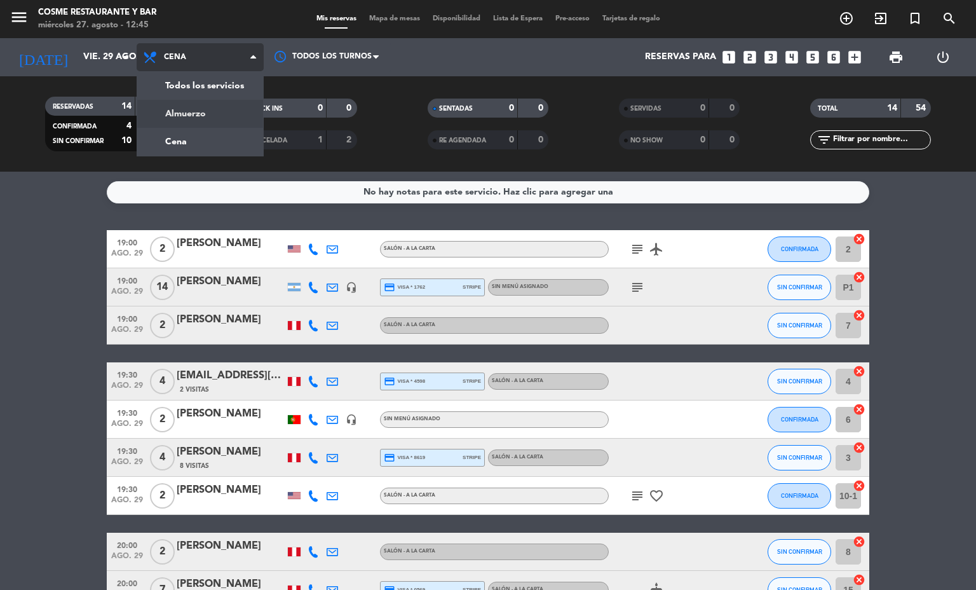
click at [243, 114] on div "menu [PERSON_NAME] Restaurante y Bar [DATE] 27. agosto - 12:45 Mis reservas Map…" at bounding box center [488, 86] width 976 height 172
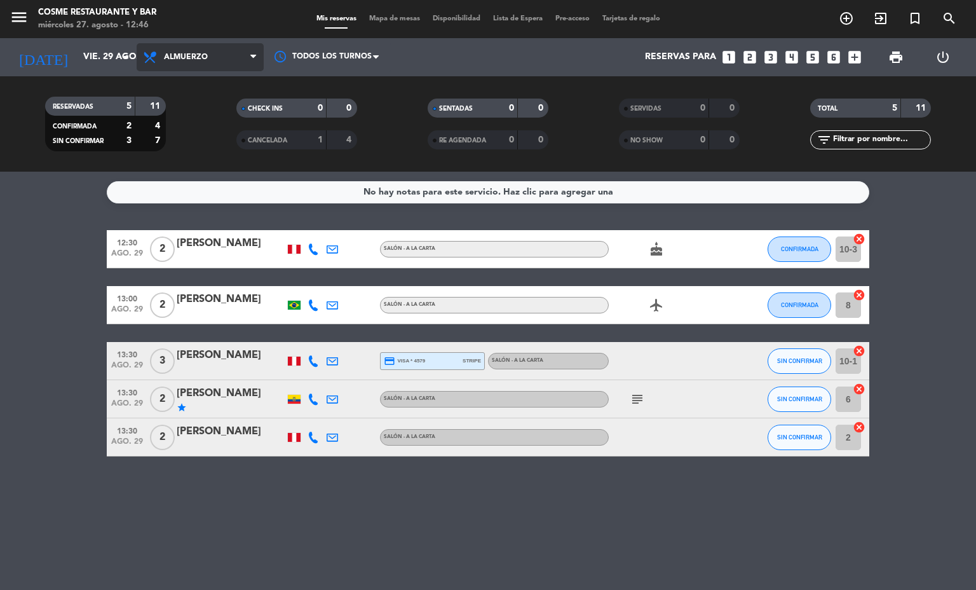
click at [210, 62] on span "Almuerzo" at bounding box center [200, 57] width 127 height 28
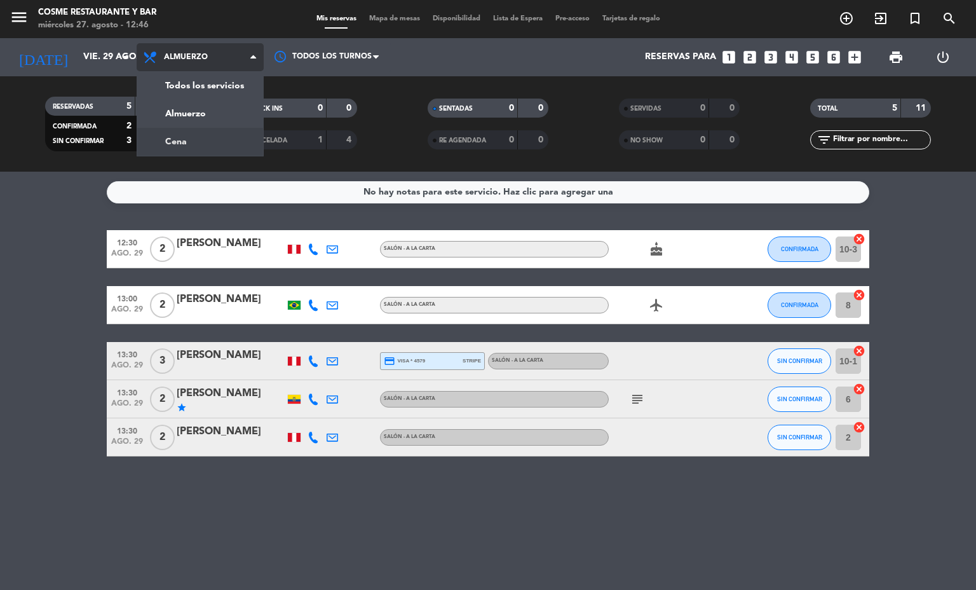
click at [208, 145] on div "menu [PERSON_NAME] Restaurante y Bar [DATE] 27. agosto - 12:46 Mis reservas Map…" at bounding box center [488, 86] width 976 height 172
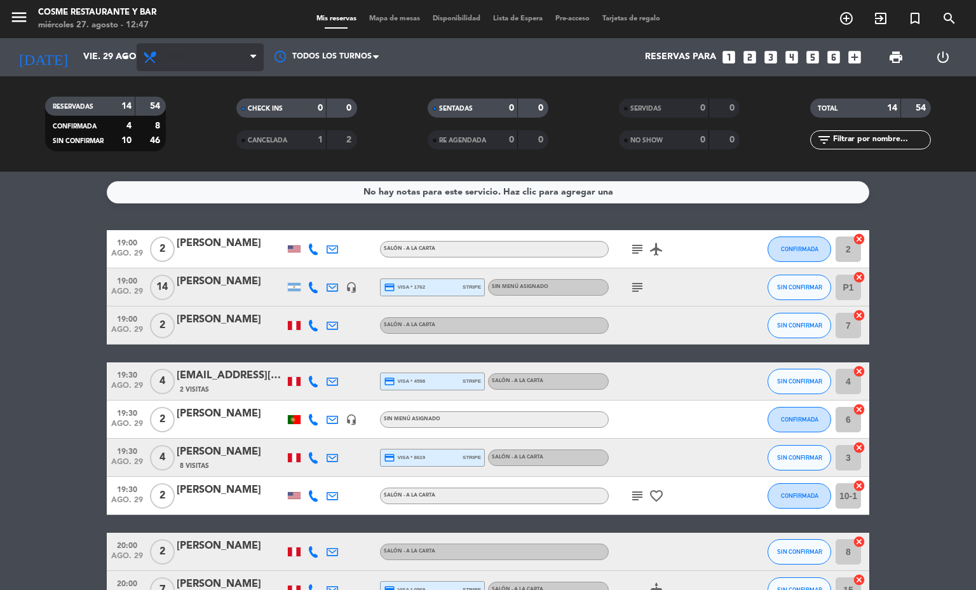
click at [215, 63] on span "Cena" at bounding box center [200, 57] width 127 height 28
click at [225, 119] on div "menu [PERSON_NAME] Restaurante y Bar [DATE] 27. agosto - 12:47 Mis reservas Map…" at bounding box center [488, 86] width 976 height 172
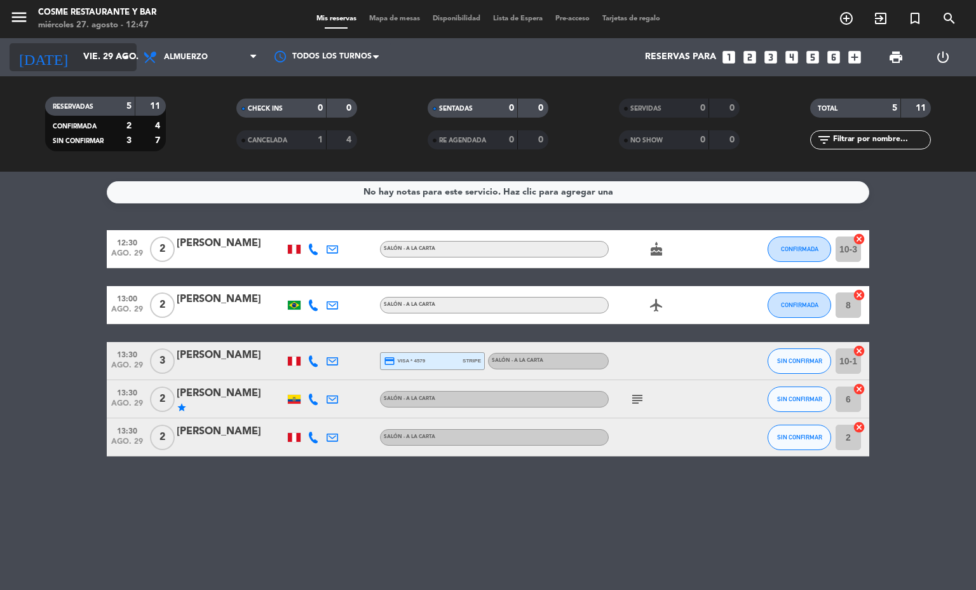
click at [107, 57] on input "vie. 29 ago." at bounding box center [137, 57] width 121 height 23
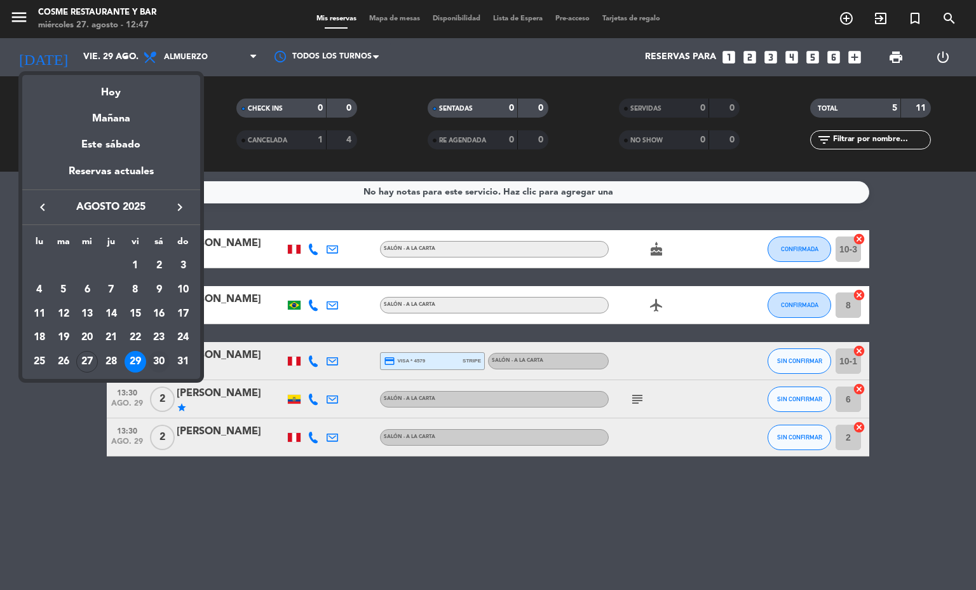
click at [156, 363] on div "30" at bounding box center [159, 362] width 22 height 22
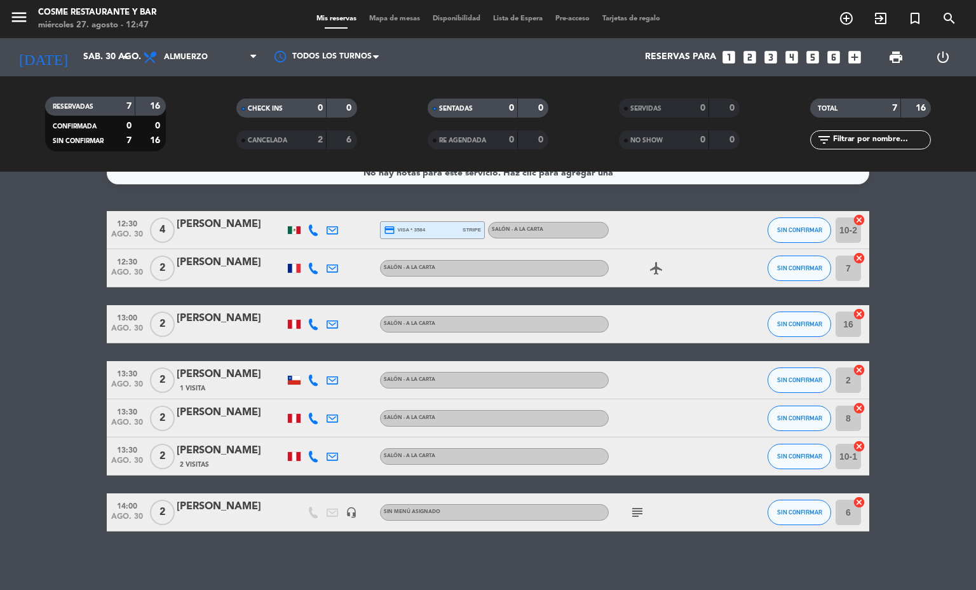
scroll to position [24, 0]
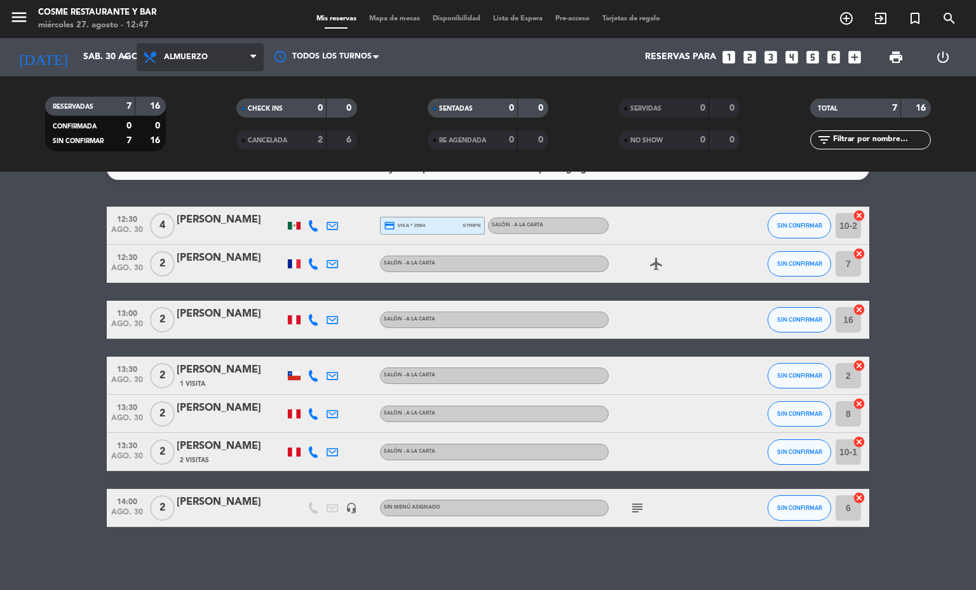
click at [212, 58] on span "Almuerzo" at bounding box center [200, 57] width 127 height 28
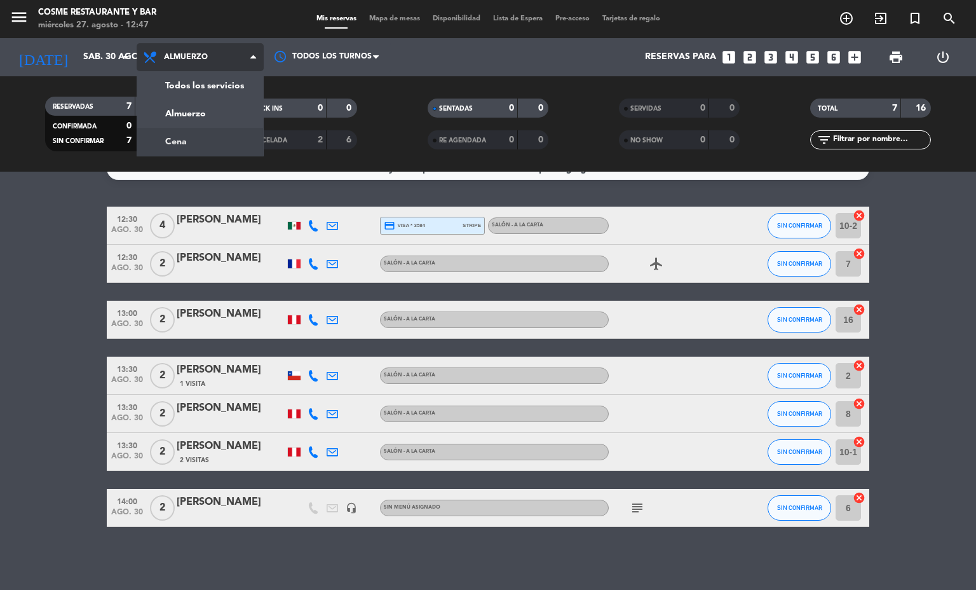
click at [226, 136] on div "menu [PERSON_NAME] Restaurante y Bar [DATE] 27. agosto - 12:47 Mis reservas Map…" at bounding box center [488, 86] width 976 height 172
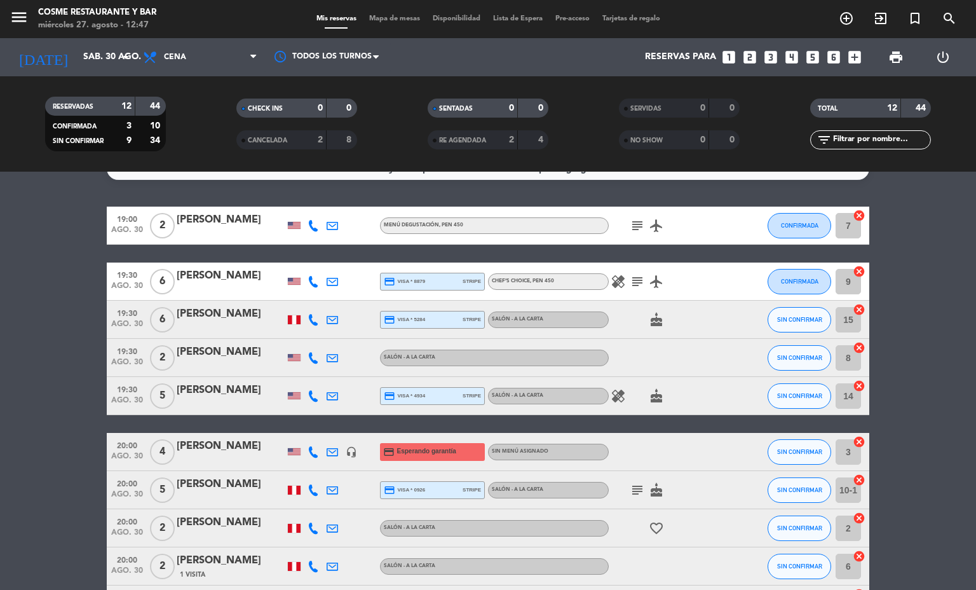
click at [630, 219] on icon "subject" at bounding box center [637, 225] width 15 height 15
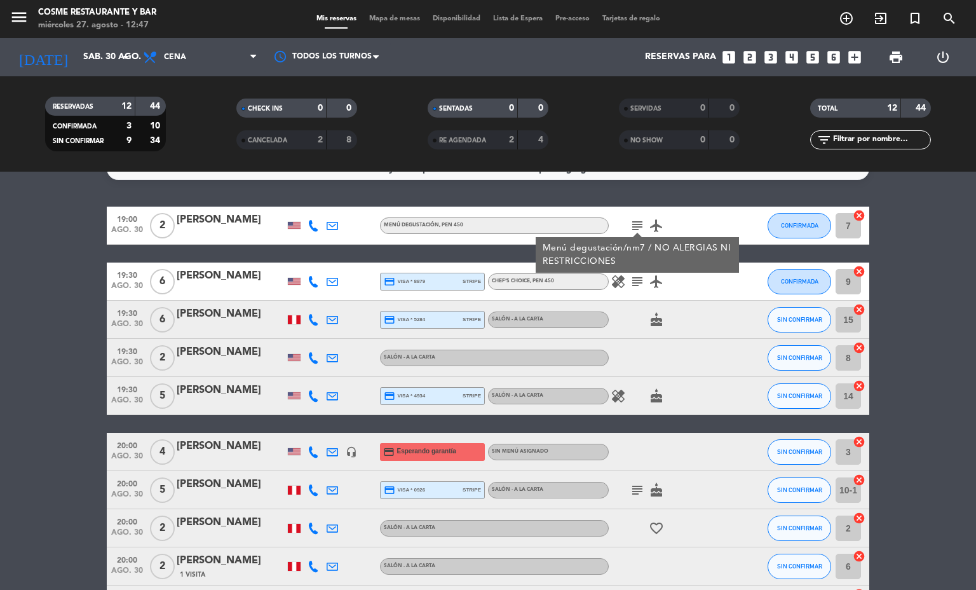
click at [630, 219] on icon "subject" at bounding box center [637, 225] width 15 height 15
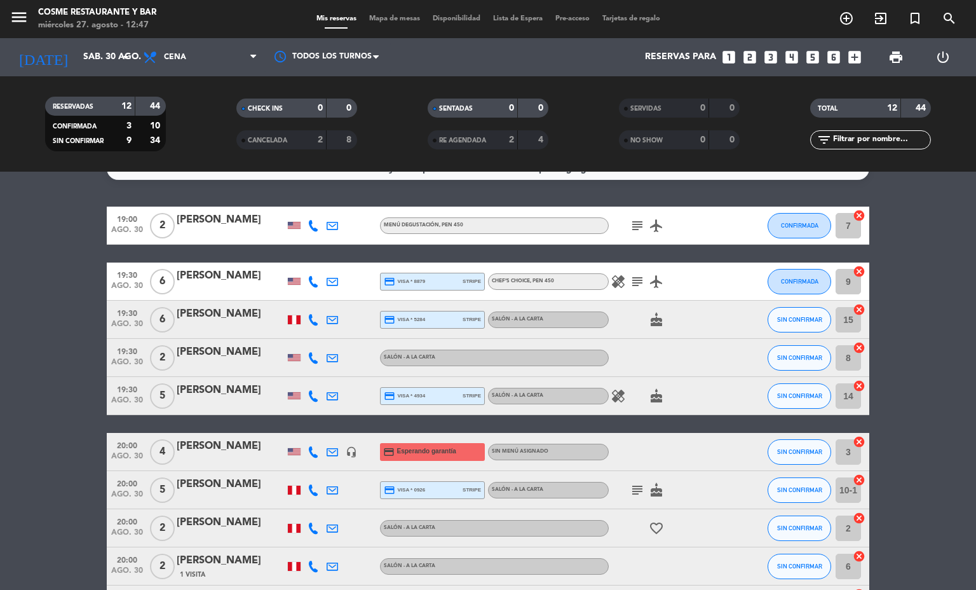
click at [630, 286] on icon "subject" at bounding box center [637, 281] width 15 height 15
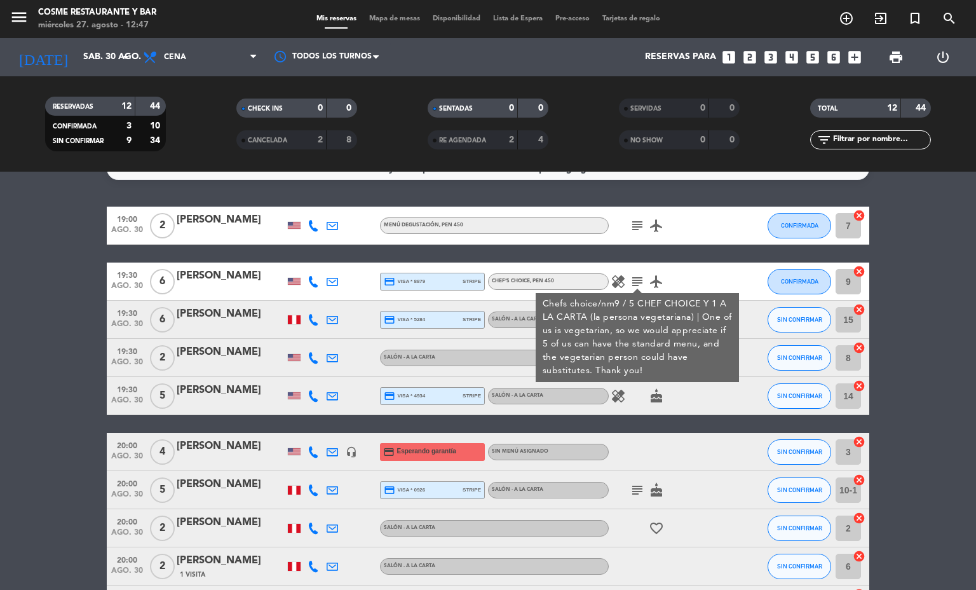
click at [630, 286] on icon "subject" at bounding box center [637, 281] width 15 height 15
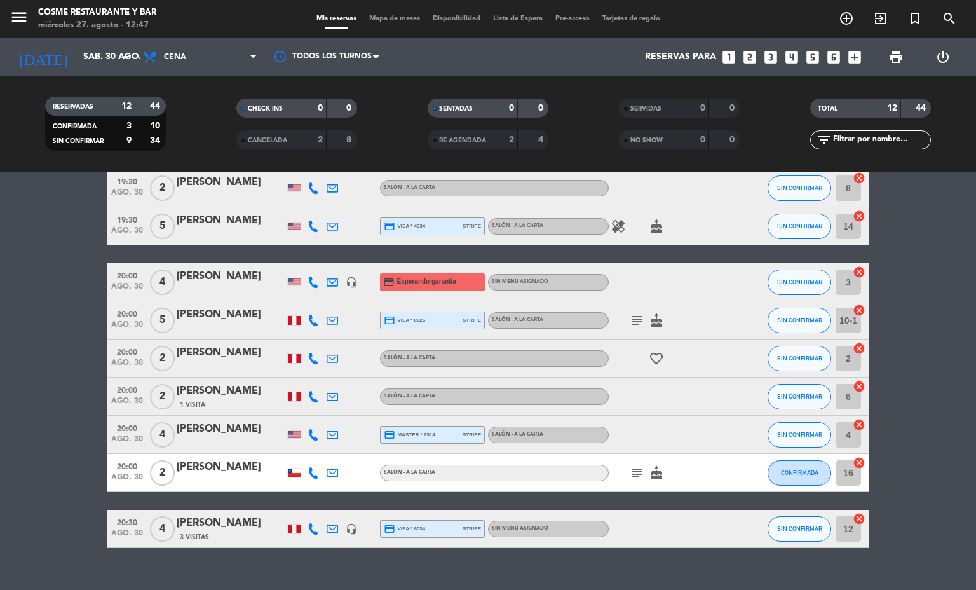
scroll to position [214, 0]
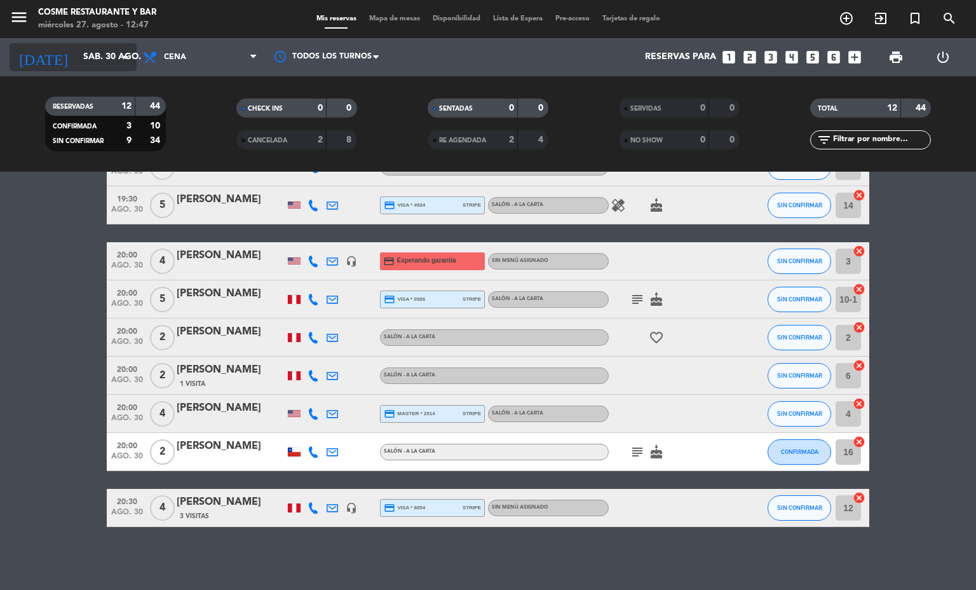
click at [96, 58] on input "sáb. 30 ago." at bounding box center [137, 57] width 121 height 23
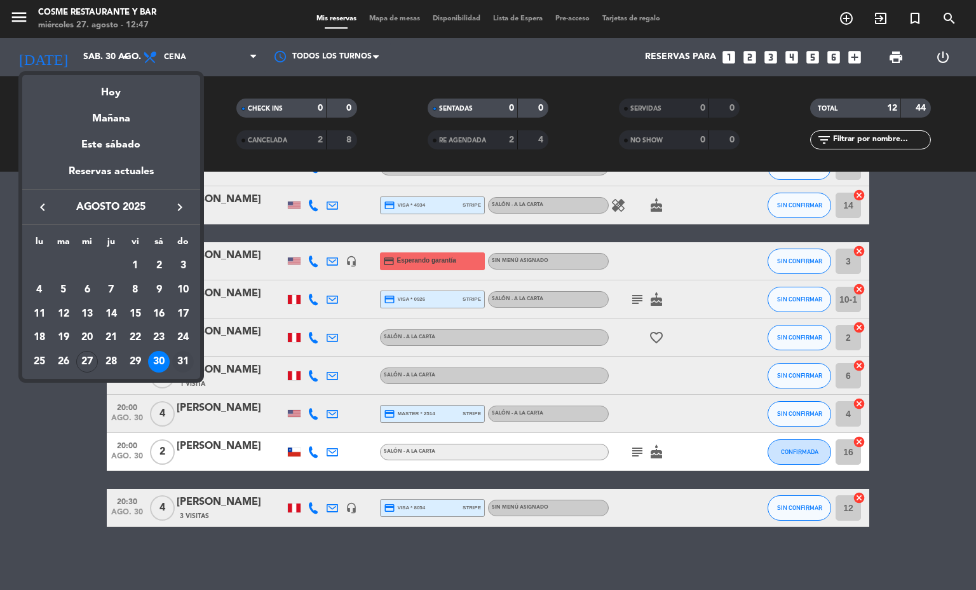
click at [186, 358] on div "31" at bounding box center [183, 362] width 22 height 22
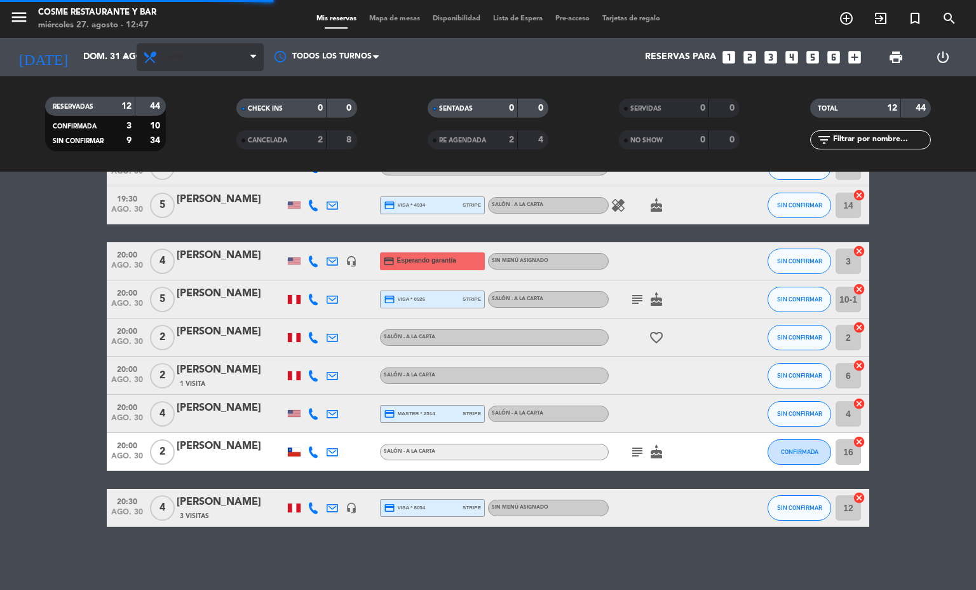
click at [189, 64] on span "Cena" at bounding box center [200, 57] width 127 height 28
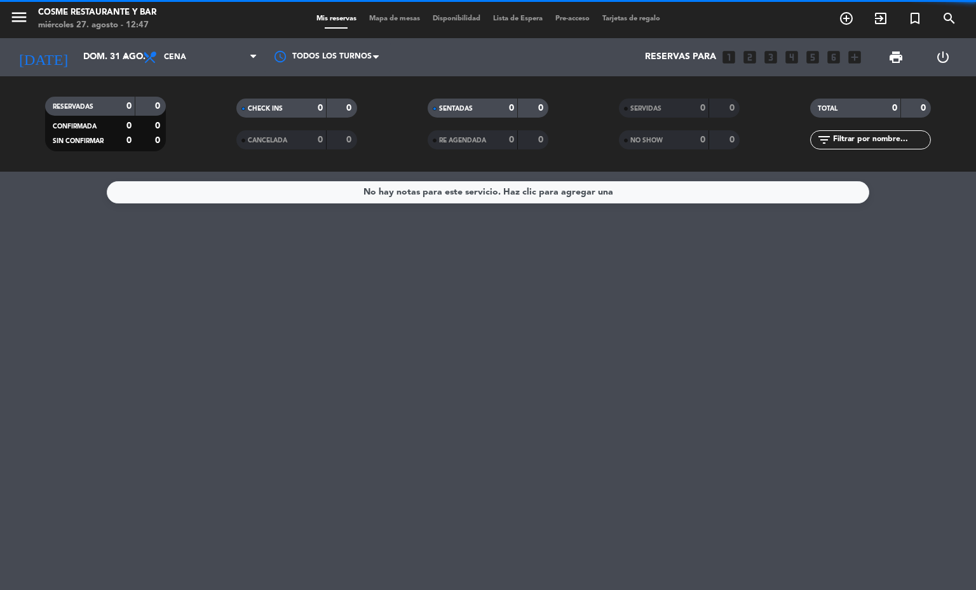
scroll to position [0, 0]
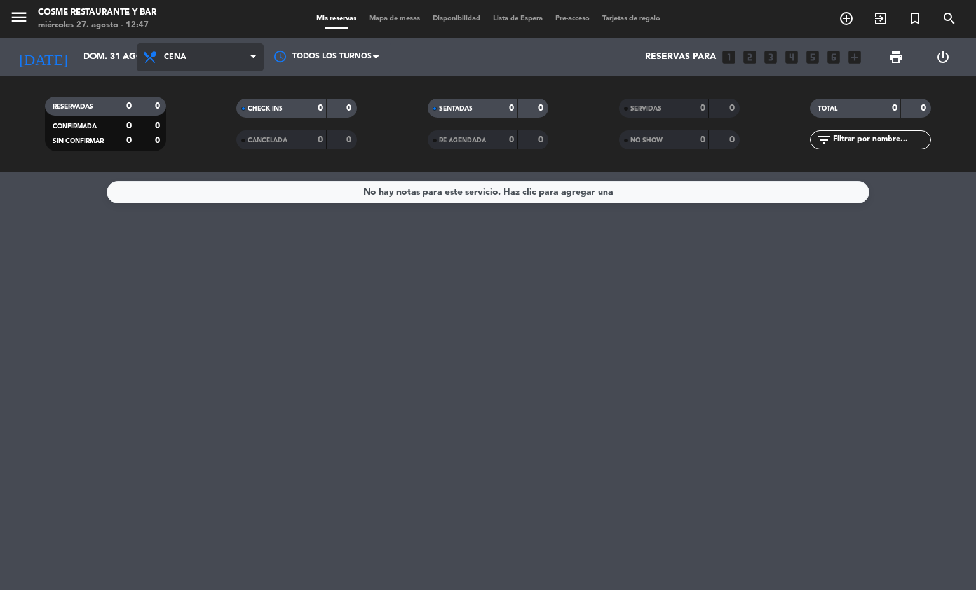
click at [189, 64] on span "Cena" at bounding box center [200, 57] width 127 height 28
click at [191, 111] on div "menu [PERSON_NAME] Restaurante y Bar [DATE] 27. agosto - 12:47 Mis reservas Map…" at bounding box center [488, 86] width 976 height 172
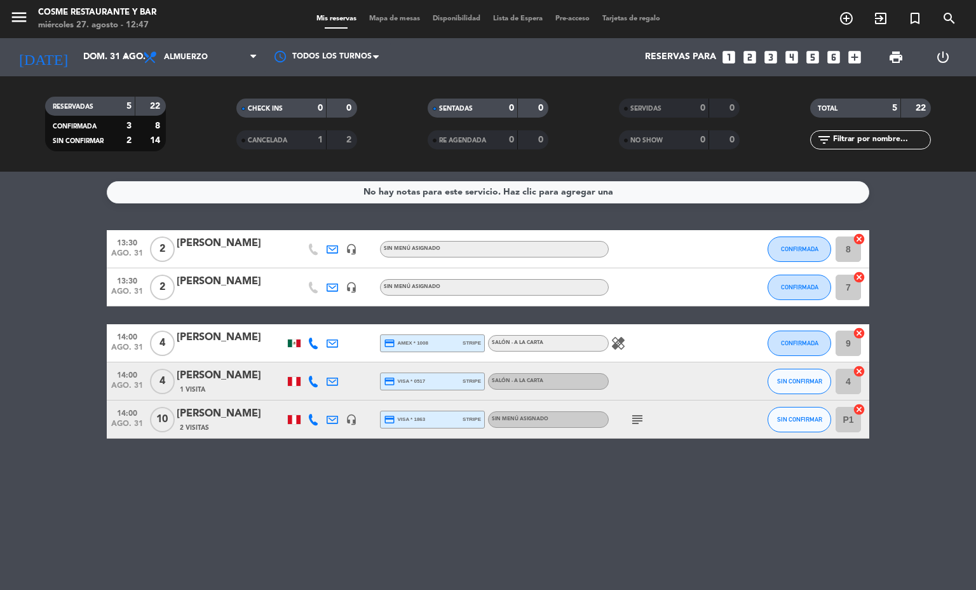
click at [637, 422] on icon "subject" at bounding box center [637, 419] width 15 height 15
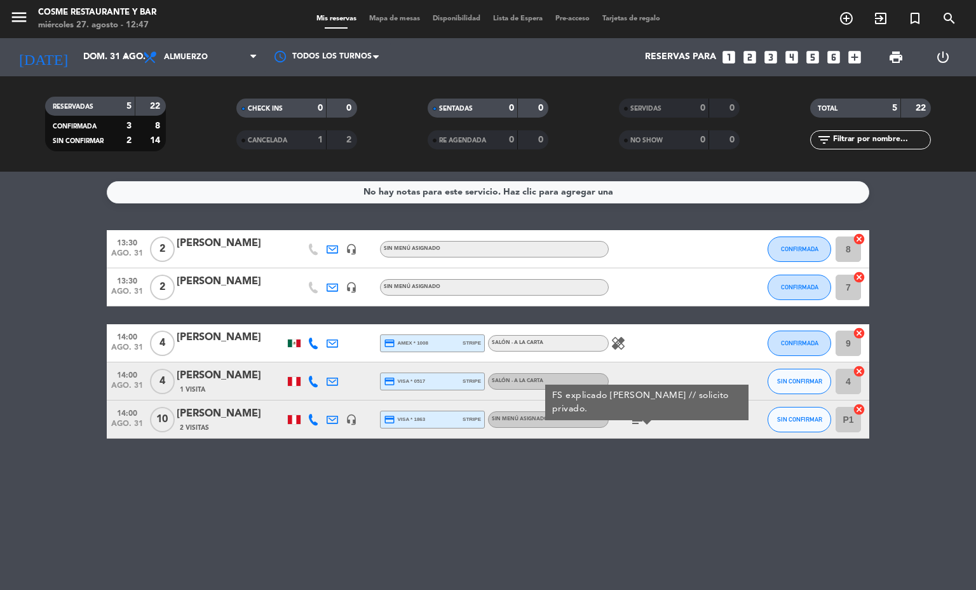
click at [637, 467] on div "No hay notas para este servicio. Haz clic para agregar una 13:30 [DATE] 2 [PERS…" at bounding box center [488, 381] width 976 height 418
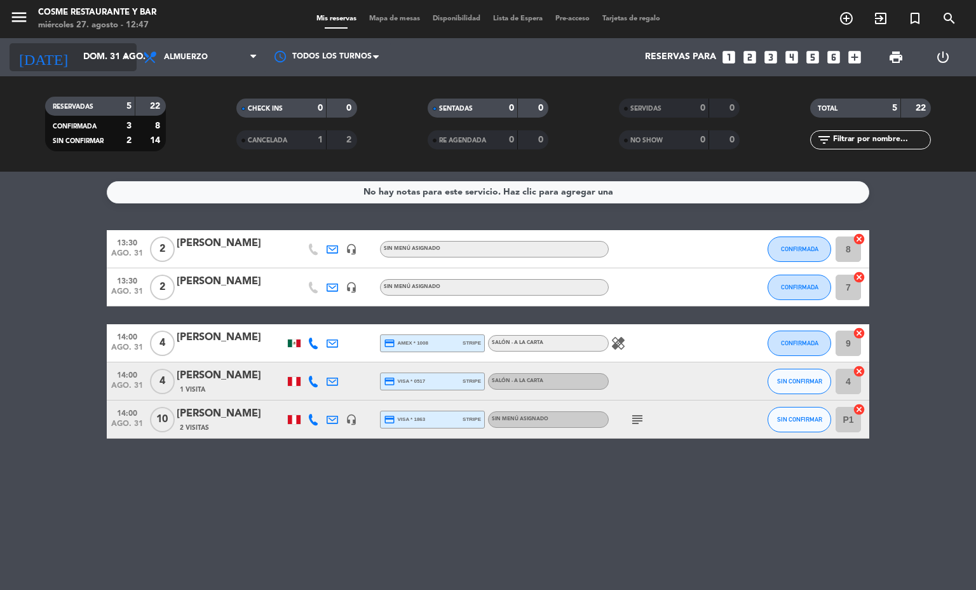
click at [85, 61] on input "dom. 31 ago." at bounding box center [137, 57] width 121 height 23
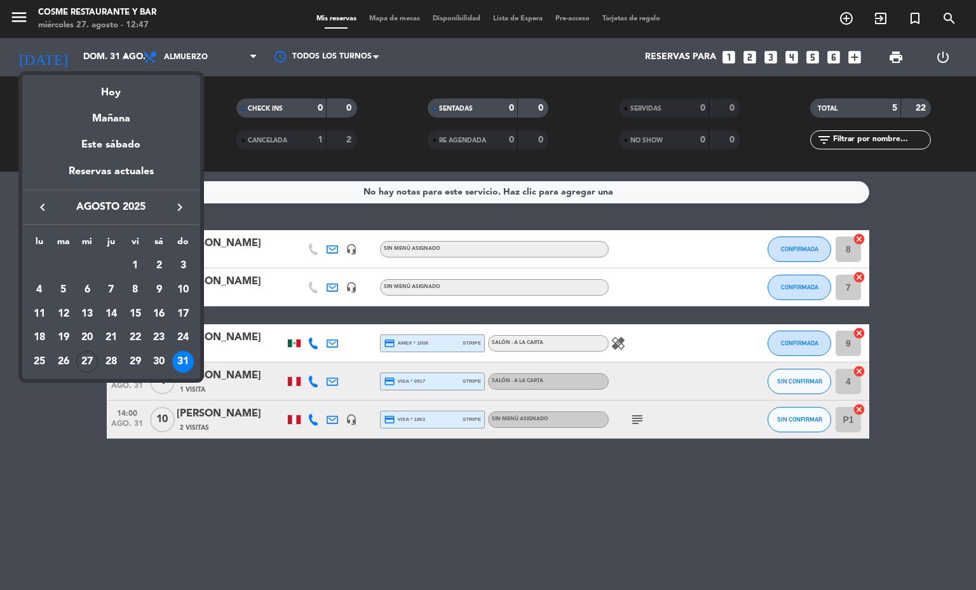
click at [180, 205] on icon "keyboard_arrow_right" at bounding box center [179, 206] width 15 height 15
click at [36, 283] on div "1" at bounding box center [40, 290] width 22 height 22
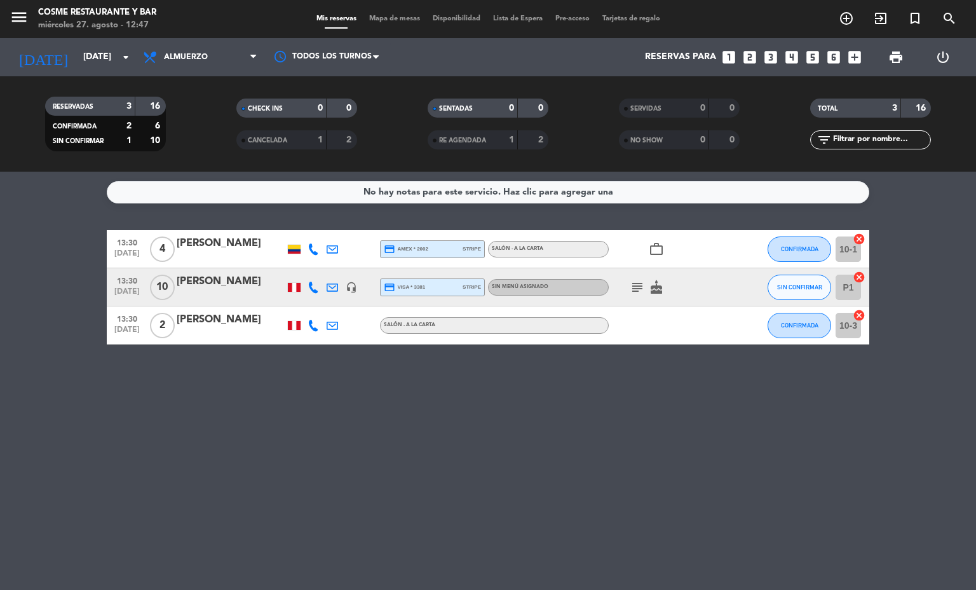
click at [633, 283] on icon "subject" at bounding box center [637, 287] width 15 height 15
click at [183, 56] on span "Almuerzo" at bounding box center [186, 57] width 44 height 9
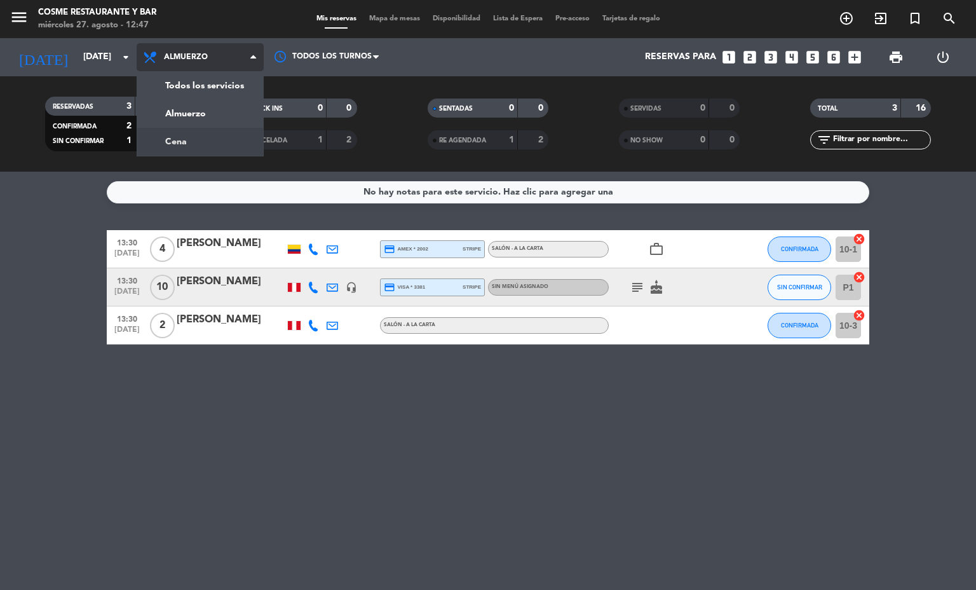
click at [229, 140] on div "menu [PERSON_NAME] Restaurante y Bar [DATE] 27. agosto - 12:47 Mis reservas Map…" at bounding box center [488, 86] width 976 height 172
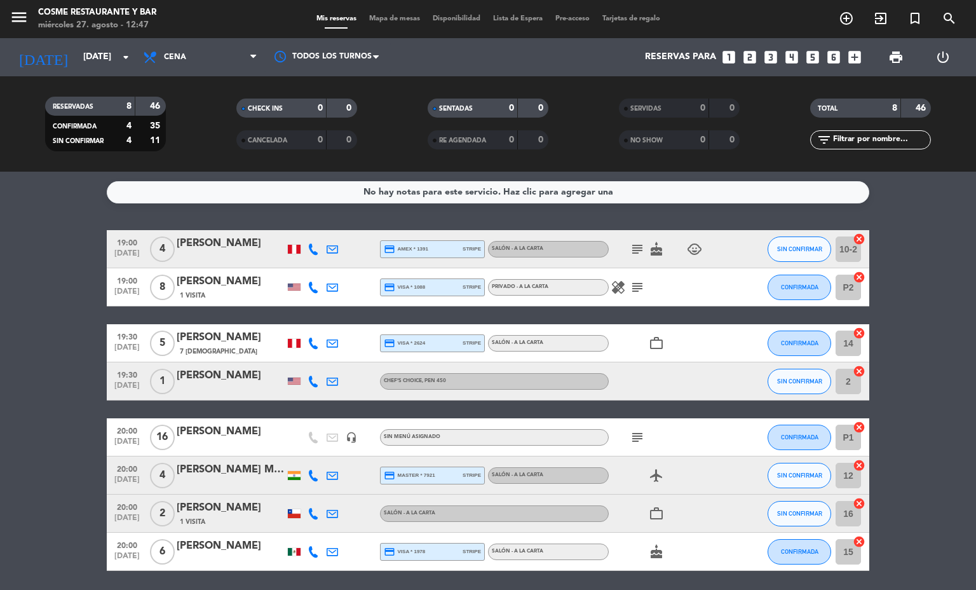
click at [308, 381] on icon at bounding box center [313, 380] width 11 height 11
click at [293, 357] on span "Copiar" at bounding box center [306, 359] width 27 height 13
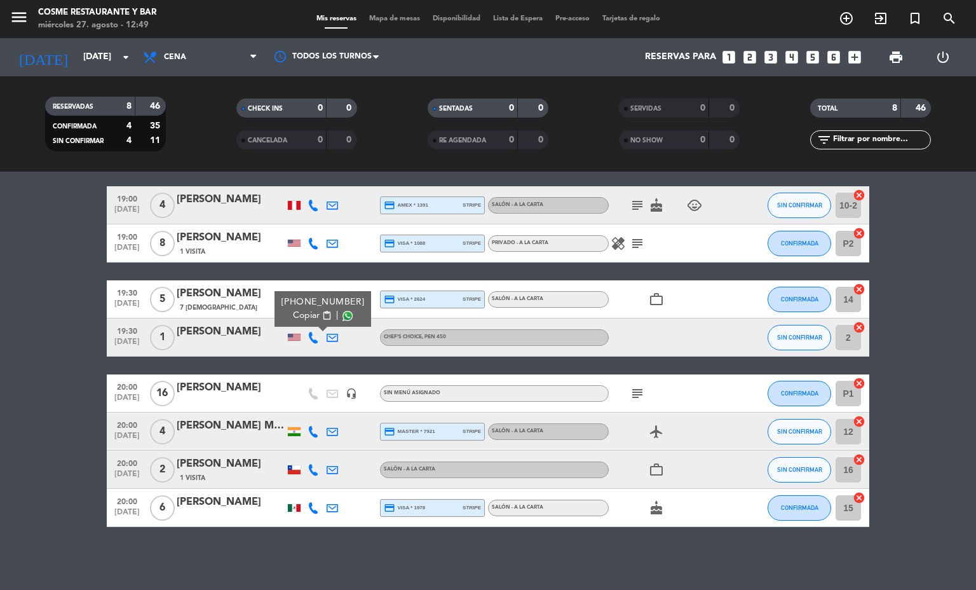
click at [630, 386] on icon "subject" at bounding box center [637, 393] width 15 height 15
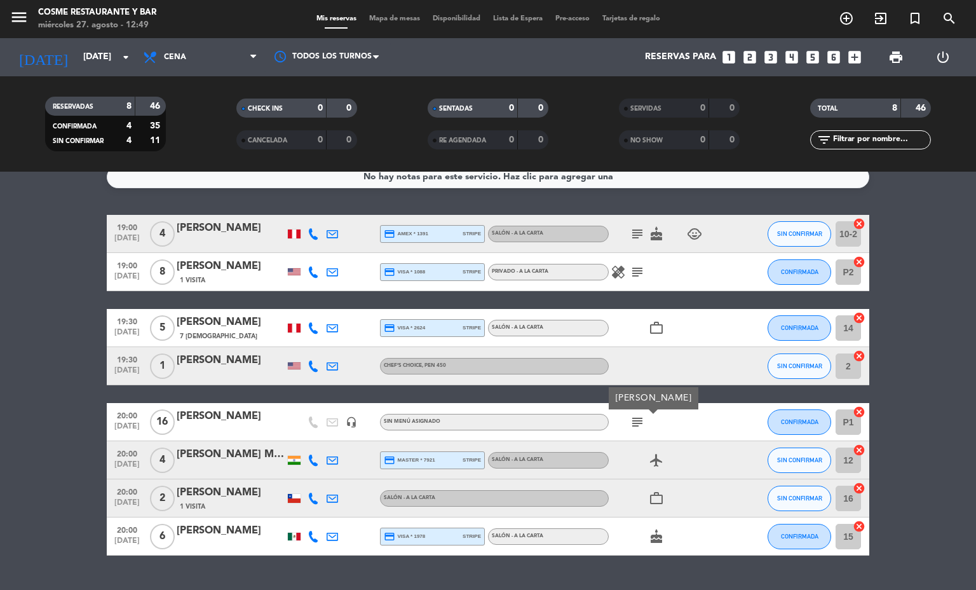
scroll to position [0, 0]
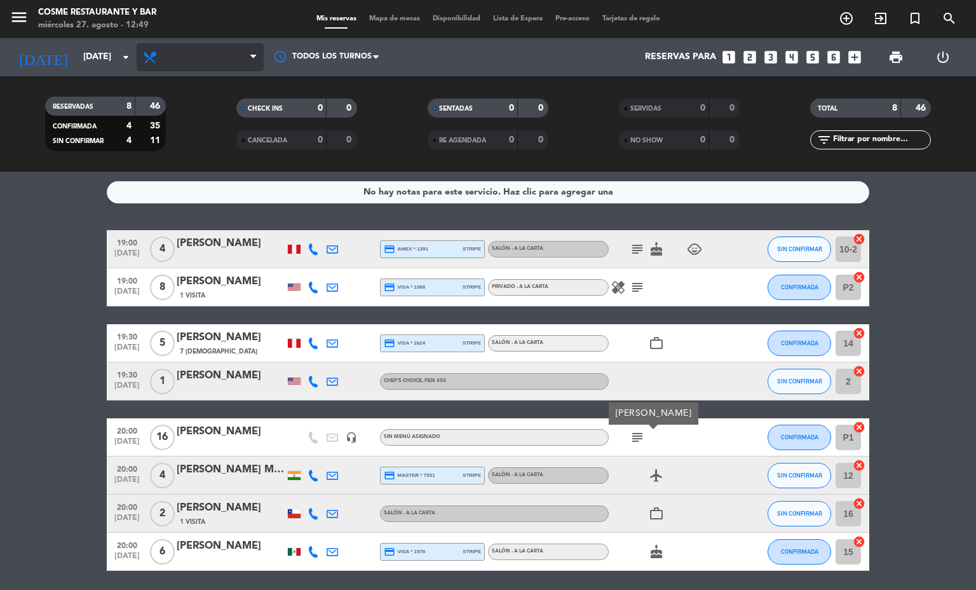
click at [184, 50] on span "Cena" at bounding box center [200, 57] width 127 height 28
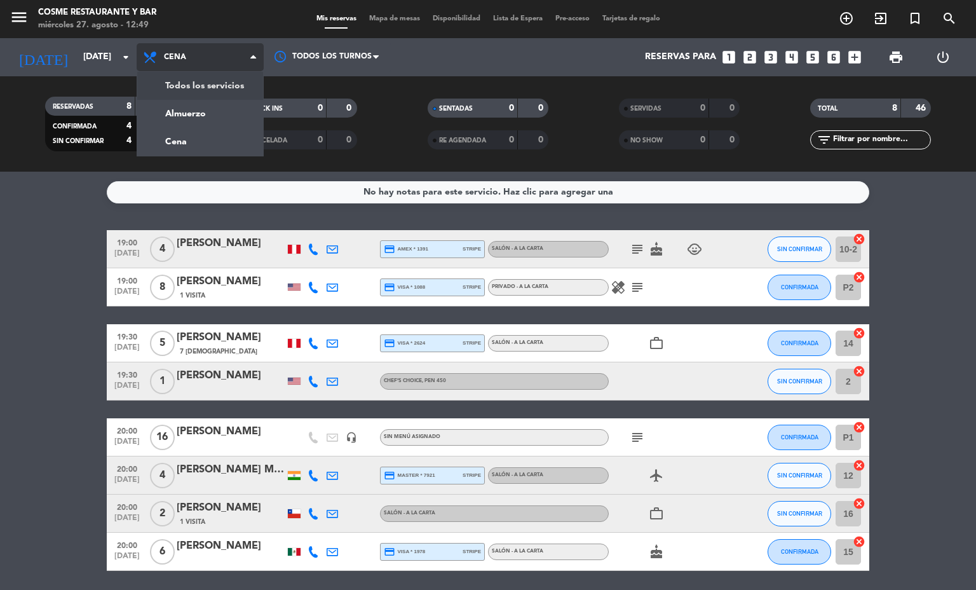
click at [191, 101] on div "menu [PERSON_NAME] Restaurante y Bar [DATE] 27. agosto - 12:49 Mis reservas Map…" at bounding box center [488, 86] width 976 height 172
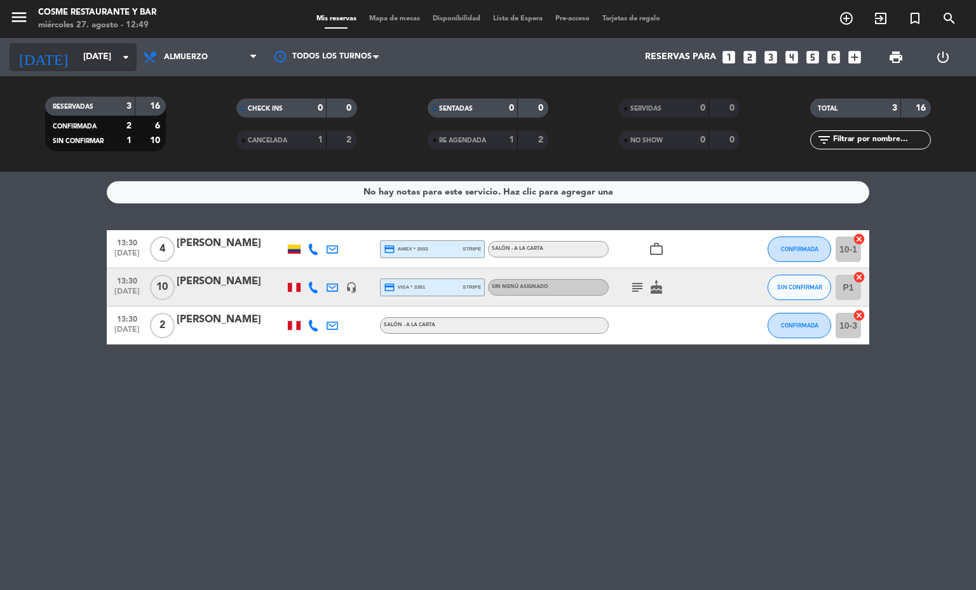
click at [88, 52] on input "[DATE]" at bounding box center [137, 57] width 121 height 23
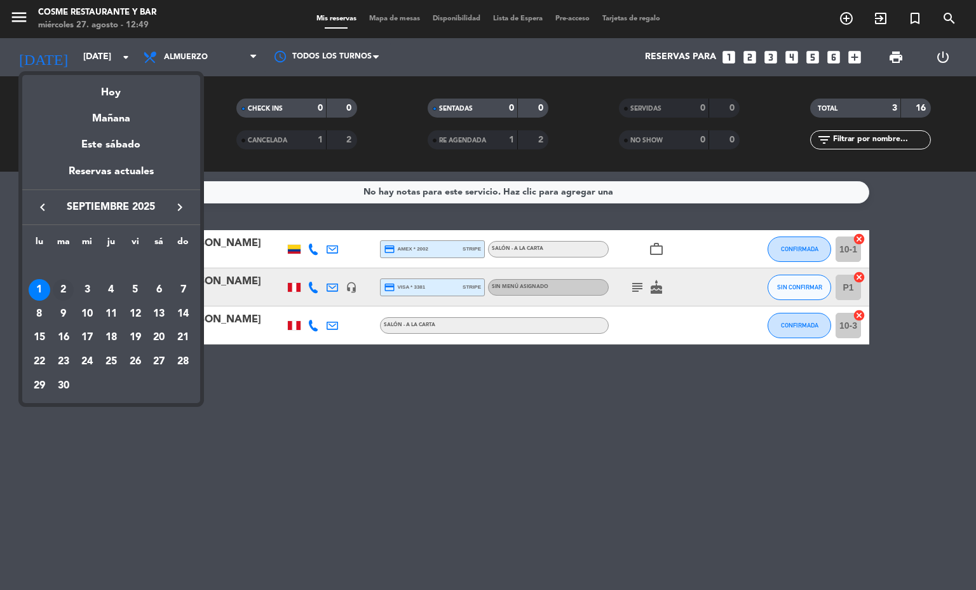
click at [69, 290] on div "2" at bounding box center [64, 290] width 22 height 22
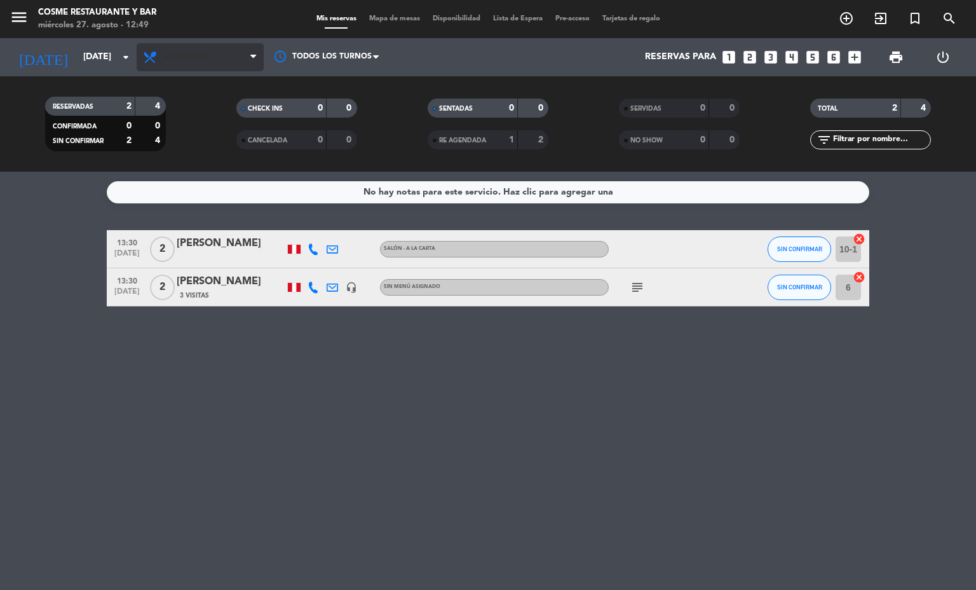
click at [172, 54] on span "Almuerzo" at bounding box center [186, 57] width 44 height 9
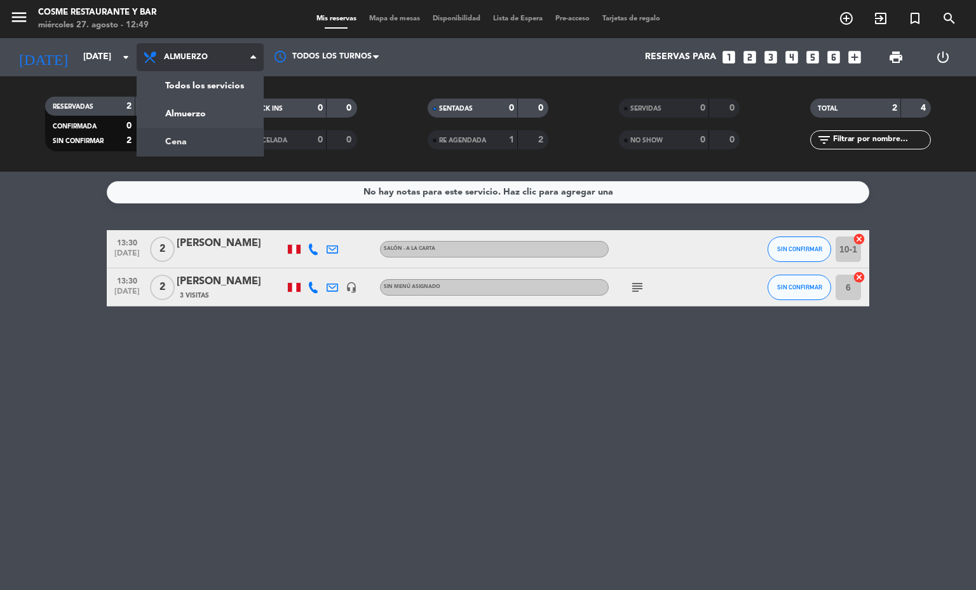
click at [186, 137] on div "menu [PERSON_NAME] Restaurante y Bar [DATE] 27. agosto - 12:49 Mis reservas Map…" at bounding box center [488, 86] width 976 height 172
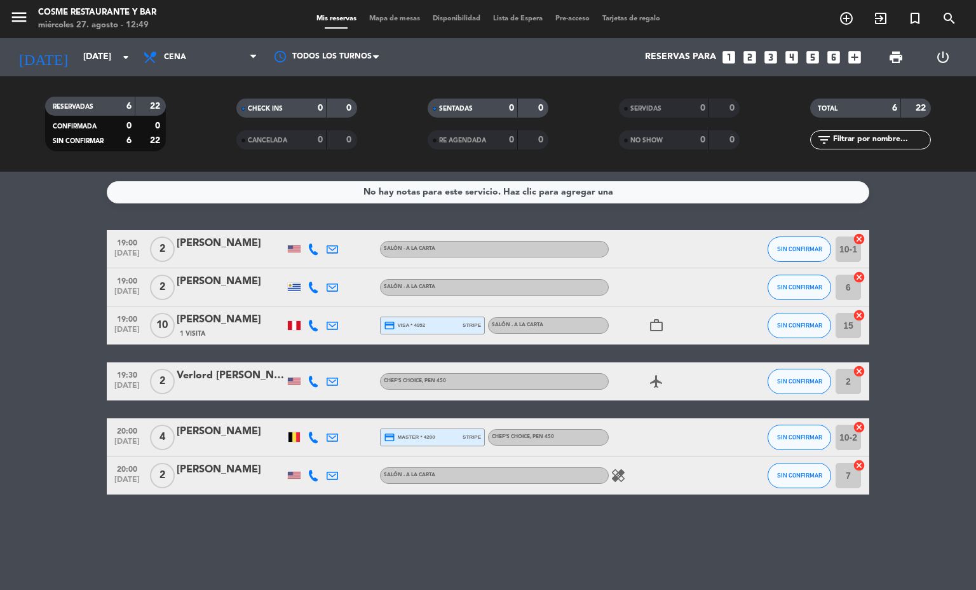
click at [308, 383] on icon at bounding box center [313, 380] width 11 height 11
click at [304, 365] on span "Copiar" at bounding box center [306, 359] width 27 height 13
click at [313, 433] on icon at bounding box center [313, 436] width 11 height 11
click at [308, 414] on span "Copiar" at bounding box center [306, 415] width 27 height 13
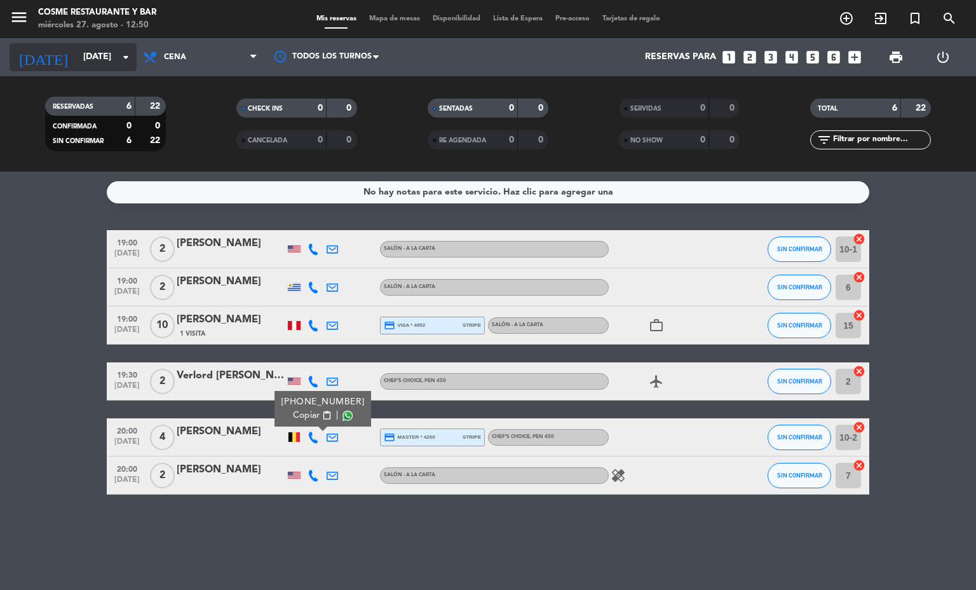
click at [114, 60] on input "[DATE]" at bounding box center [137, 57] width 121 height 23
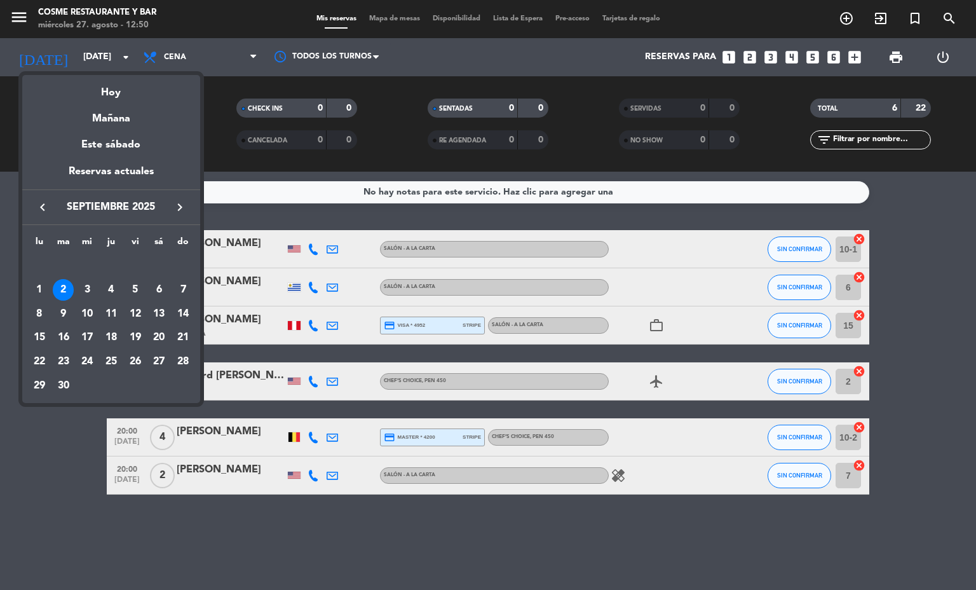
click at [48, 205] on icon "keyboard_arrow_left" at bounding box center [42, 206] width 15 height 15
click at [134, 364] on div "29" at bounding box center [136, 362] width 22 height 22
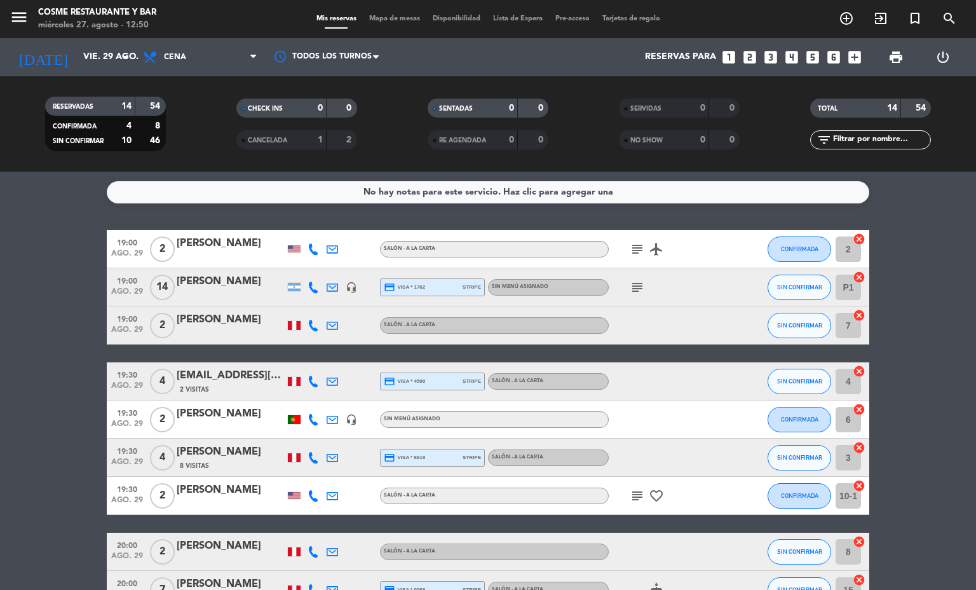
drag, startPoint x: 157, startPoint y: 276, endPoint x: 247, endPoint y: 283, distance: 89.8
click at [247, 283] on div "19:00 [DATE] [PERSON_NAME] headset_mic credit_card visa * 1762 stripe Sin menú …" at bounding box center [488, 287] width 762 height 38
copy div "[PERSON_NAME]"
click at [55, 395] on bookings-row "19:00 [DATE] 2 [PERSON_NAME] Salón - A la carta subject airplanemode_active CON…" at bounding box center [488, 523] width 976 height 587
click at [630, 283] on icon "subject" at bounding box center [637, 287] width 15 height 15
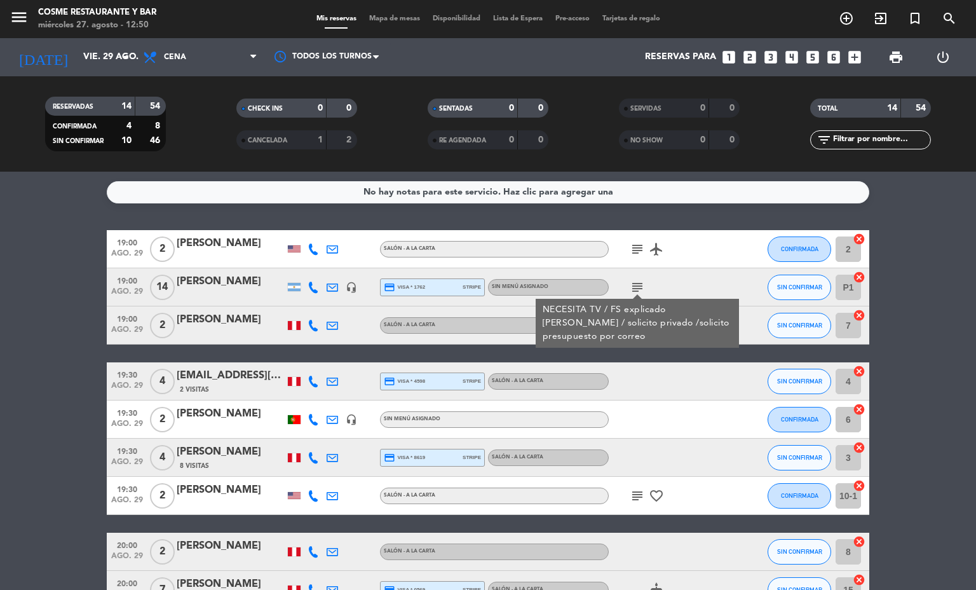
click at [330, 287] on icon at bounding box center [332, 286] width 11 height 11
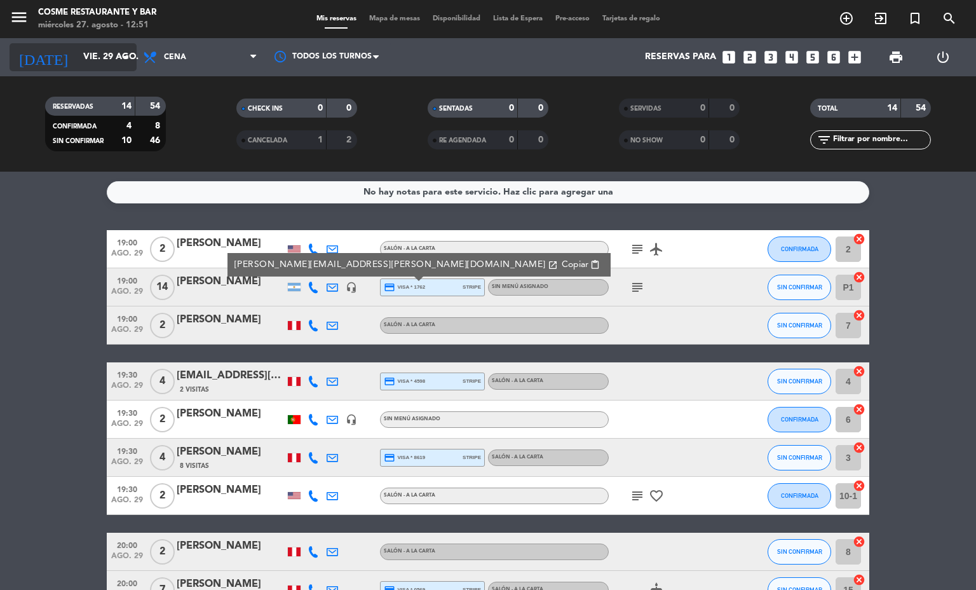
click at [115, 55] on input "vie. 29 ago." at bounding box center [137, 57] width 121 height 23
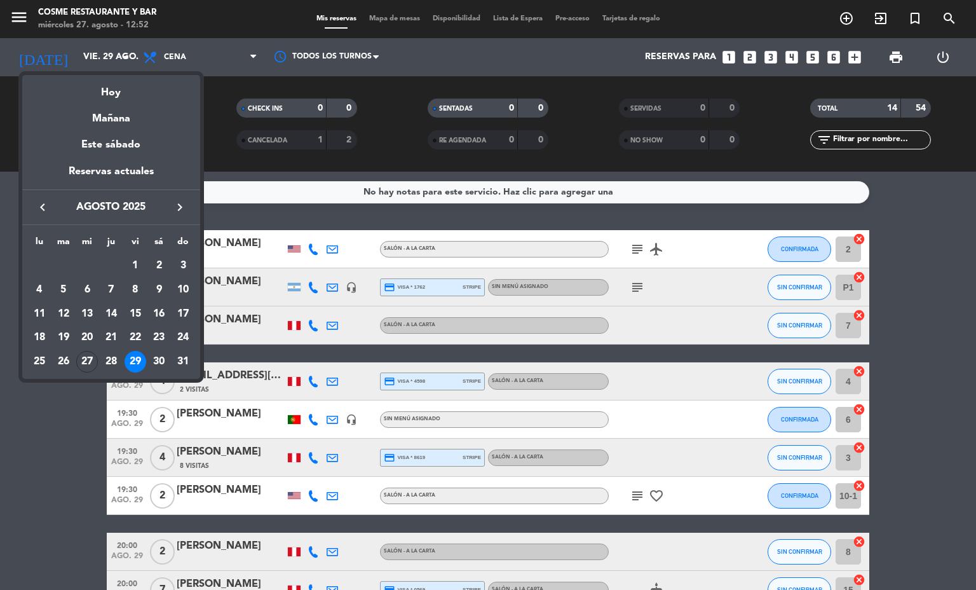
click at [178, 203] on icon "keyboard_arrow_right" at bounding box center [179, 206] width 15 height 15
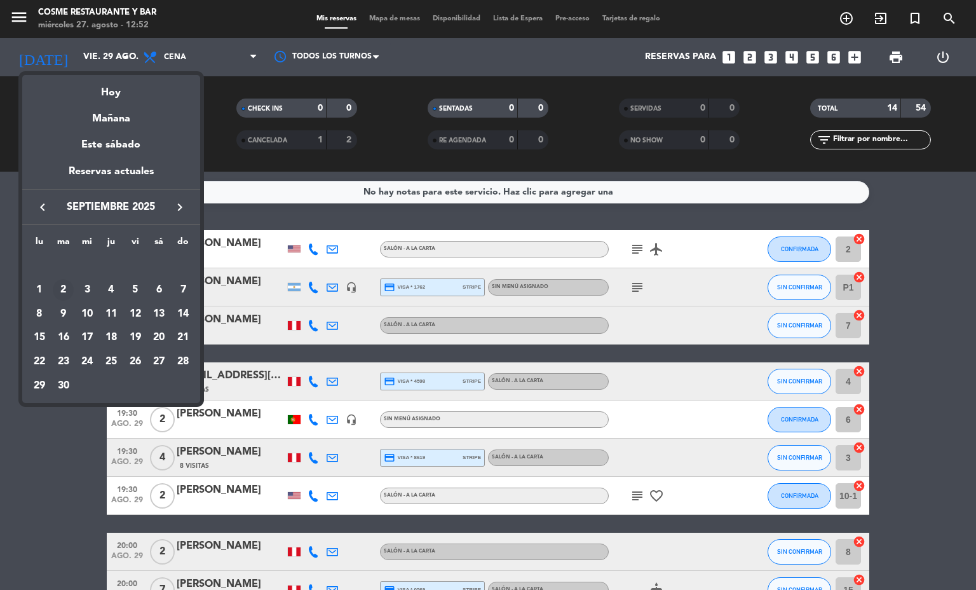
click at [65, 288] on div "2" at bounding box center [64, 290] width 22 height 22
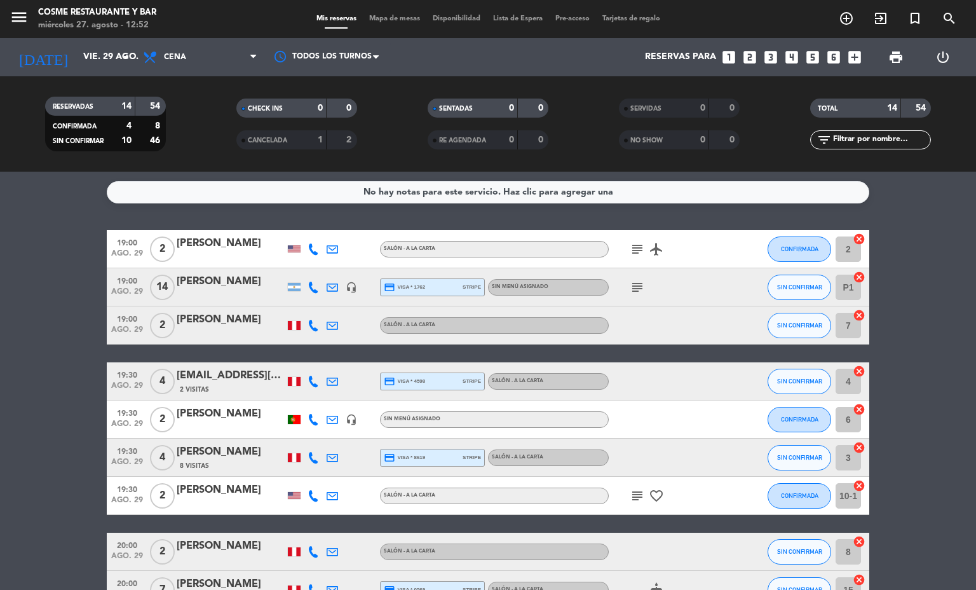
type input "[DATE]"
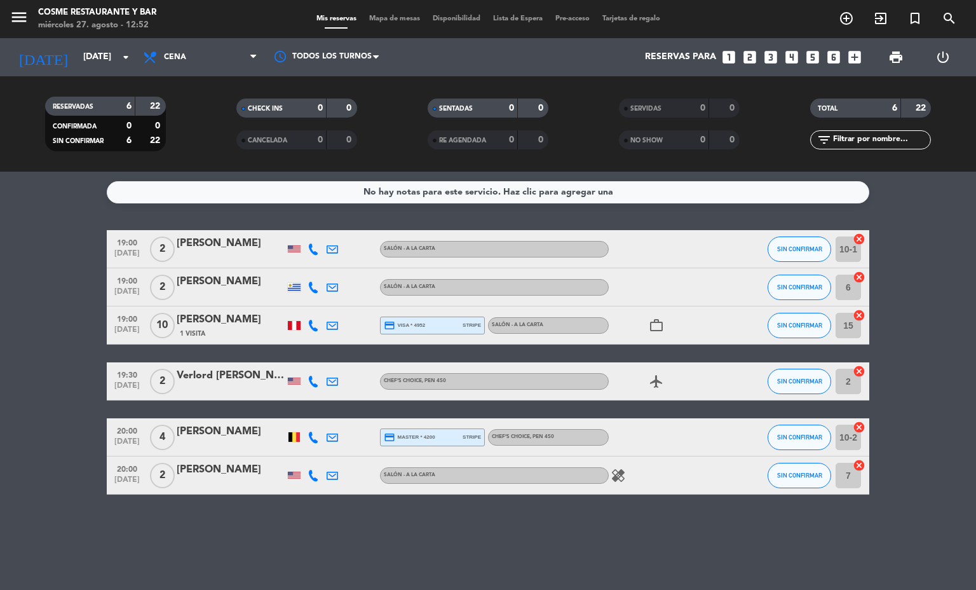
click at [313, 438] on icon at bounding box center [313, 436] width 11 height 11
click at [306, 416] on span "Copiar" at bounding box center [306, 415] width 27 height 13
click at [0, 441] on bookings-row "19:00 [DATE] 2 [PERSON_NAME] Salón - A la carta SIN CONFIRMAR 10-1 cancel 19:00…" at bounding box center [488, 362] width 976 height 264
click at [313, 379] on icon at bounding box center [313, 380] width 11 height 11
click at [218, 396] on div "19:30 [DATE] 2 Verlord [PERSON_NAME] [PHONE_NUMBER] Copiar content_paste | Chef…" at bounding box center [488, 381] width 762 height 38
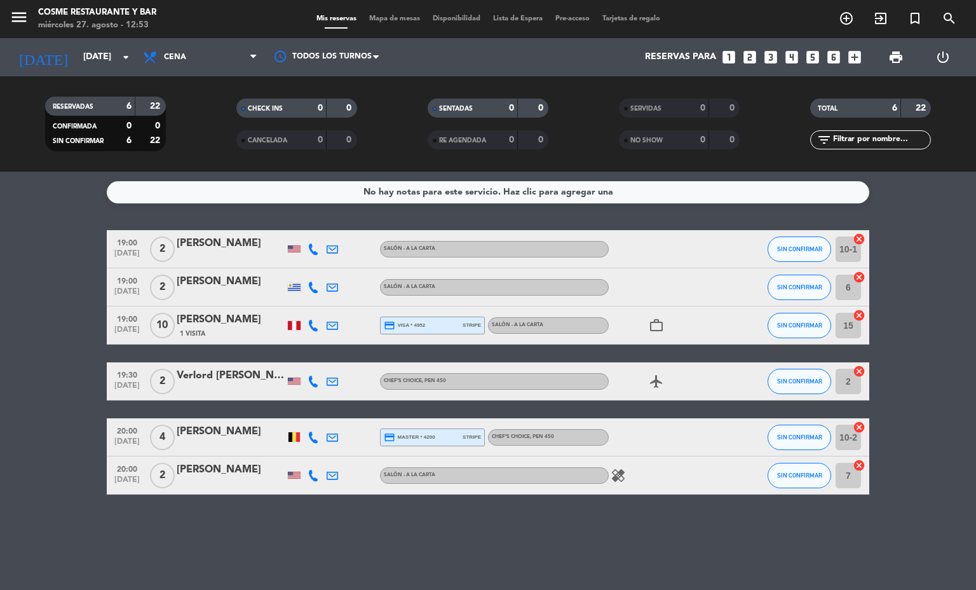
click at [218, 366] on div "19:30 [DATE] 2 Verlord [PERSON_NAME] Chef’s Choice , PEN 450 airplanemode_activ…" at bounding box center [488, 381] width 762 height 38
click at [227, 378] on div "Verlord [PERSON_NAME]" at bounding box center [231, 375] width 108 height 17
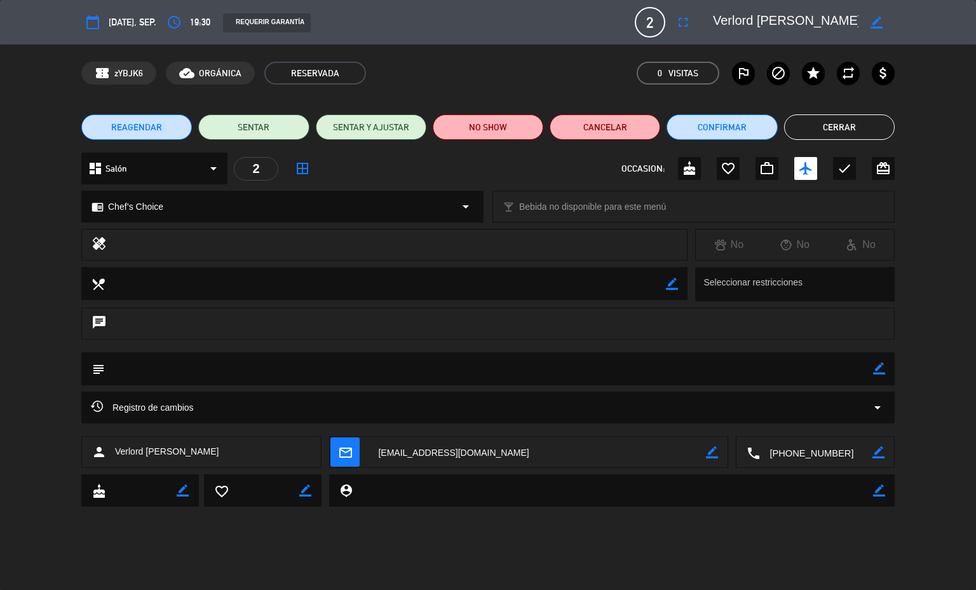
click at [876, 376] on div "border_color" at bounding box center [879, 368] width 12 height 33
click at [876, 367] on icon "border_color" at bounding box center [879, 368] width 12 height 12
click at [812, 379] on textarea at bounding box center [489, 368] width 768 height 32
type textarea "NO tiene alergias ni restricciones"
click at [877, 369] on icon at bounding box center [879, 368] width 12 height 12
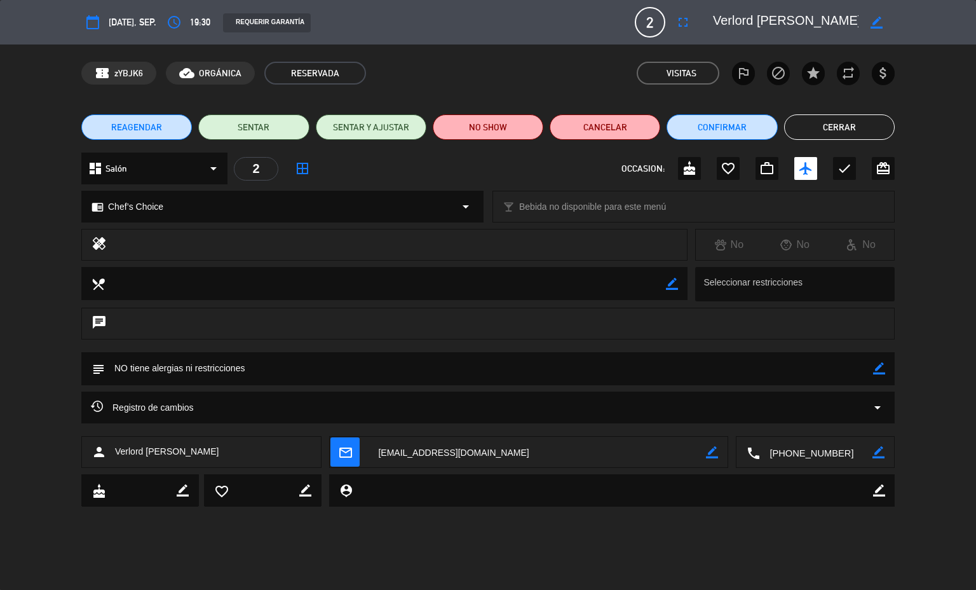
click at [858, 128] on button "Cerrar" at bounding box center [839, 126] width 111 height 25
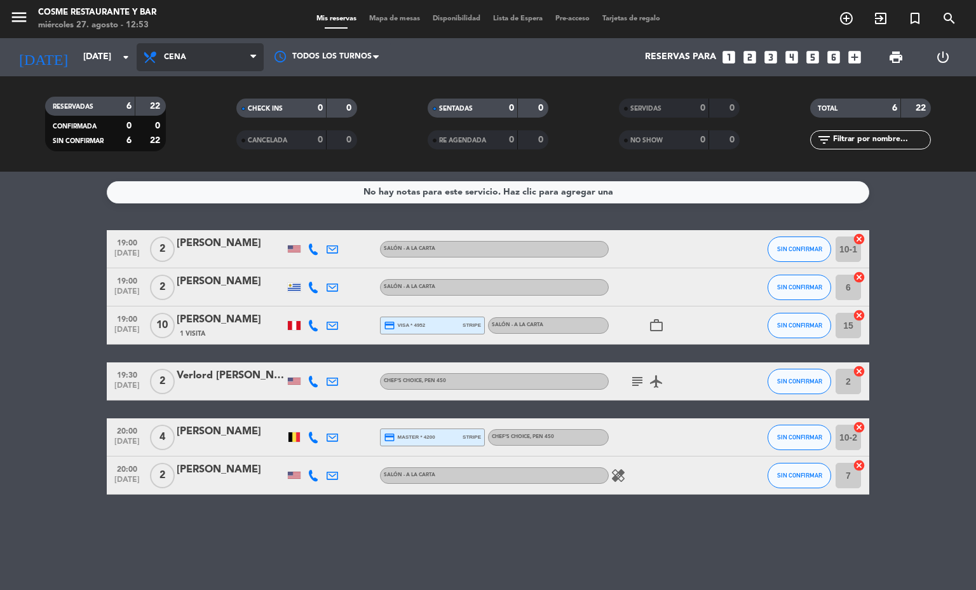
click at [168, 50] on span "Cena" at bounding box center [200, 57] width 127 height 28
click at [175, 118] on div "menu [PERSON_NAME] Restaurante y Bar [DATE] 27. agosto - 12:53 Mis reservas Map…" at bounding box center [488, 86] width 976 height 172
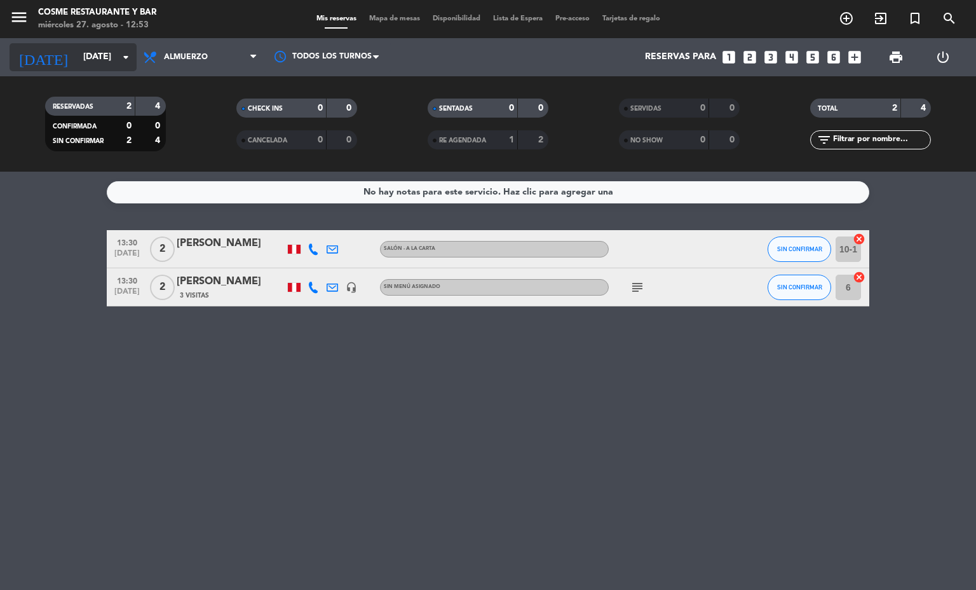
click at [111, 64] on input "[DATE]" at bounding box center [137, 57] width 121 height 23
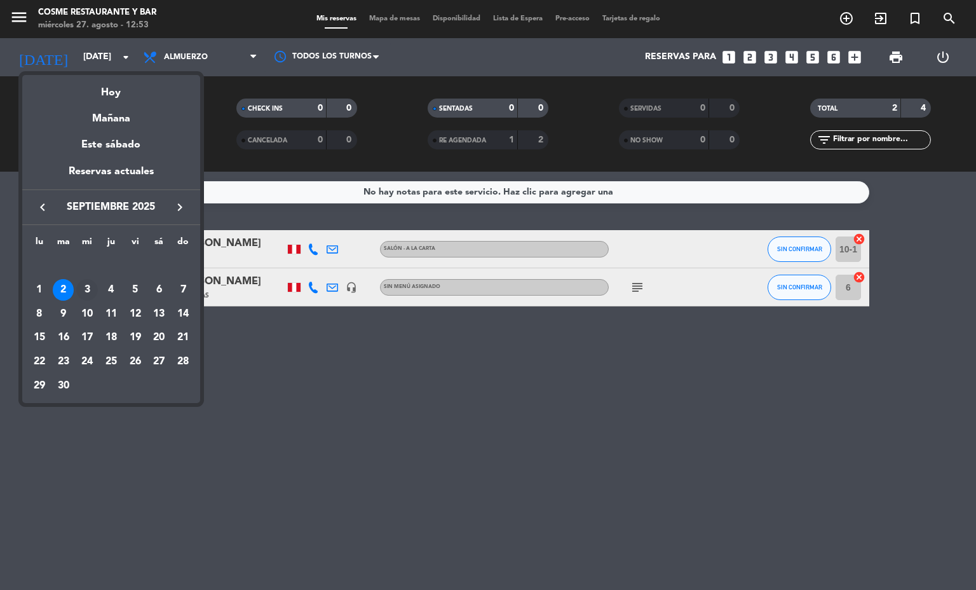
click at [90, 280] on div "3" at bounding box center [87, 290] width 22 height 22
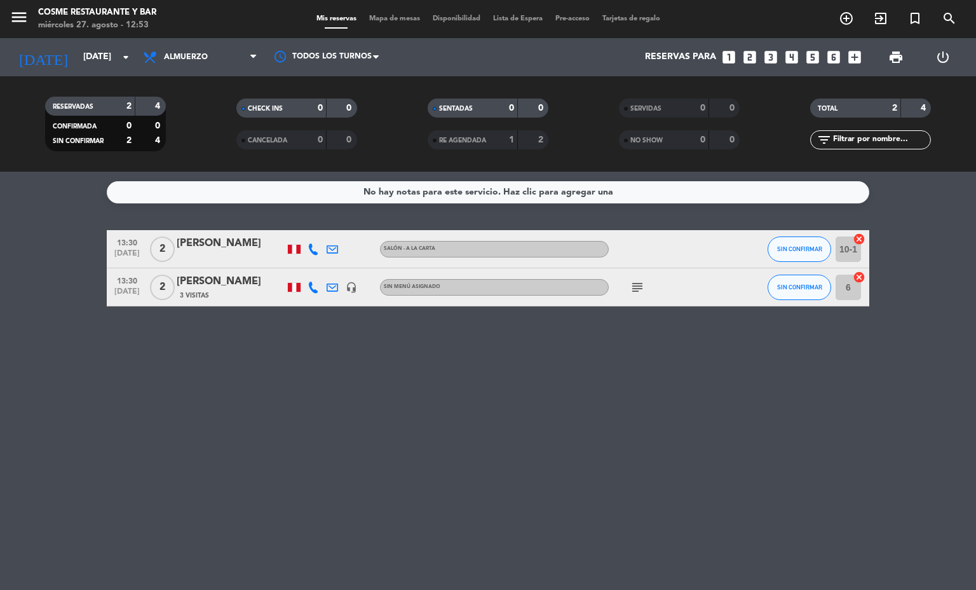
type input "[DATE]"
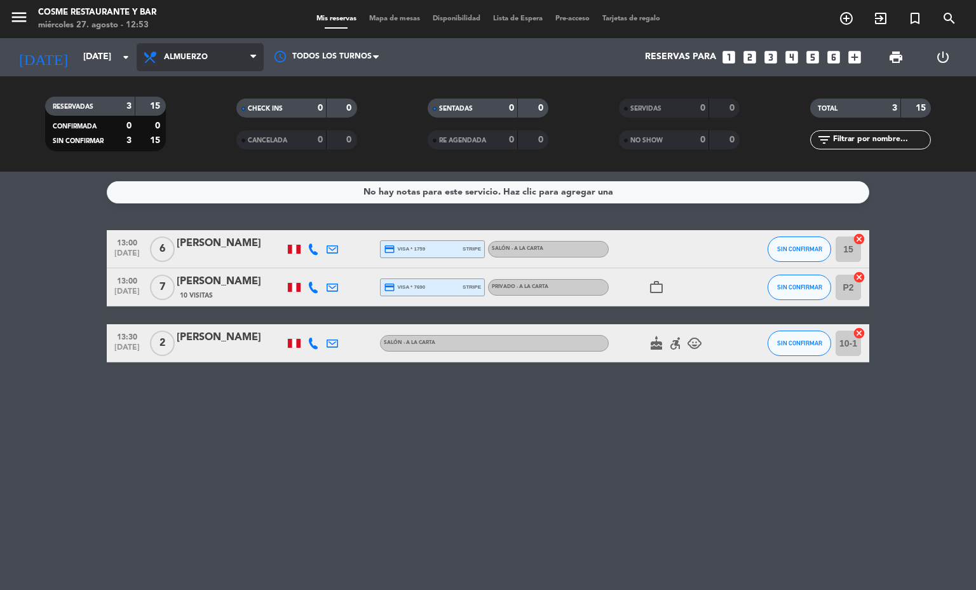
click at [201, 57] on span "Almuerzo" at bounding box center [186, 57] width 44 height 9
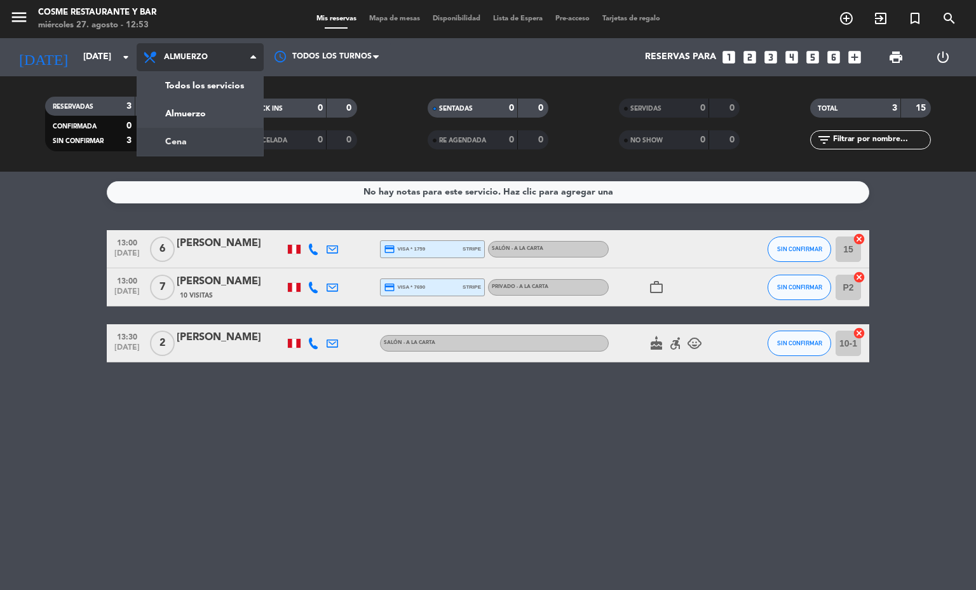
click at [210, 128] on div "menu [PERSON_NAME] Restaurante y Bar [DATE] 27. agosto - 12:53 Mis reservas Map…" at bounding box center [488, 86] width 976 height 172
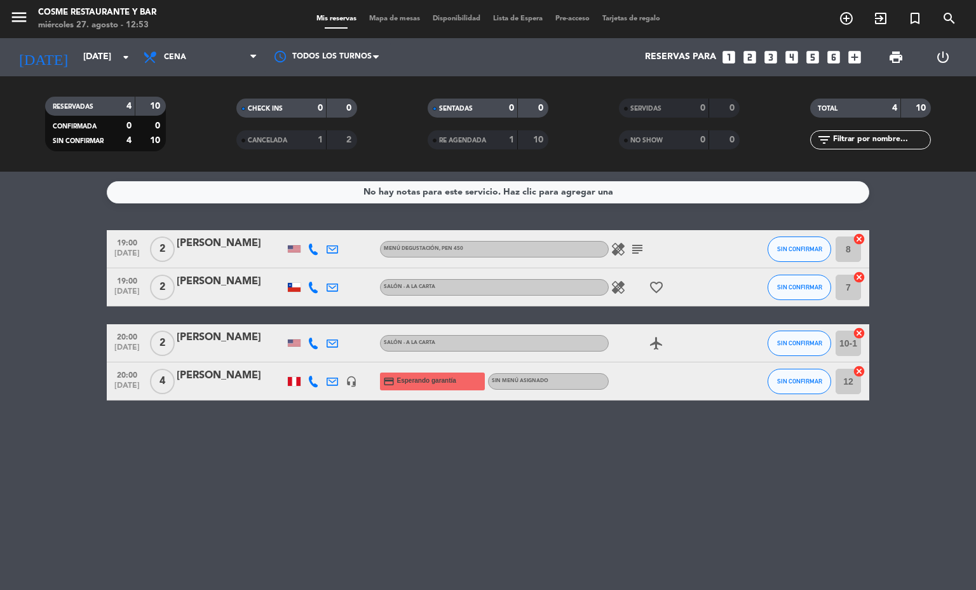
click at [637, 247] on icon "subject" at bounding box center [637, 248] width 15 height 15
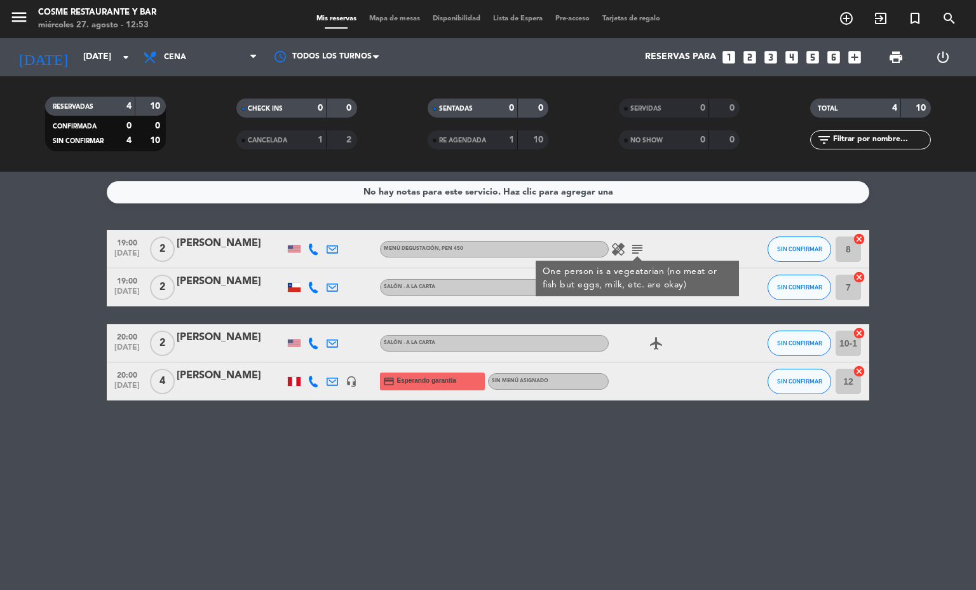
click at [309, 250] on icon at bounding box center [313, 248] width 11 height 11
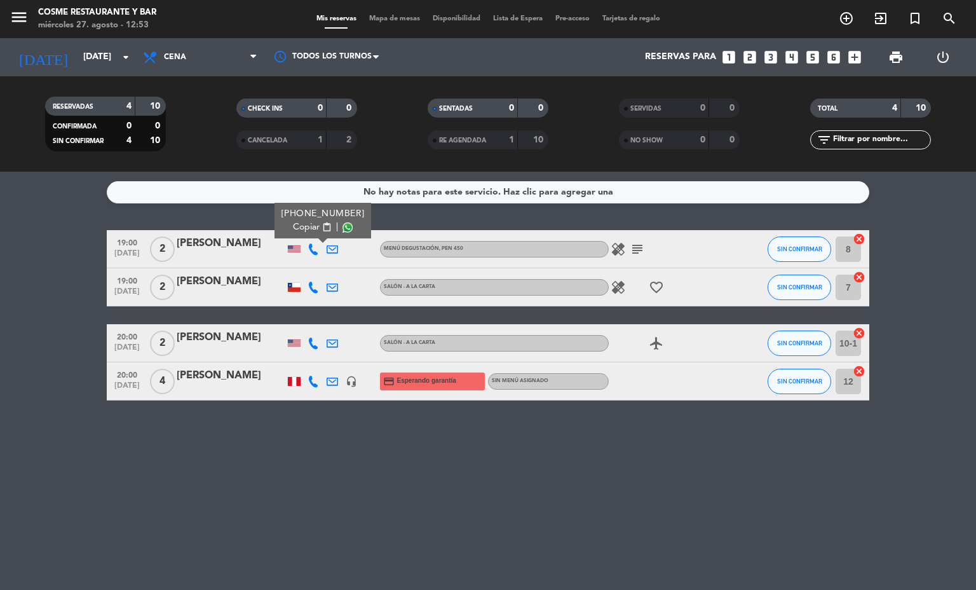
click at [642, 252] on icon "subject" at bounding box center [637, 248] width 15 height 15
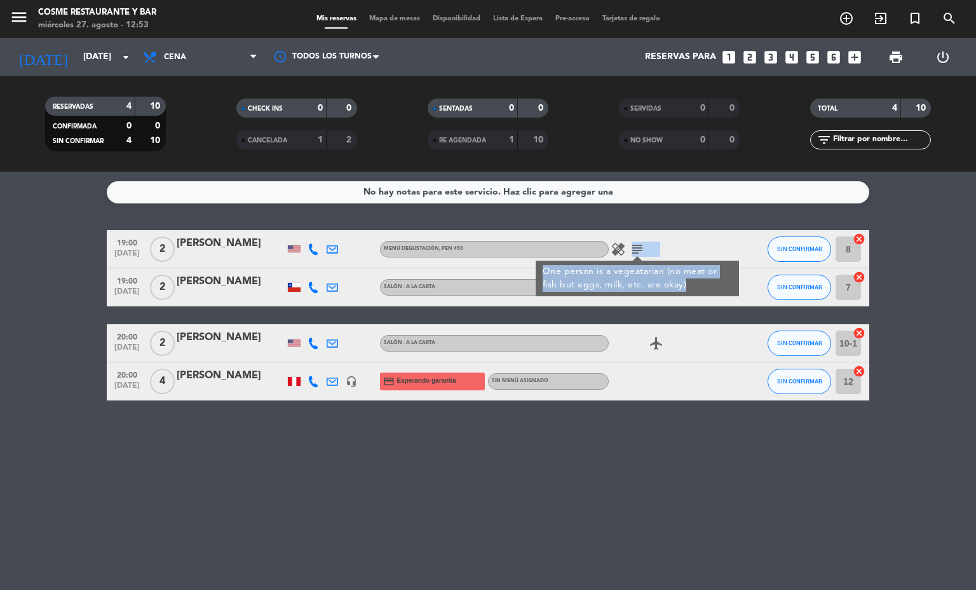
click at [318, 248] on icon at bounding box center [313, 248] width 11 height 11
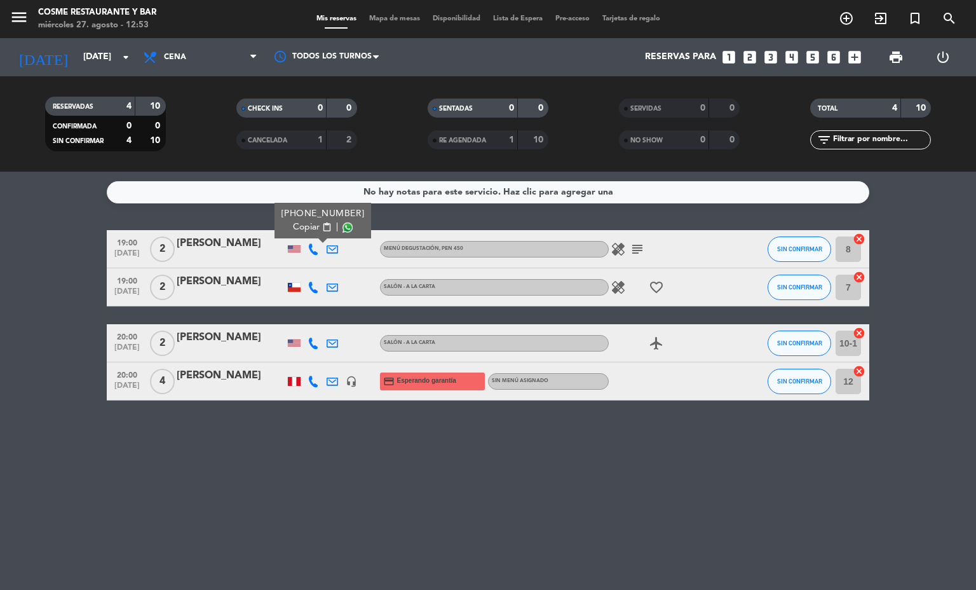
click at [309, 226] on span "Copiar" at bounding box center [306, 226] width 27 height 13
click at [309, 226] on div "check_circle Copiado" at bounding box center [313, 226] width 48 height 13
click at [307, 226] on span "Copiar" at bounding box center [306, 226] width 27 height 13
copy div "Copiado"
click at [330, 247] on icon at bounding box center [332, 248] width 11 height 11
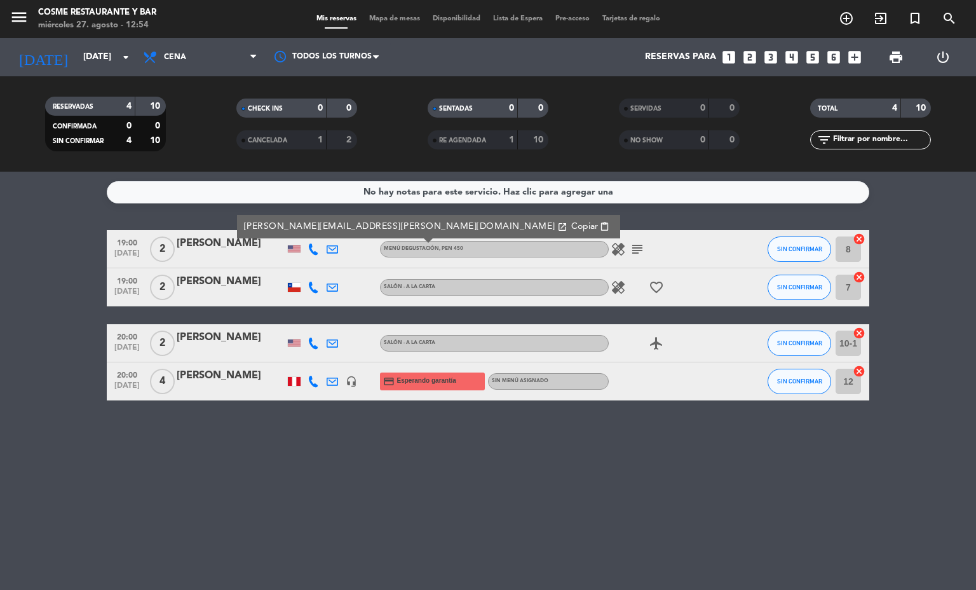
click at [309, 250] on icon at bounding box center [313, 248] width 11 height 11
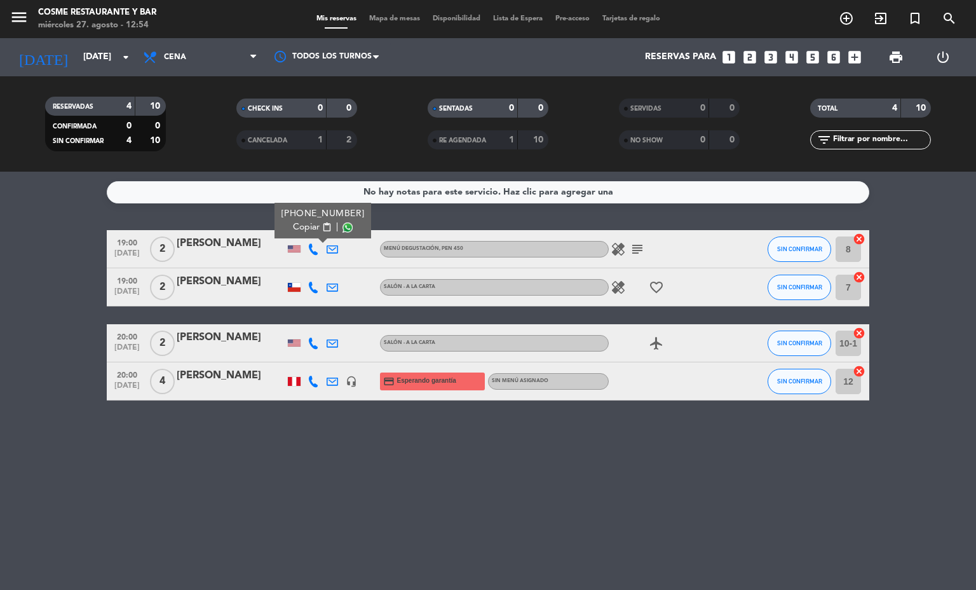
click at [308, 225] on span "Copiar" at bounding box center [306, 226] width 27 height 13
click at [213, 248] on div "[PERSON_NAME]" at bounding box center [231, 243] width 108 height 17
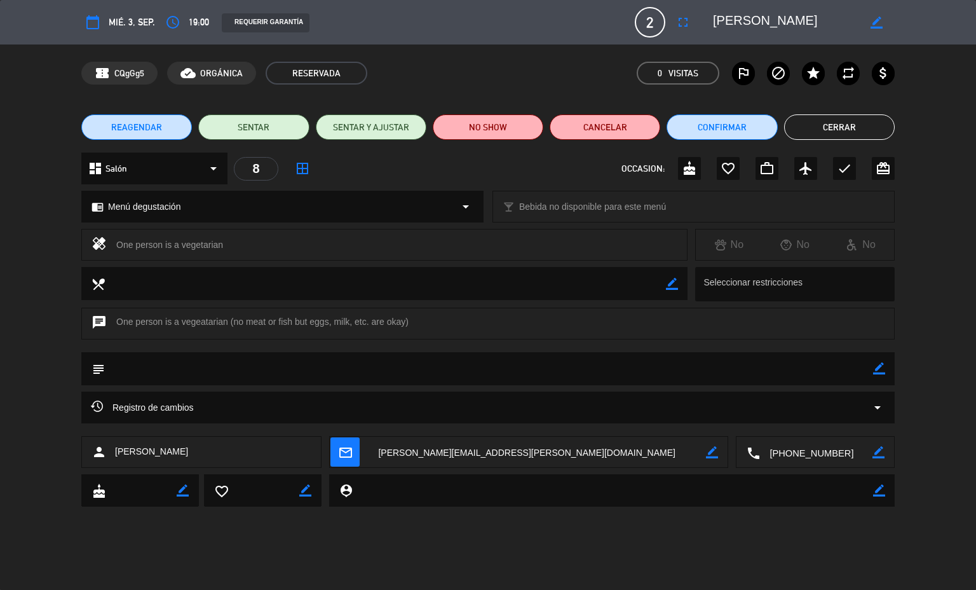
click at [879, 363] on icon "border_color" at bounding box center [879, 368] width 12 height 12
click at [719, 370] on textarea at bounding box center [489, 368] width 768 height 32
type textarea "ESCRIBIR CORREO / NO TIENE WHATSAPP"
click at [881, 365] on icon at bounding box center [879, 368] width 12 height 12
click at [820, 128] on button "Cerrar" at bounding box center [839, 126] width 111 height 25
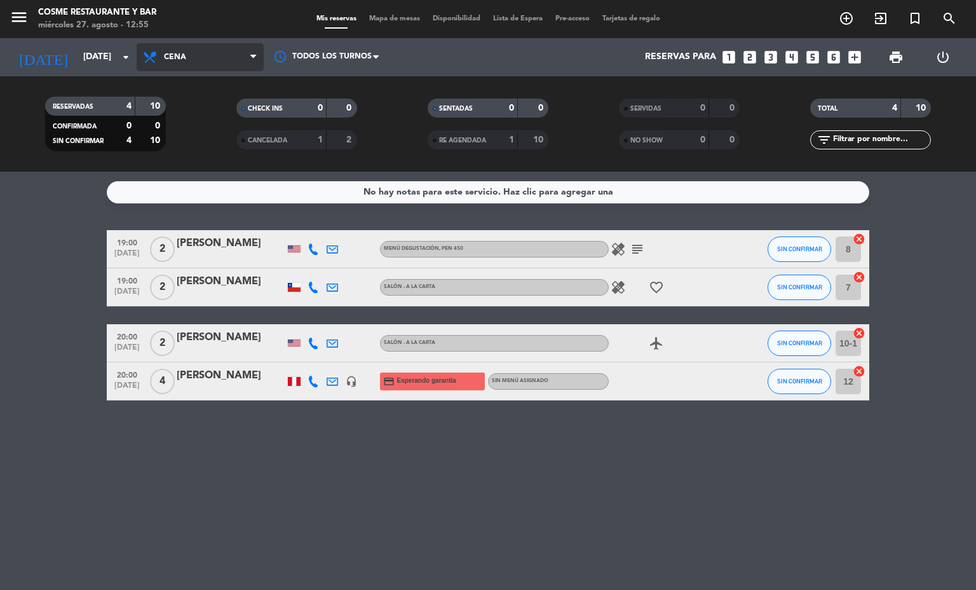
click at [155, 65] on span "Cena" at bounding box center [200, 57] width 127 height 28
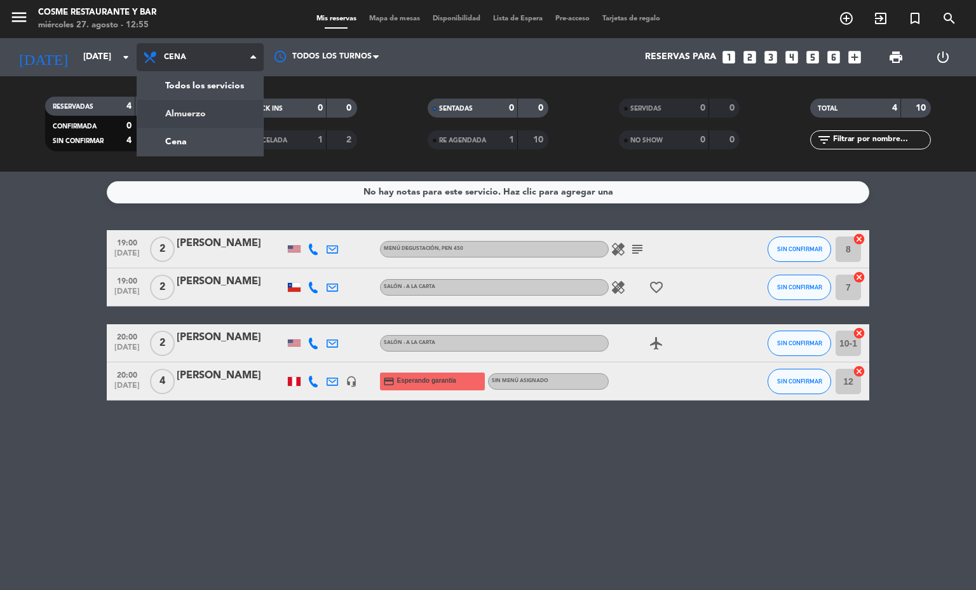
click at [173, 115] on div "menu [PERSON_NAME] Restaurante y Bar [DATE] 27. agosto - 12:55 Mis reservas Map…" at bounding box center [488, 86] width 976 height 172
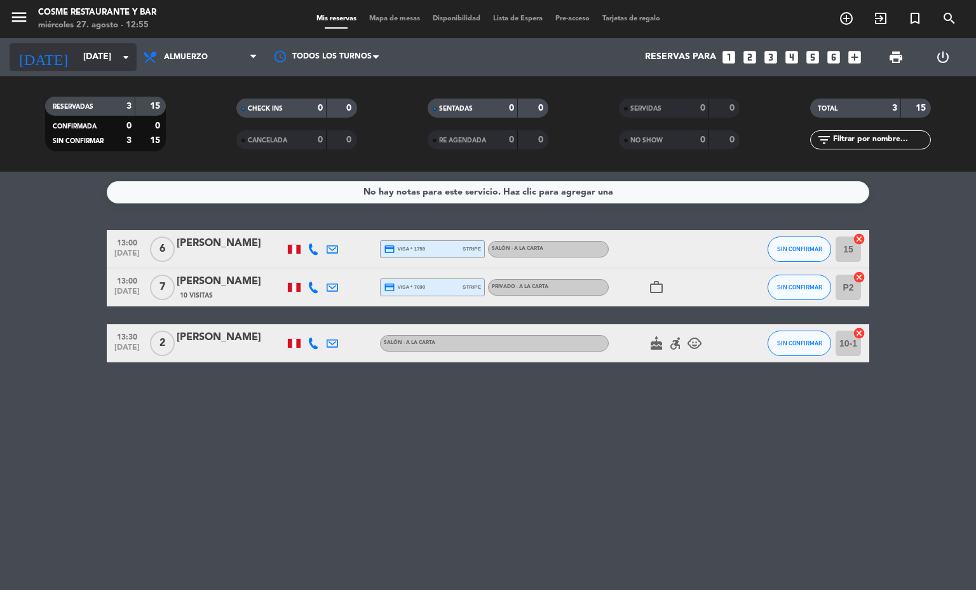
click at [90, 64] on input "[DATE]" at bounding box center [137, 57] width 121 height 23
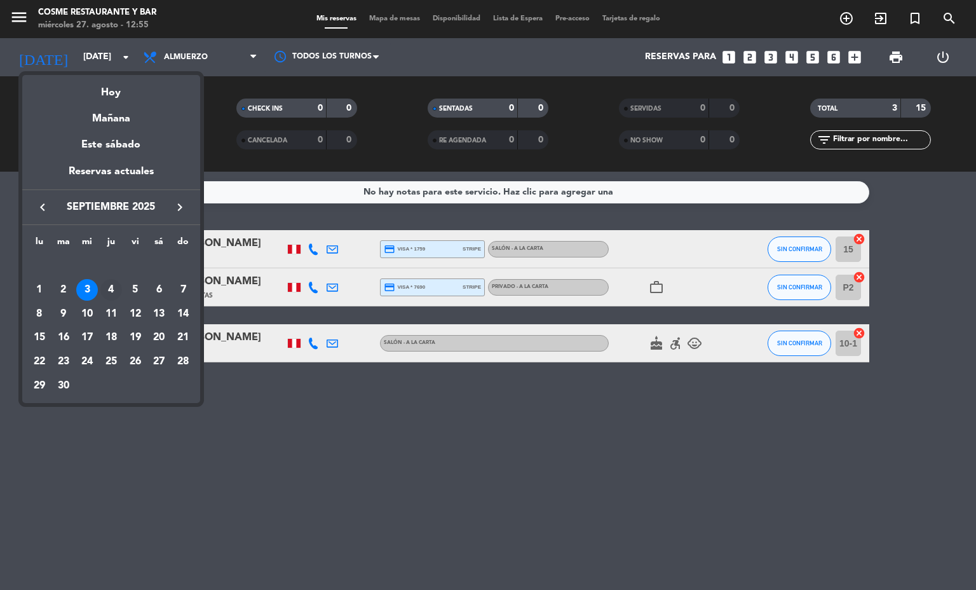
click at [115, 283] on div "4" at bounding box center [111, 290] width 22 height 22
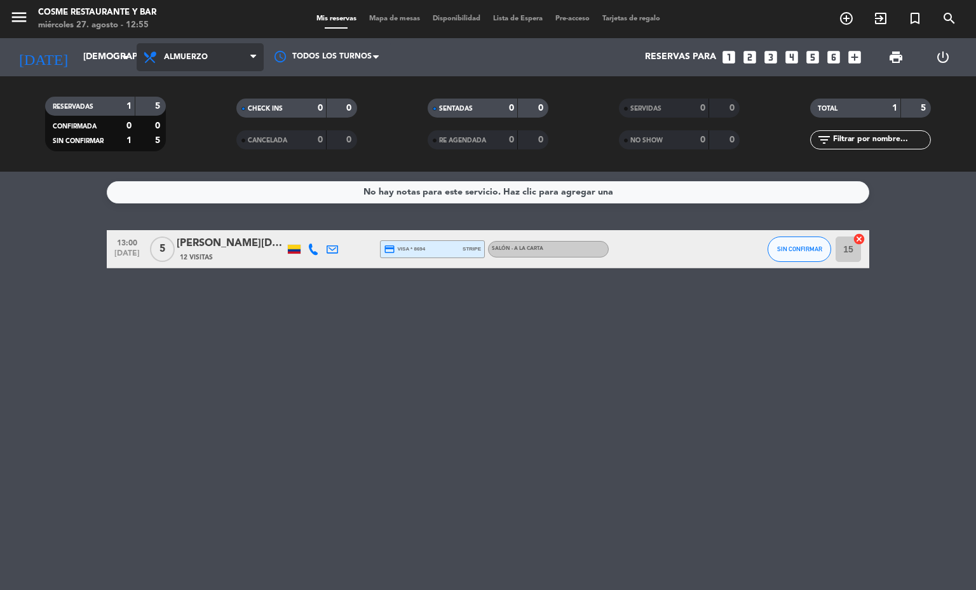
click at [238, 50] on span "Almuerzo" at bounding box center [200, 57] width 127 height 28
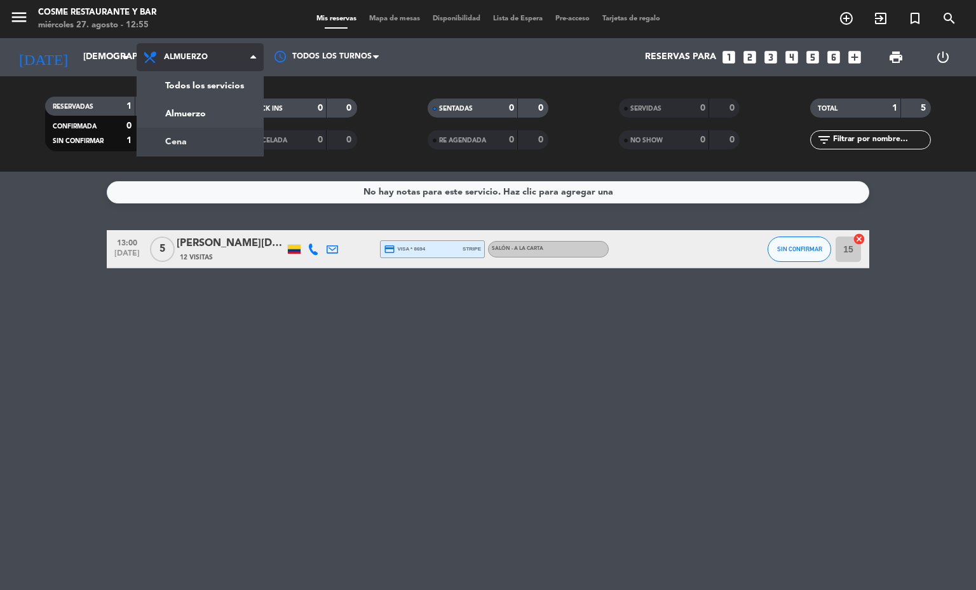
click at [214, 149] on div "menu [PERSON_NAME] Restaurante y Bar [DATE] 27. agosto - 12:55 Mis reservas Map…" at bounding box center [488, 86] width 976 height 172
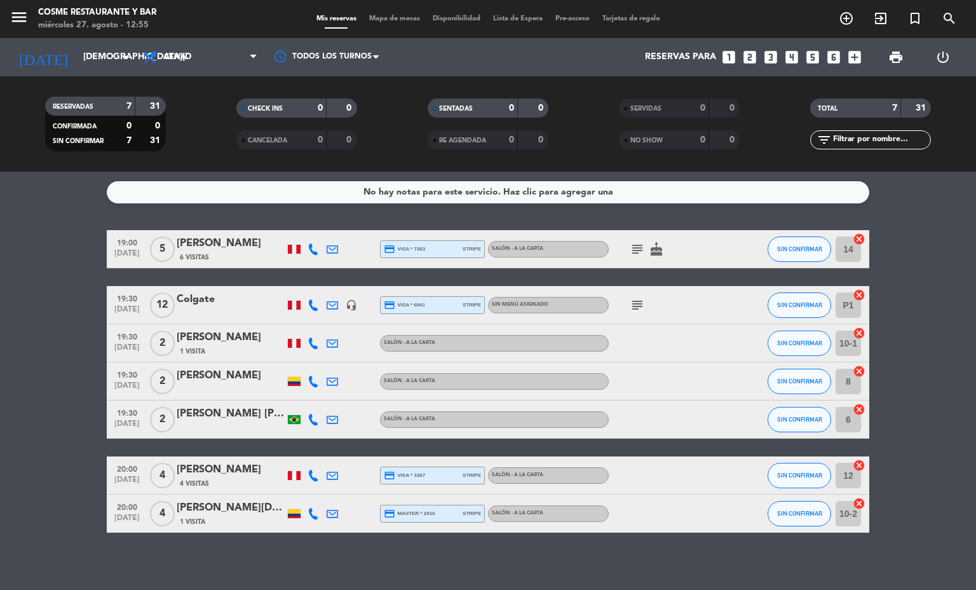
click at [635, 297] on icon "subject" at bounding box center [637, 304] width 15 height 15
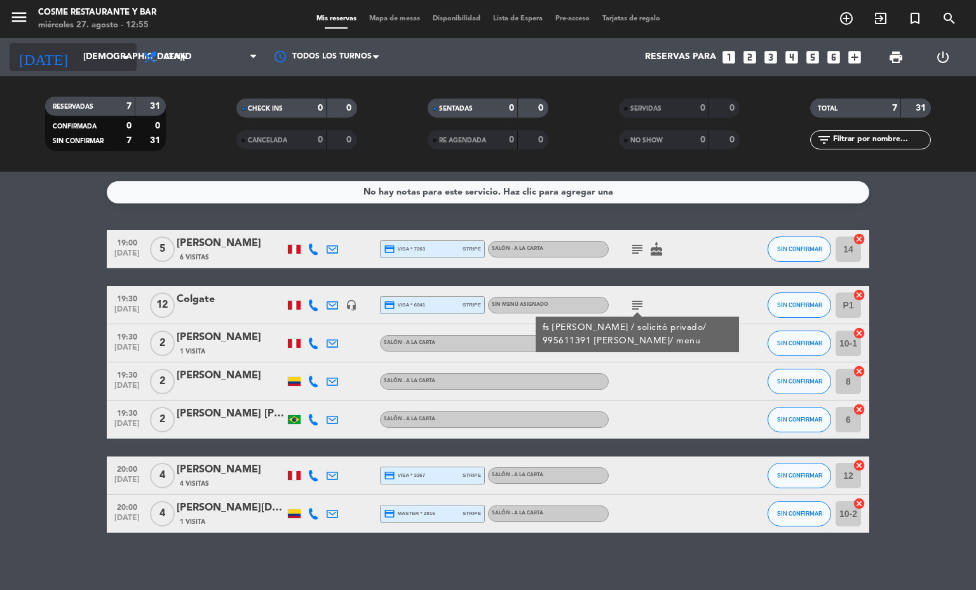
click at [98, 63] on input "[DEMOGRAPHIC_DATA][DATE]" at bounding box center [137, 57] width 121 height 23
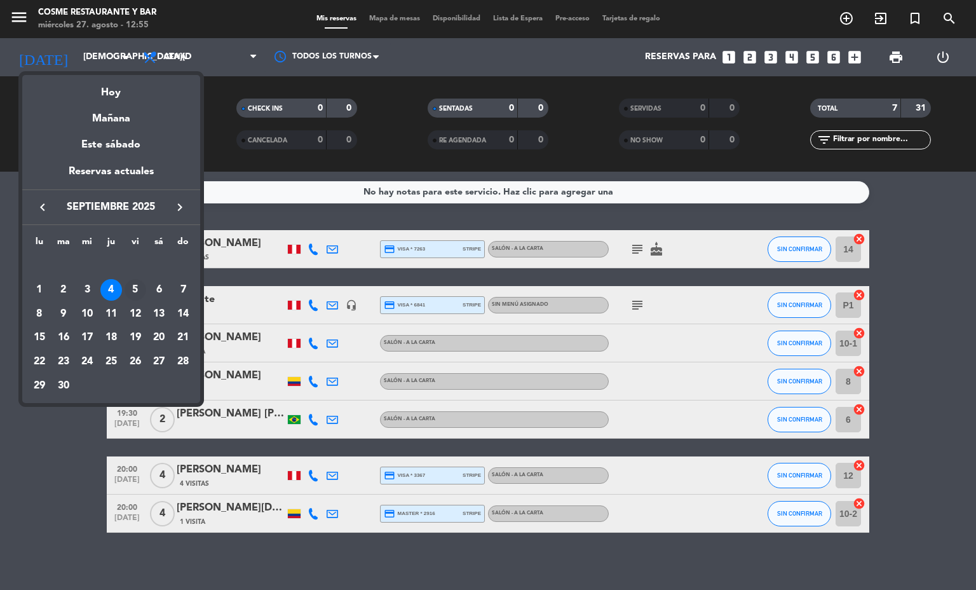
click at [133, 288] on div "5" at bounding box center [136, 290] width 22 height 22
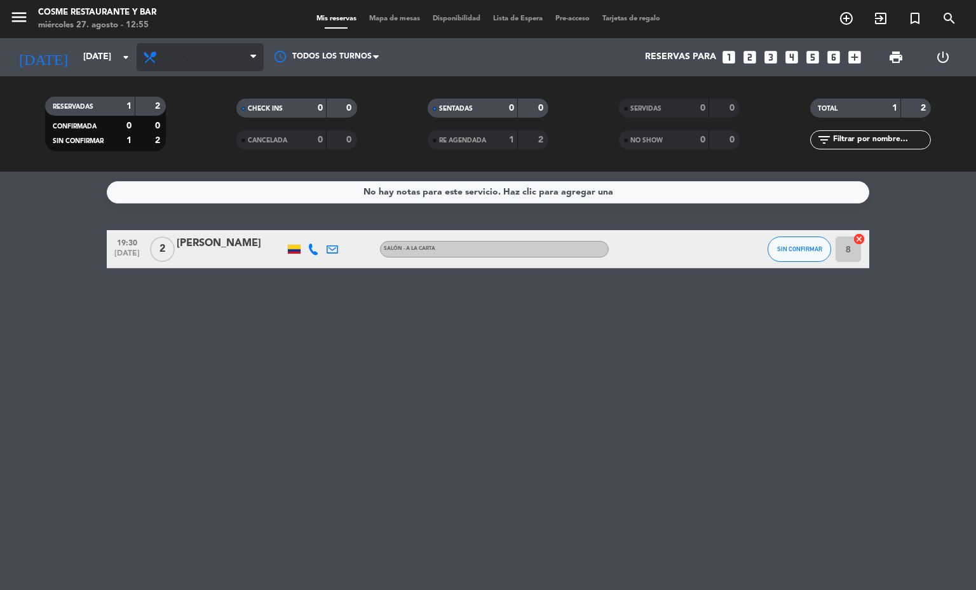
click at [170, 60] on span "Cena" at bounding box center [175, 57] width 22 height 9
click at [179, 114] on div "menu [PERSON_NAME] Restaurante y Bar [DATE] 27. agosto - 12:55 Mis reservas Map…" at bounding box center [488, 86] width 976 height 172
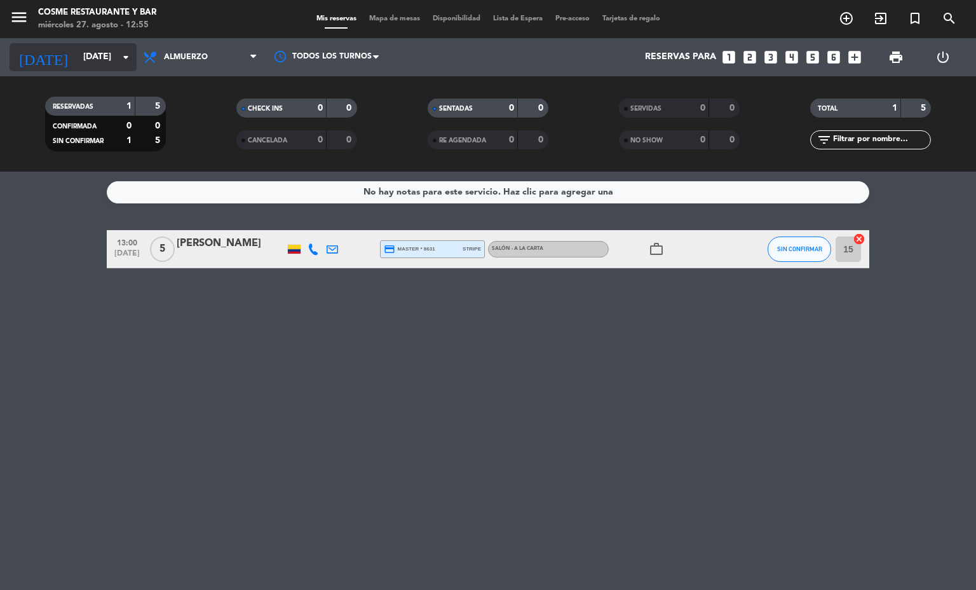
click at [27, 56] on icon "[DATE]" at bounding box center [43, 57] width 67 height 28
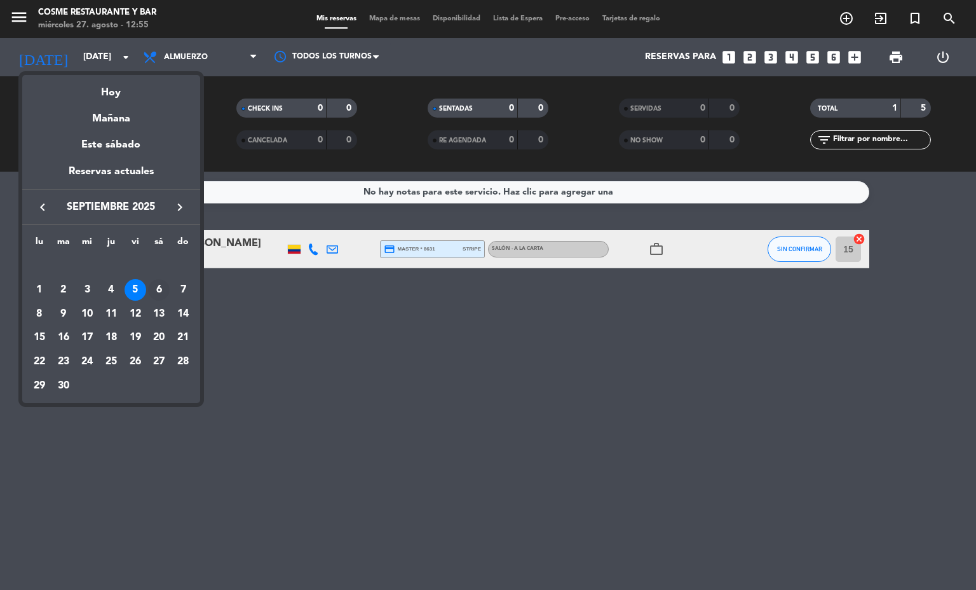
click at [157, 285] on div "6" at bounding box center [159, 290] width 22 height 22
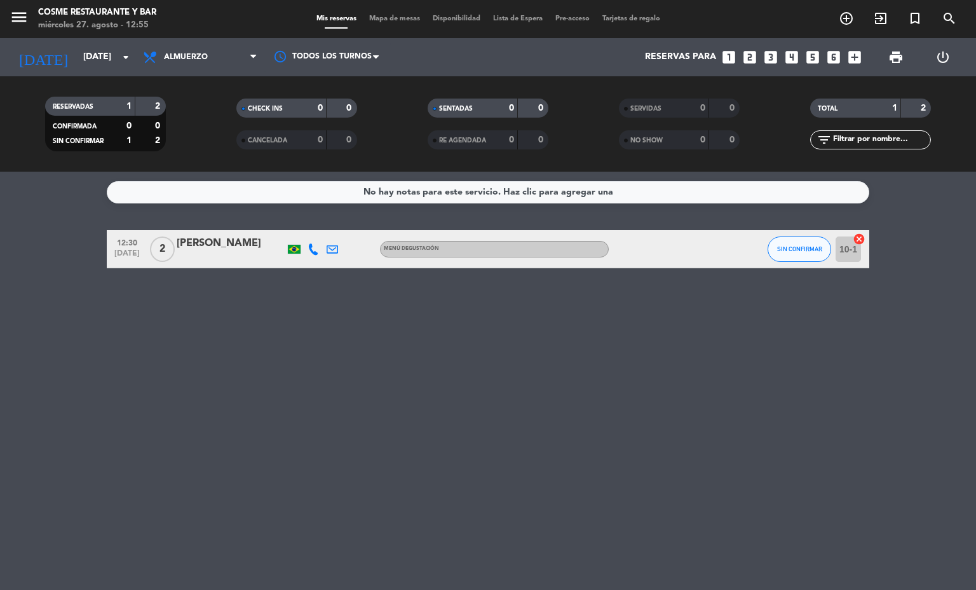
click at [308, 245] on icon at bounding box center [313, 248] width 11 height 11
click at [303, 225] on span "Copiar" at bounding box center [301, 226] width 27 height 13
click at [328, 313] on div "No hay notas para este servicio. Haz clic para agregar una 12:30 [DATE] 2 [PERS…" at bounding box center [488, 381] width 976 height 418
click at [191, 65] on span "Almuerzo" at bounding box center [200, 57] width 127 height 28
click at [193, 143] on div "menu [PERSON_NAME] Restaurante y Bar [DATE] 27. agosto - 12:56 Mis reservas Map…" at bounding box center [488, 86] width 976 height 172
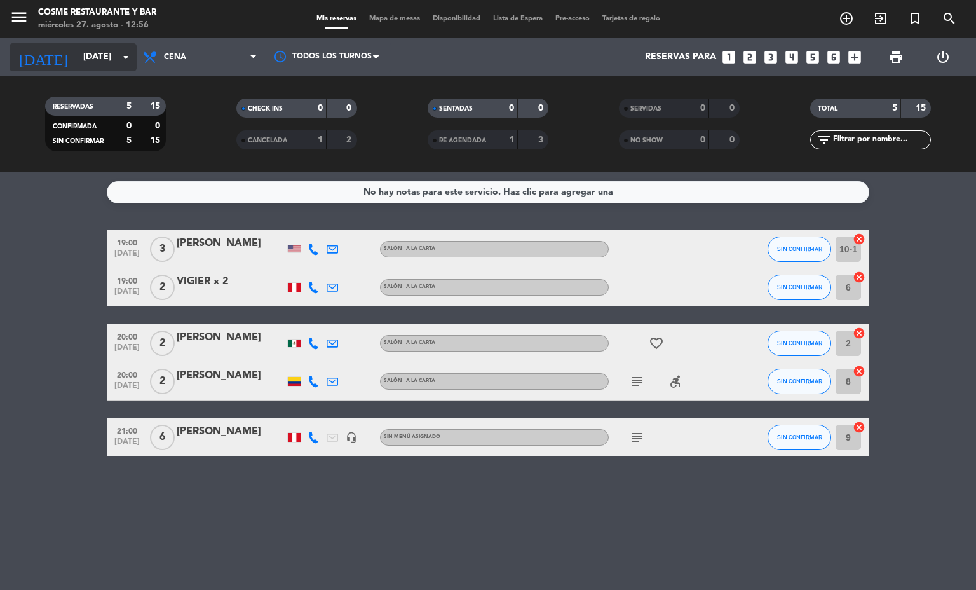
click at [77, 65] on input "[DATE]" at bounding box center [137, 57] width 121 height 23
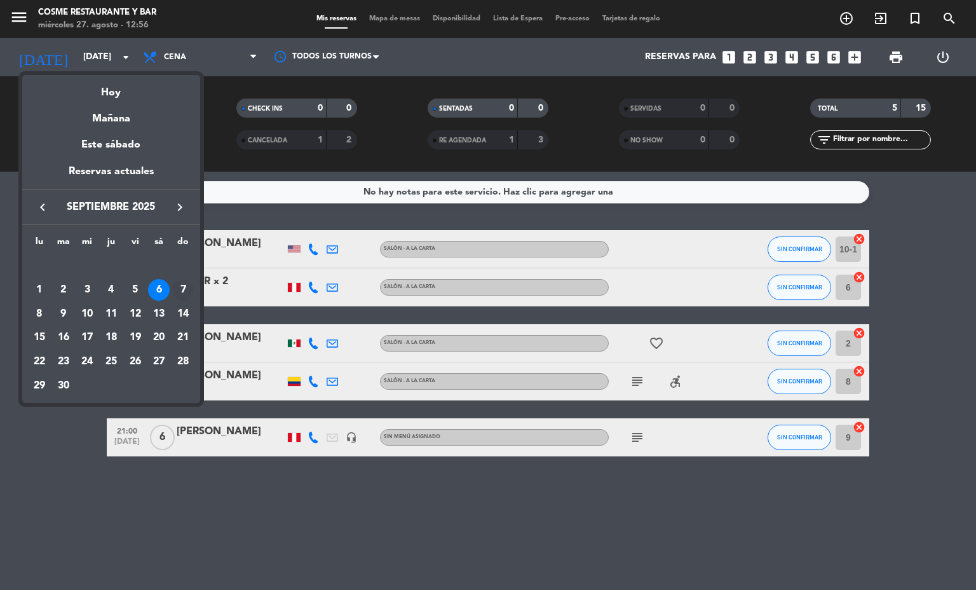
click at [185, 290] on div "7" at bounding box center [183, 290] width 22 height 22
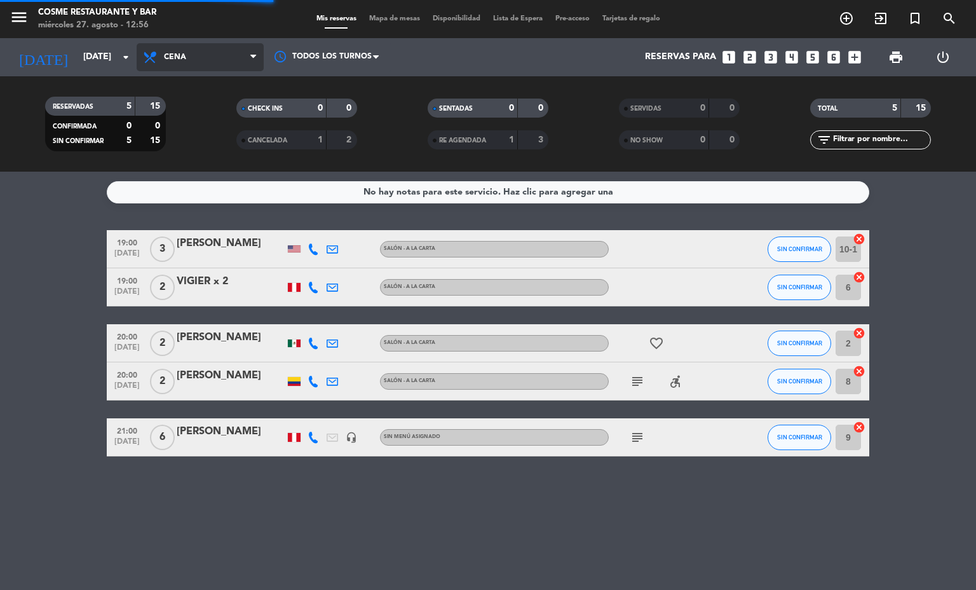
click at [199, 51] on span "Cena" at bounding box center [200, 57] width 127 height 28
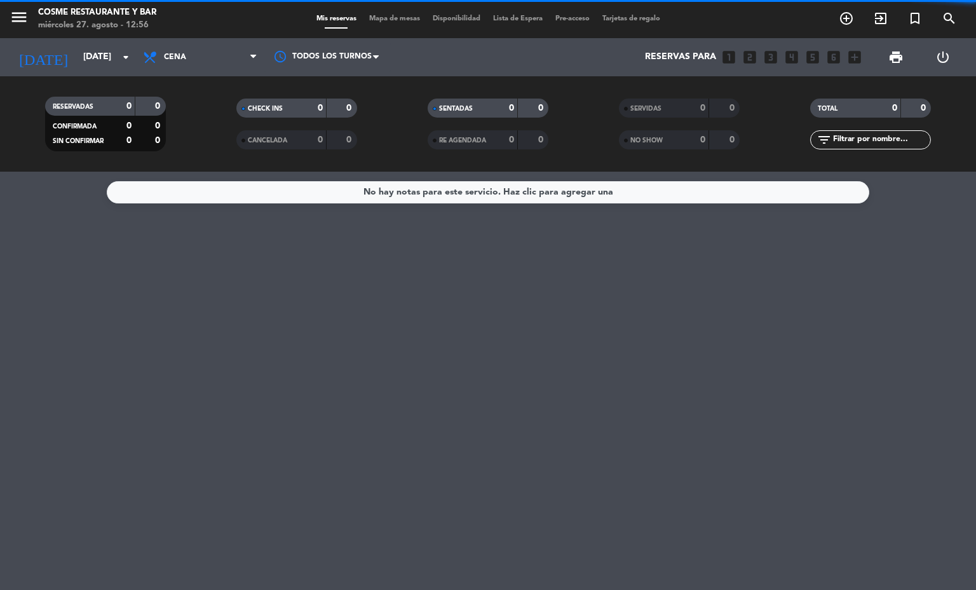
click at [203, 113] on filter-checkbox "CHECK INS 0 0" at bounding box center [296, 107] width 191 height 19
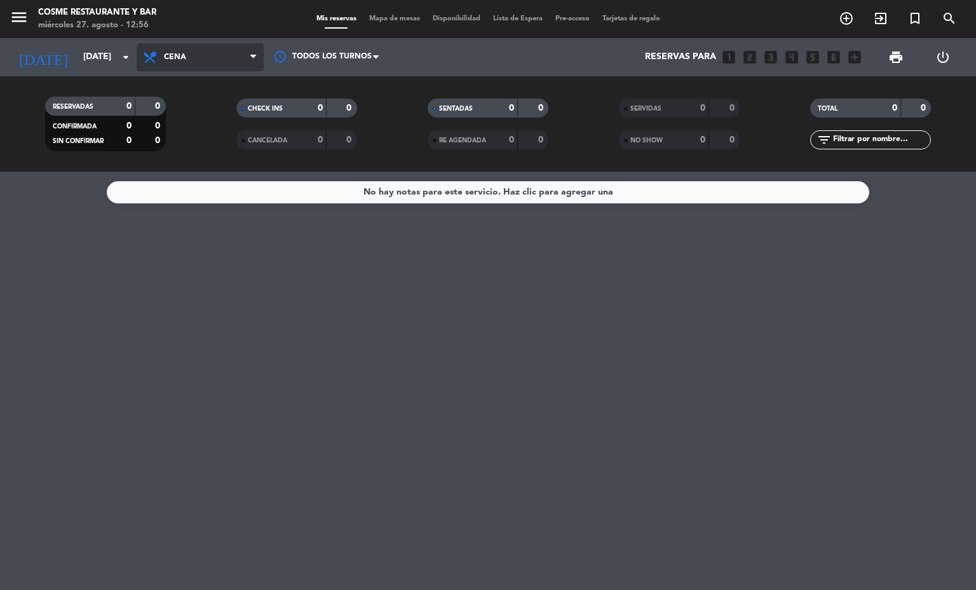
click at [199, 55] on span "Cena" at bounding box center [200, 57] width 127 height 28
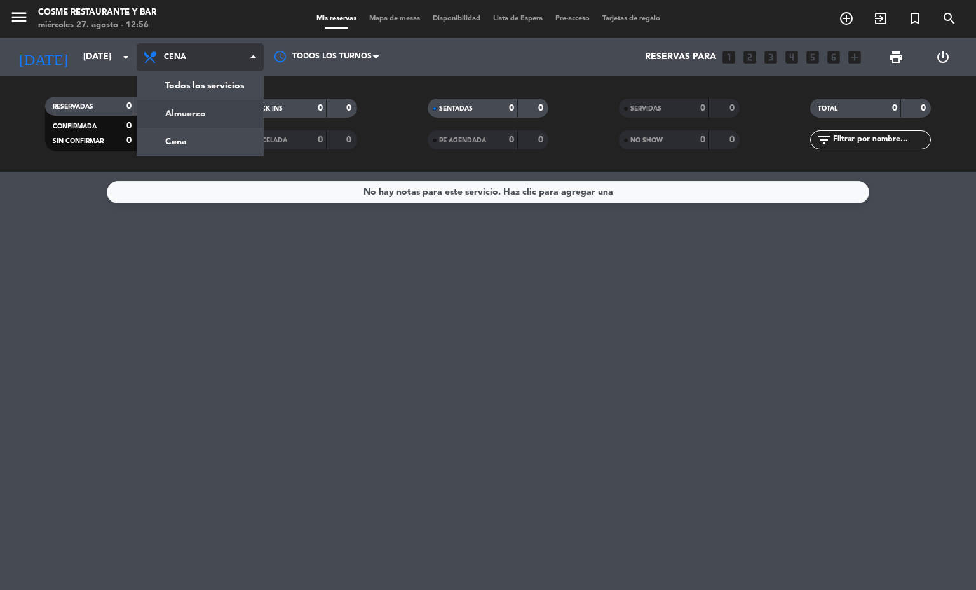
click at [203, 100] on div "menu [PERSON_NAME] Restaurante y Bar [DATE] 27. agosto - 12:56 Mis reservas Map…" at bounding box center [488, 86] width 976 height 172
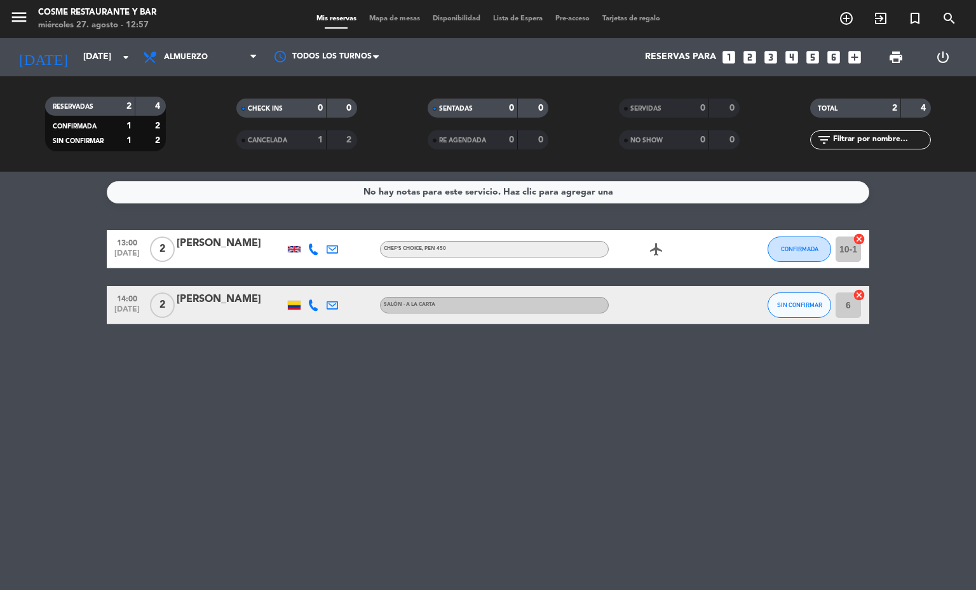
click at [315, 247] on icon at bounding box center [313, 248] width 11 height 11
click at [311, 231] on button "Copiar content_paste" at bounding box center [309, 226] width 39 height 13
click at [201, 401] on div "No hay notas para este servicio. Haz clic para agregar una 13:00 [DATE] 2 [PERS…" at bounding box center [488, 381] width 976 height 418
click at [81, 67] on input "[DATE]" at bounding box center [137, 57] width 121 height 23
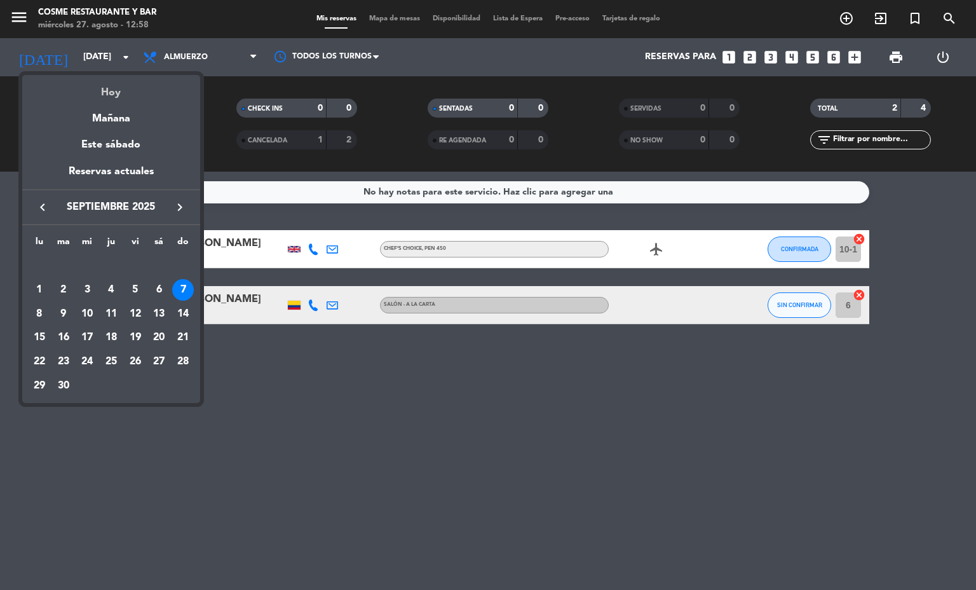
click at [101, 97] on div "Hoy" at bounding box center [111, 88] width 178 height 26
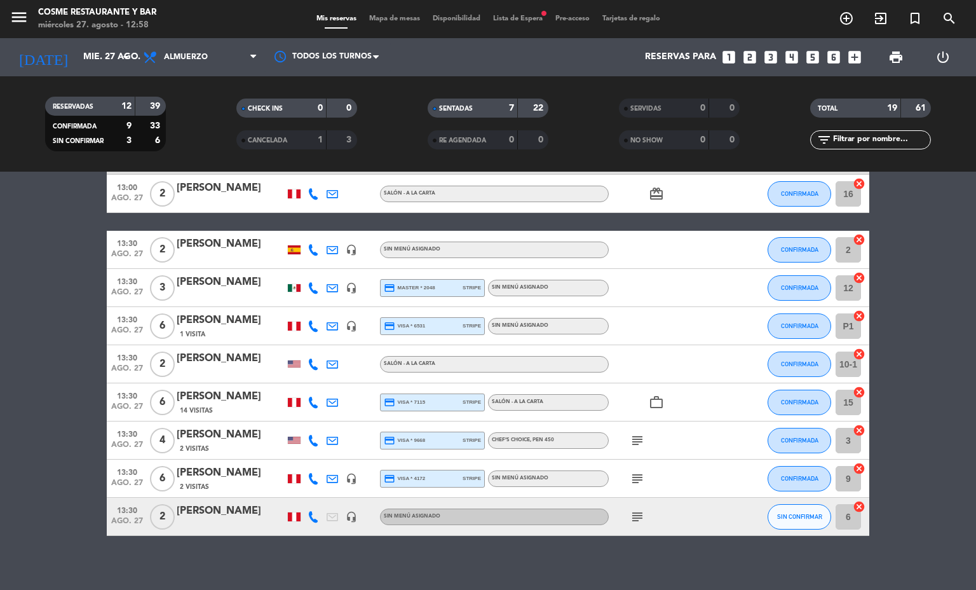
scroll to position [499, 0]
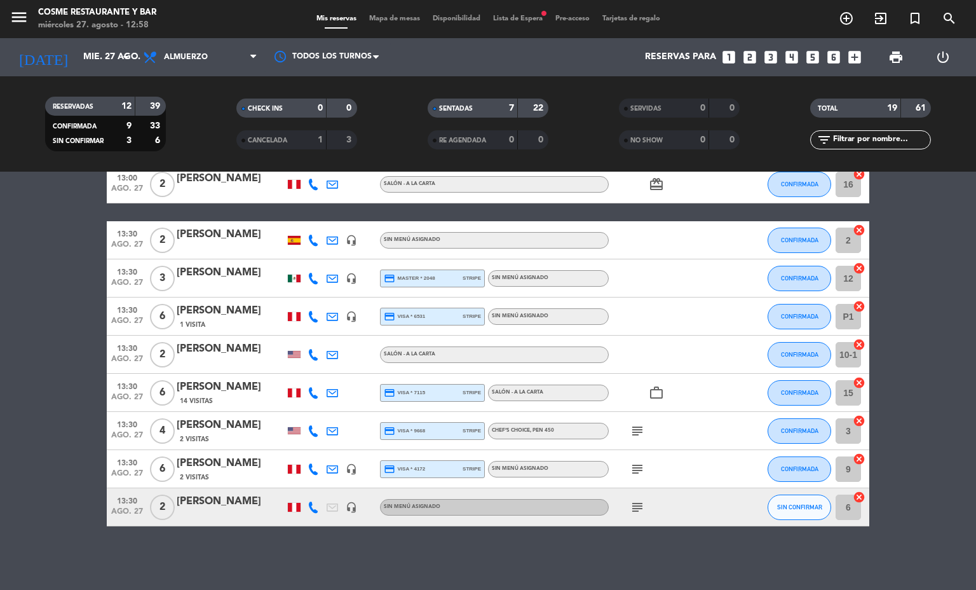
click at [630, 431] on icon "subject" at bounding box center [637, 430] width 15 height 15
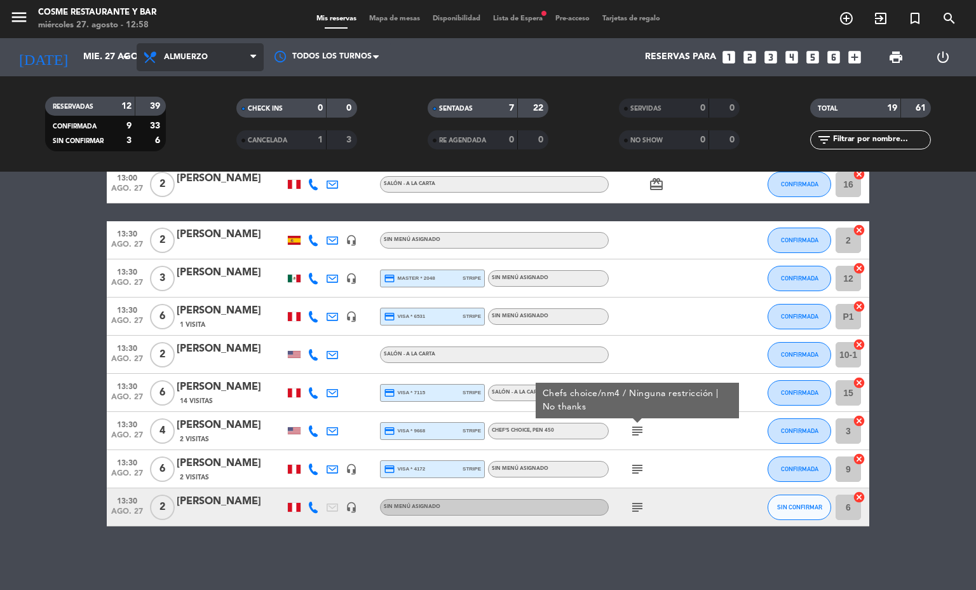
click at [198, 65] on span "Almuerzo" at bounding box center [200, 57] width 127 height 28
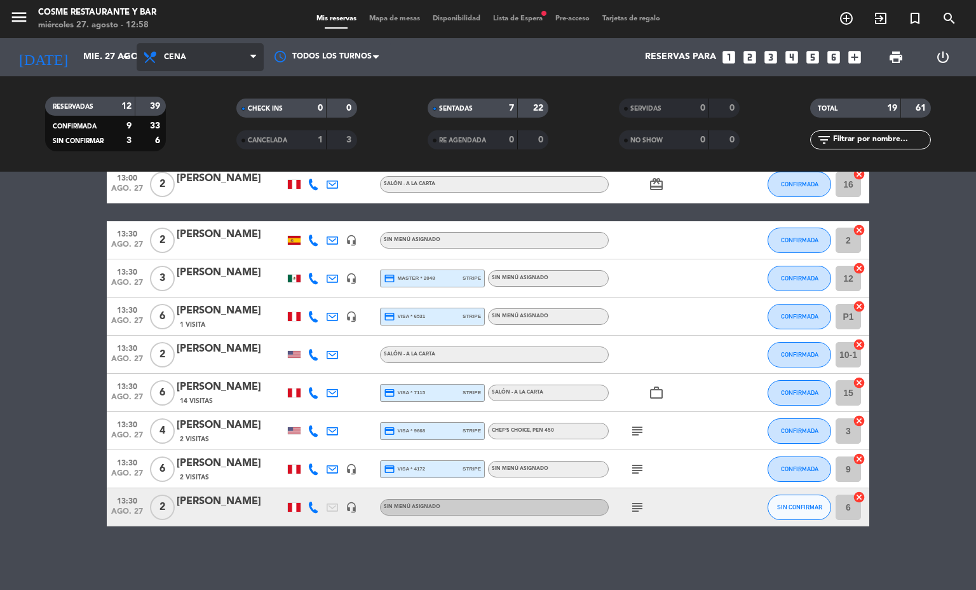
click at [210, 136] on div "menu [PERSON_NAME] Restaurante y Bar [DATE] 27. agosto - 12:58 Mis reservas Map…" at bounding box center [488, 86] width 976 height 172
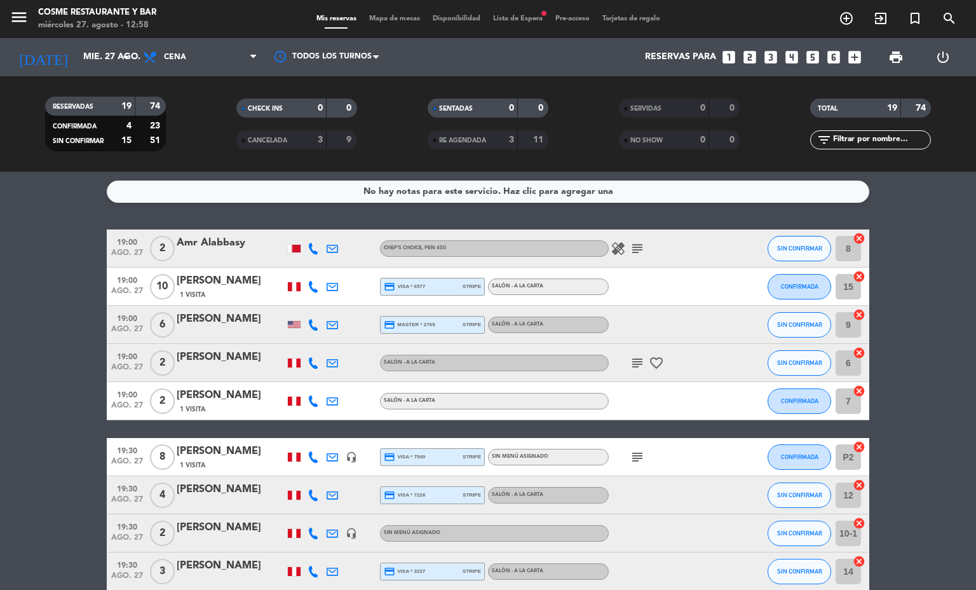
scroll to position [0, 0]
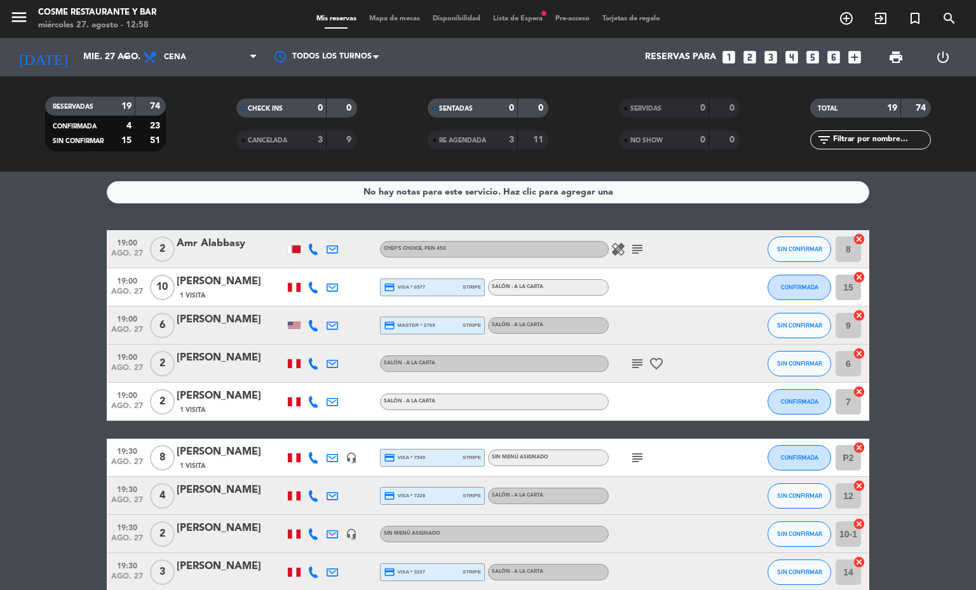
click at [616, 243] on icon "healing" at bounding box center [618, 248] width 15 height 15
click at [630, 252] on icon "subject" at bounding box center [637, 248] width 15 height 15
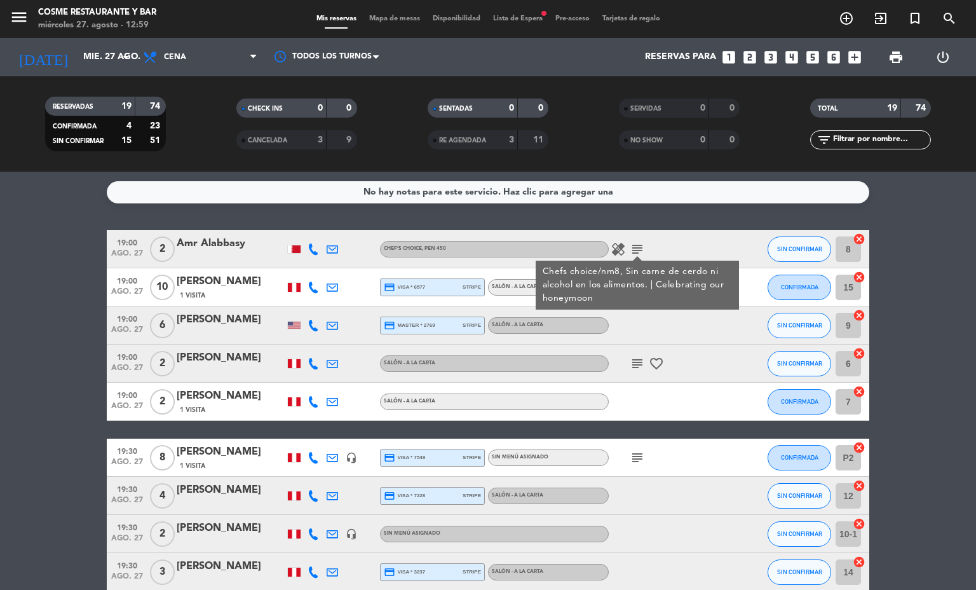
click at [308, 250] on icon at bounding box center [313, 248] width 11 height 11
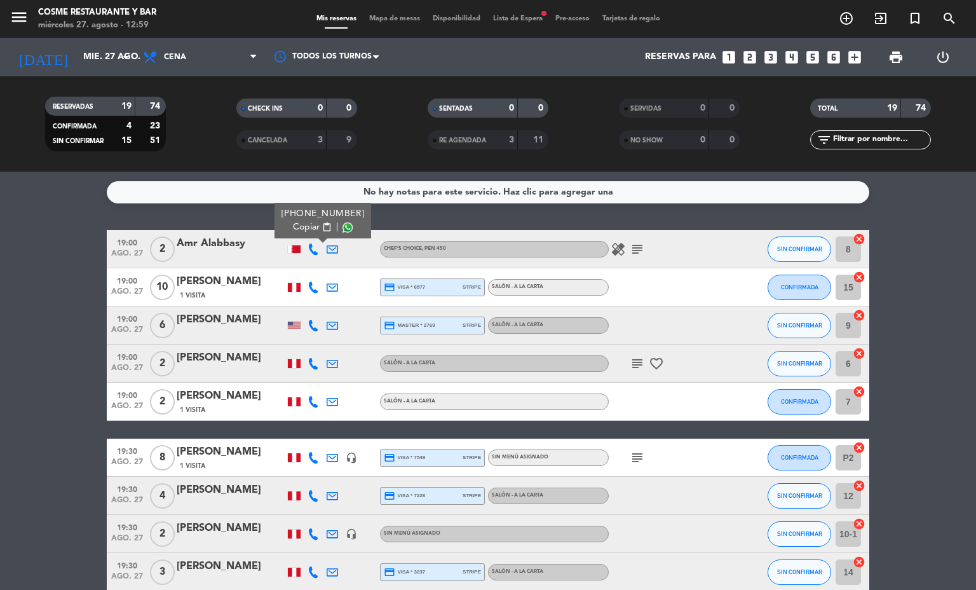
click at [294, 227] on span "Copiar" at bounding box center [306, 226] width 27 height 13
click at [633, 254] on icon "subject" at bounding box center [637, 248] width 15 height 15
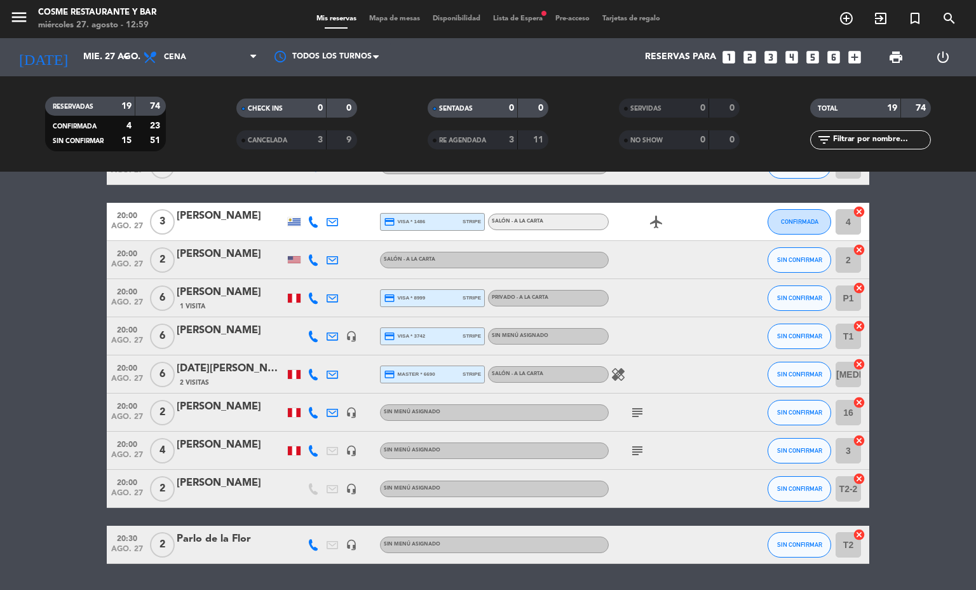
scroll to position [477, 0]
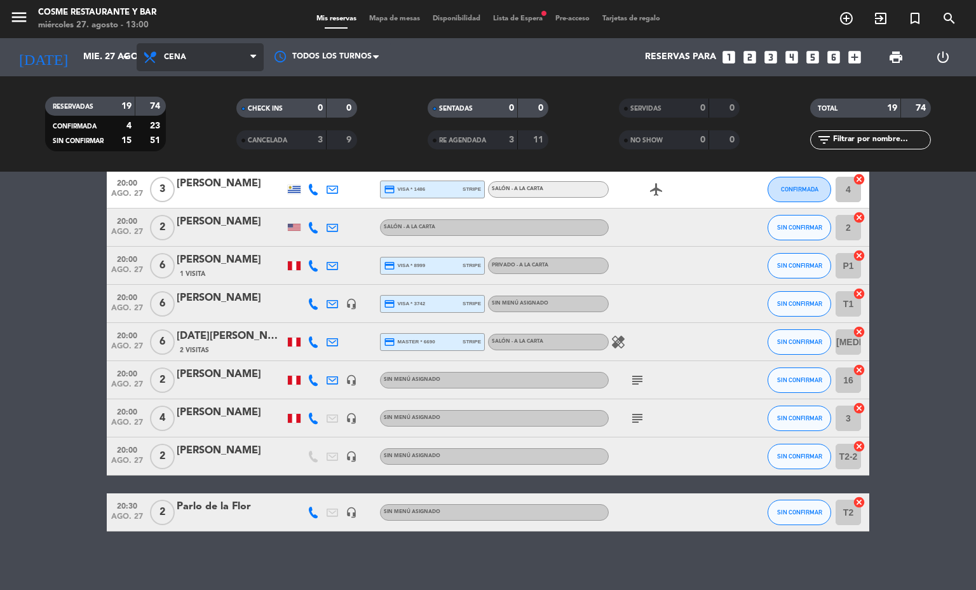
click at [181, 53] on span "Cena" at bounding box center [175, 57] width 22 height 9
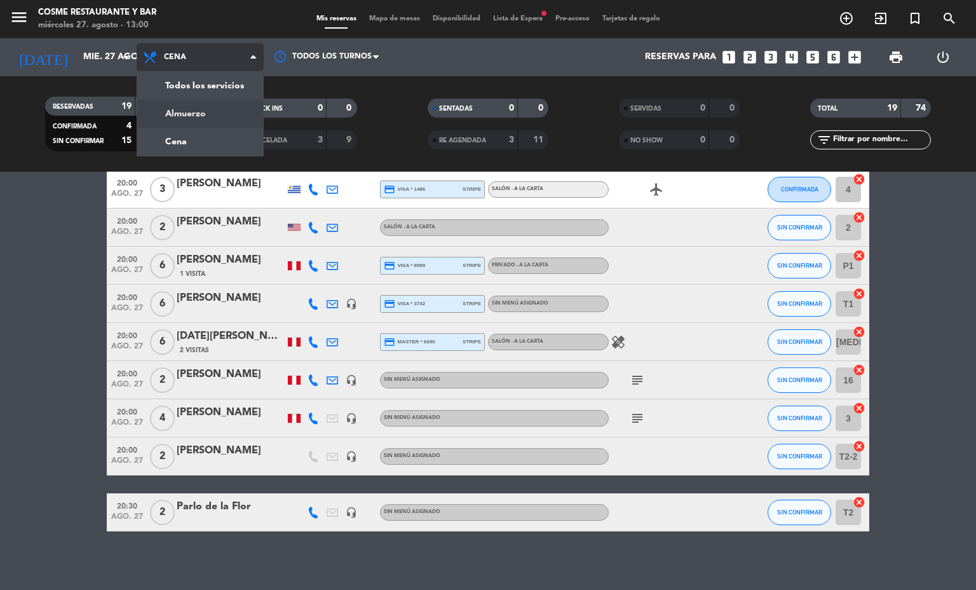
click at [187, 115] on div "menu [PERSON_NAME] Restaurante y Bar [DATE] 27. agosto - 13:00 Mis reservas Map…" at bounding box center [488, 86] width 976 height 172
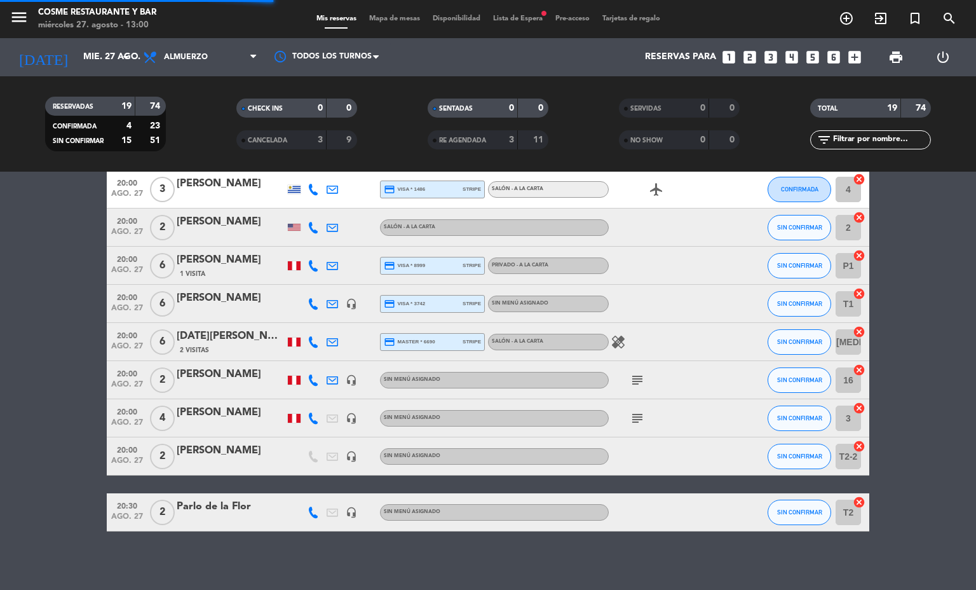
drag, startPoint x: 353, startPoint y: 244, endPoint x: 684, endPoint y: 282, distance: 333.2
click at [426, 257] on div "19:00 [DATE] 2 Amr Alabbasy Chef’s Choice , PEN 450 healing subject SIN CONFIRM…" at bounding box center [488, 142] width 762 height 778
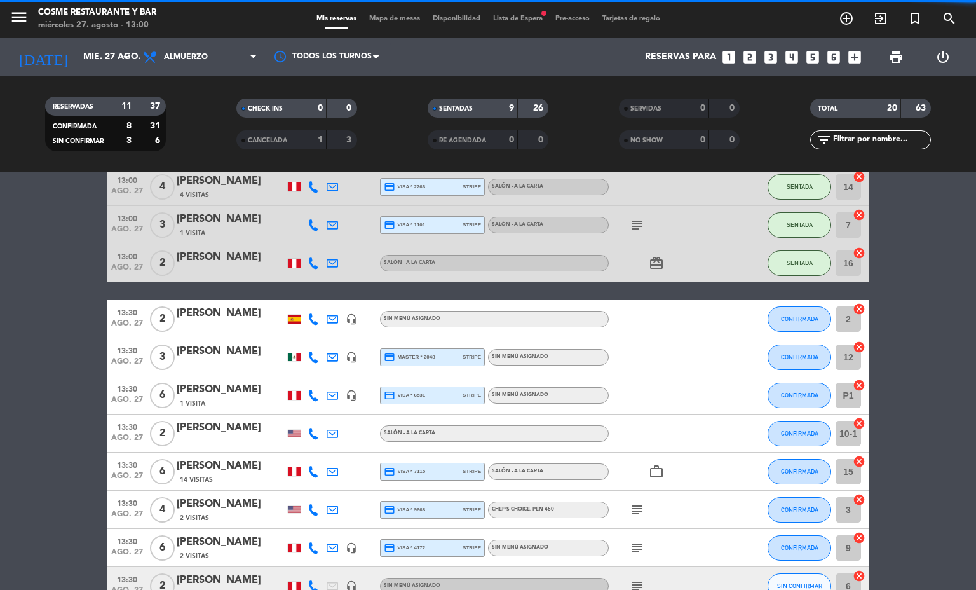
click at [4, 341] on bookings-row "12:23 [DATE] 1 [PERSON_NAME] exit_to_app Sin menú asignado SENTADA 11-1 cancel …" at bounding box center [488, 178] width 976 height 851
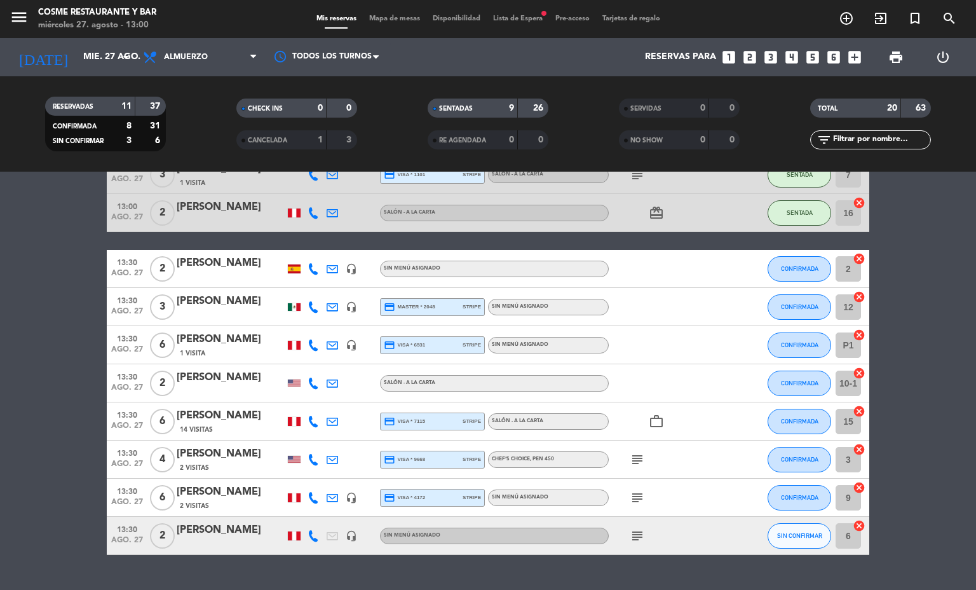
scroll to position [555, 0]
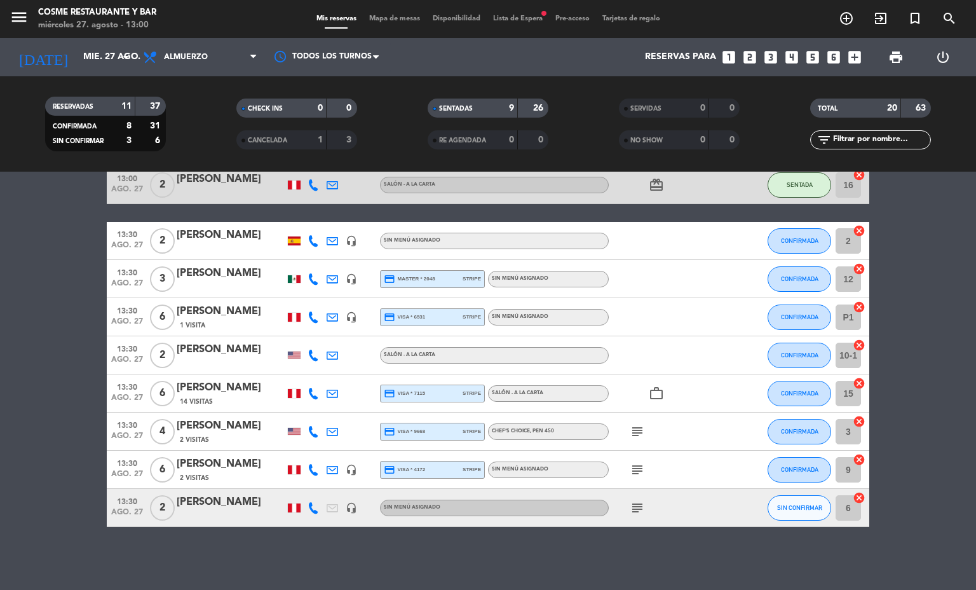
click at [635, 433] on icon "subject" at bounding box center [637, 431] width 15 height 15
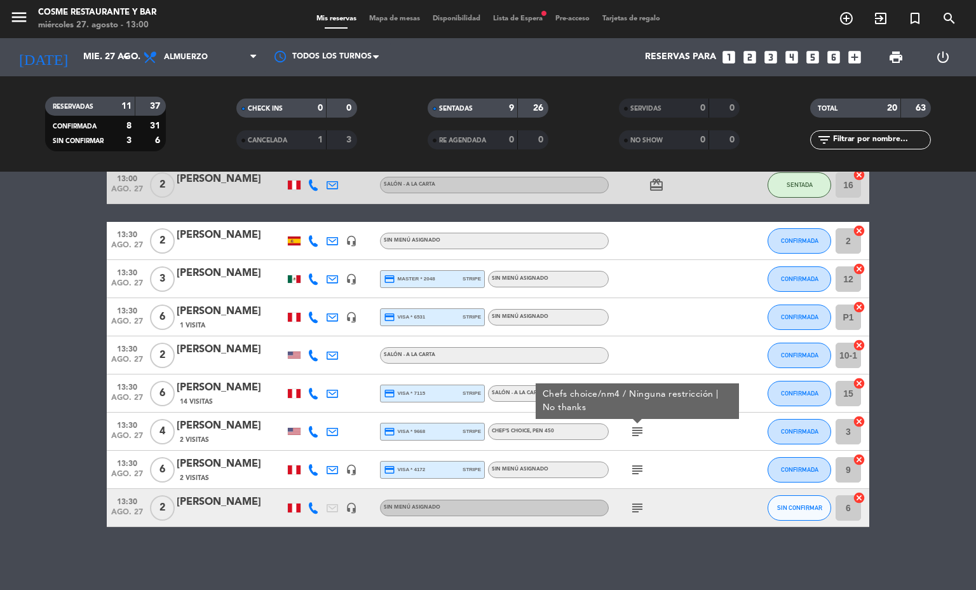
click at [308, 435] on icon at bounding box center [313, 431] width 11 height 11
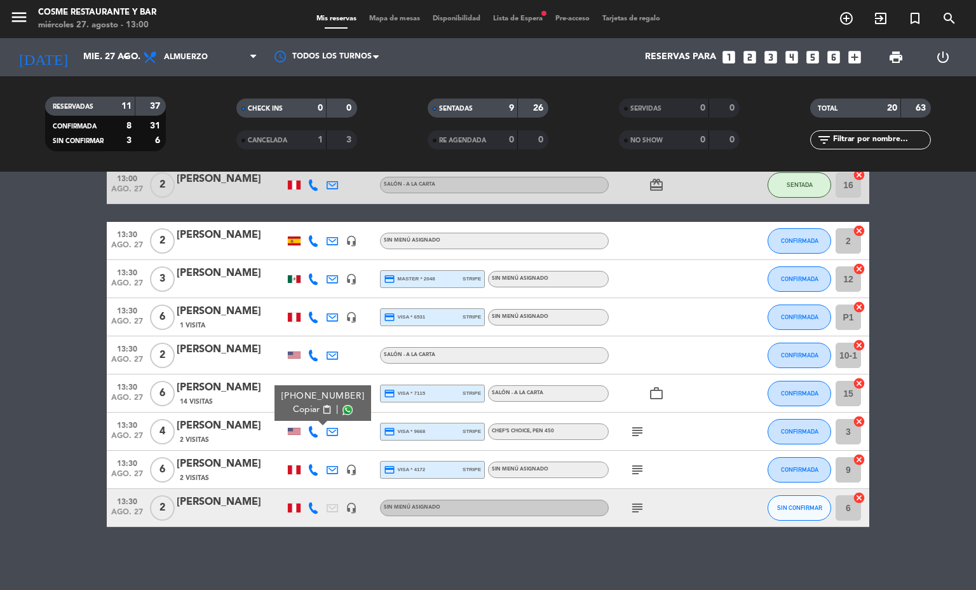
click at [302, 414] on span "Copiar" at bounding box center [306, 409] width 27 height 13
click at [90, 58] on input "mié. 27 ago." at bounding box center [137, 57] width 121 height 23
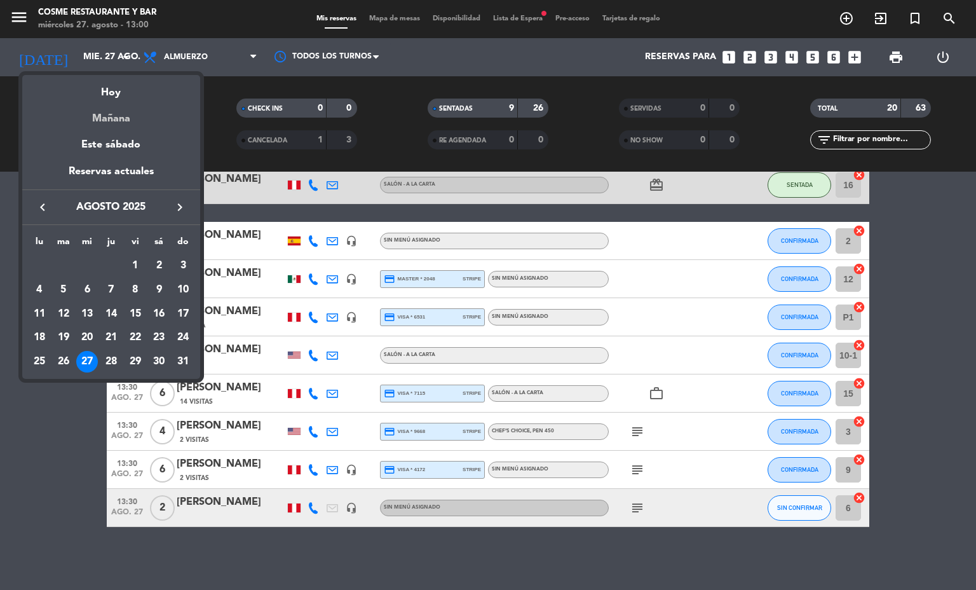
click at [116, 113] on div "Mañana" at bounding box center [111, 114] width 178 height 26
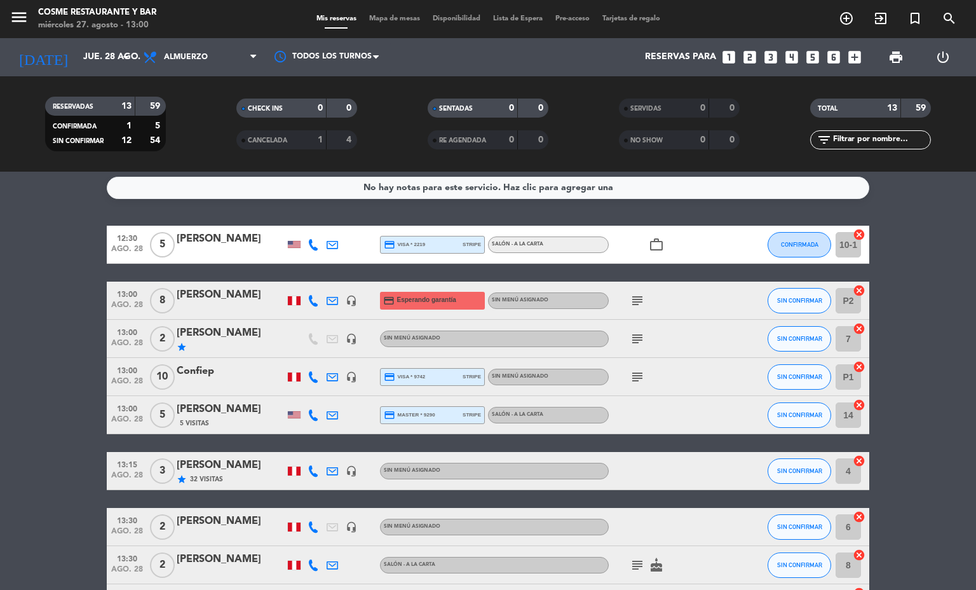
scroll to position [0, 0]
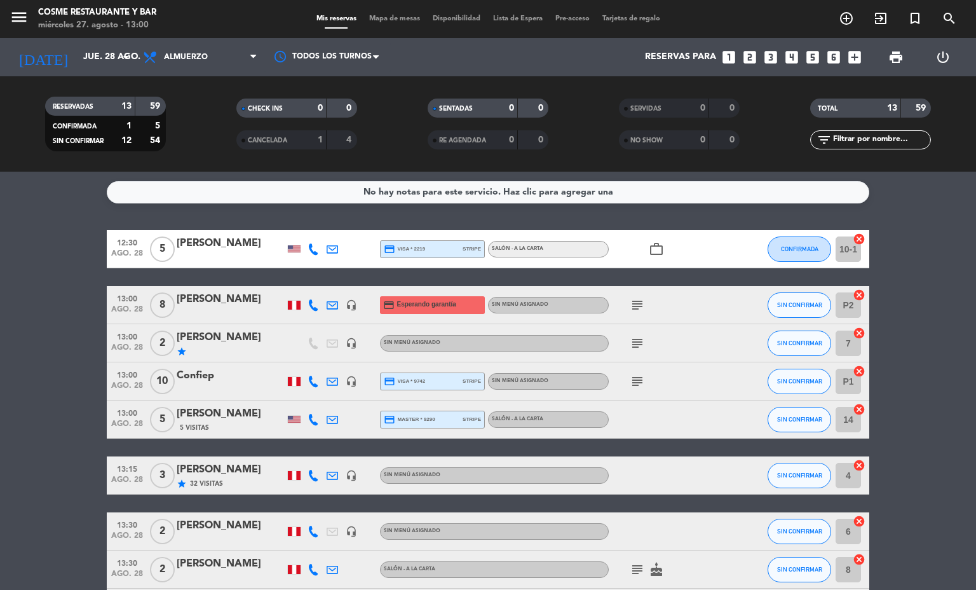
click at [635, 303] on icon "subject" at bounding box center [637, 304] width 15 height 15
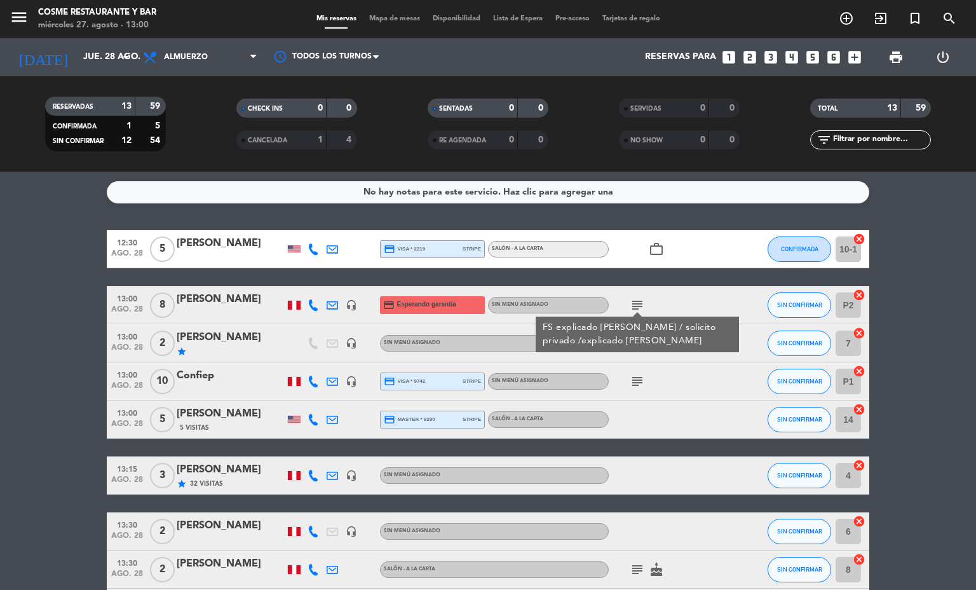
click at [0, 384] on bookings-row "12:30 [DATE] 5 [PERSON_NAME] credit_card visa * 2219 stripe Salón - A la carta …" at bounding box center [488, 504] width 976 height 549
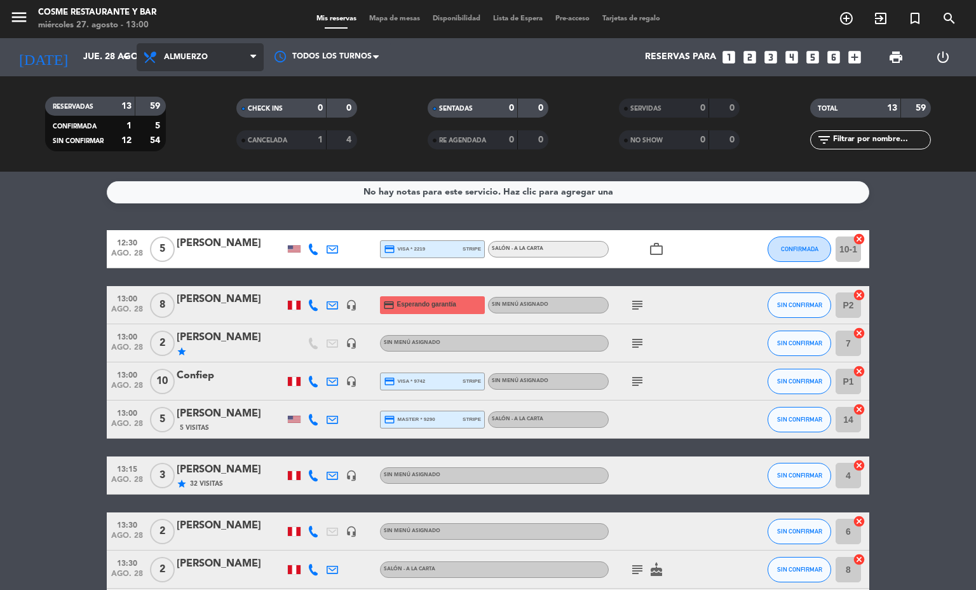
click at [172, 56] on span "Almuerzo" at bounding box center [186, 57] width 44 height 9
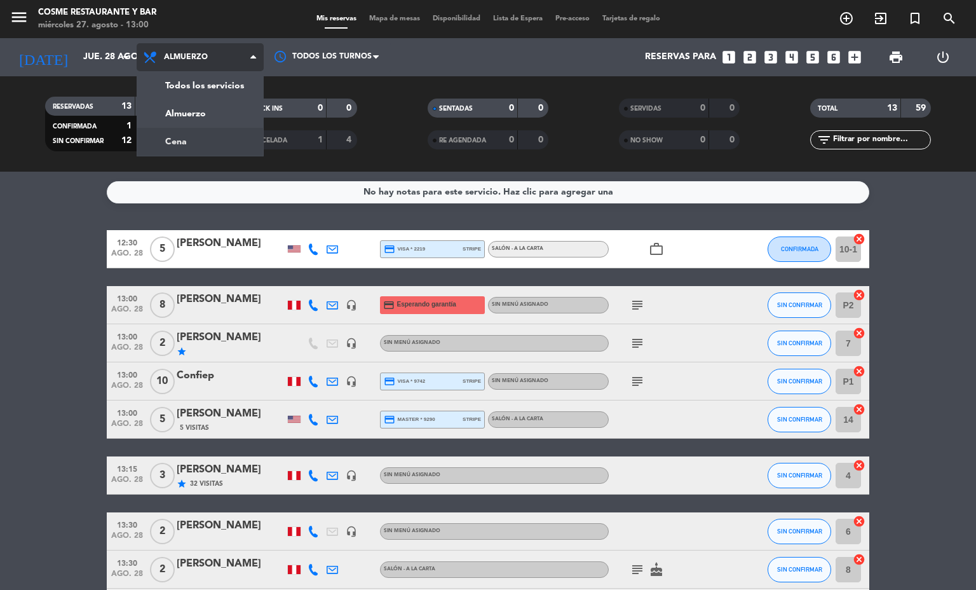
click at [191, 147] on div "menu [PERSON_NAME] Restaurante y Bar [DATE] 27. agosto - 13:00 Mis reservas Map…" at bounding box center [488, 86] width 976 height 172
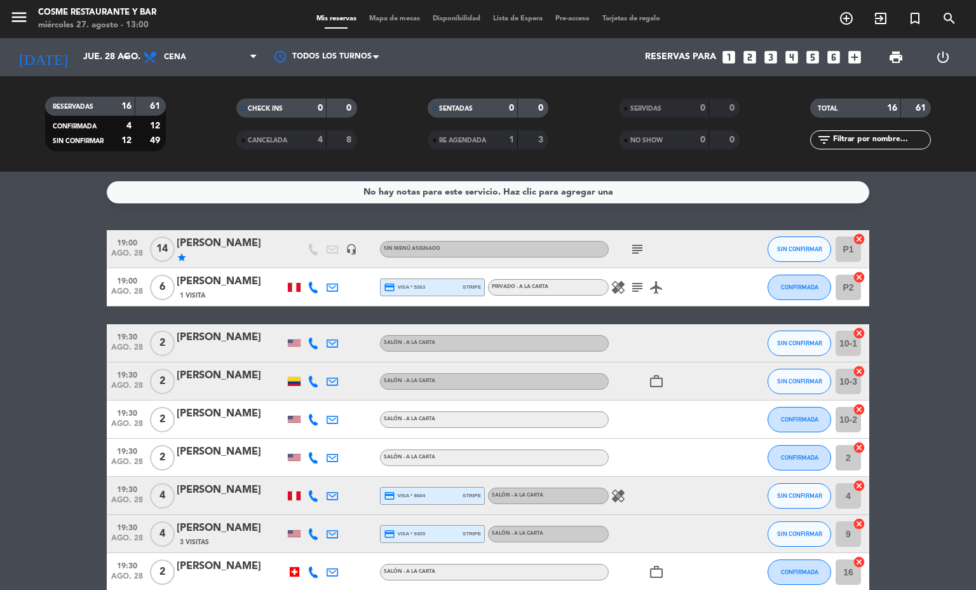
click at [633, 290] on icon "subject" at bounding box center [637, 287] width 15 height 15
click at [21, 380] on bookings-row "19:00 [DATE] [PERSON_NAME] star headset_mic Sin menú asignado subject SIN CONFI…" at bounding box center [488, 570] width 976 height 681
click at [64, 75] on div "[DATE] [DATE] arrow_drop_down" at bounding box center [73, 57] width 127 height 38
click at [88, 62] on input "jue. 28 ago." at bounding box center [137, 57] width 121 height 23
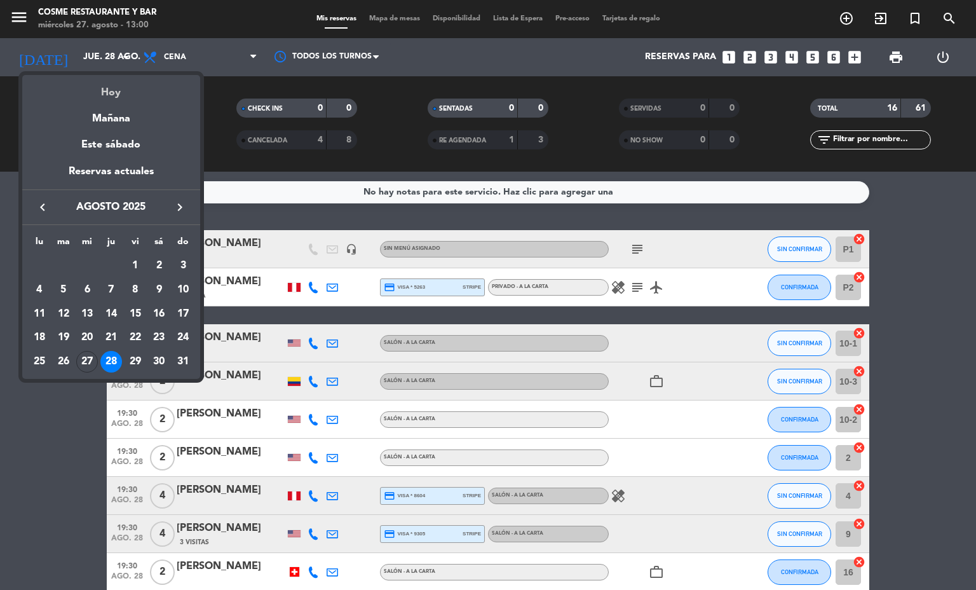
click at [96, 91] on div "Hoy" at bounding box center [111, 88] width 178 height 26
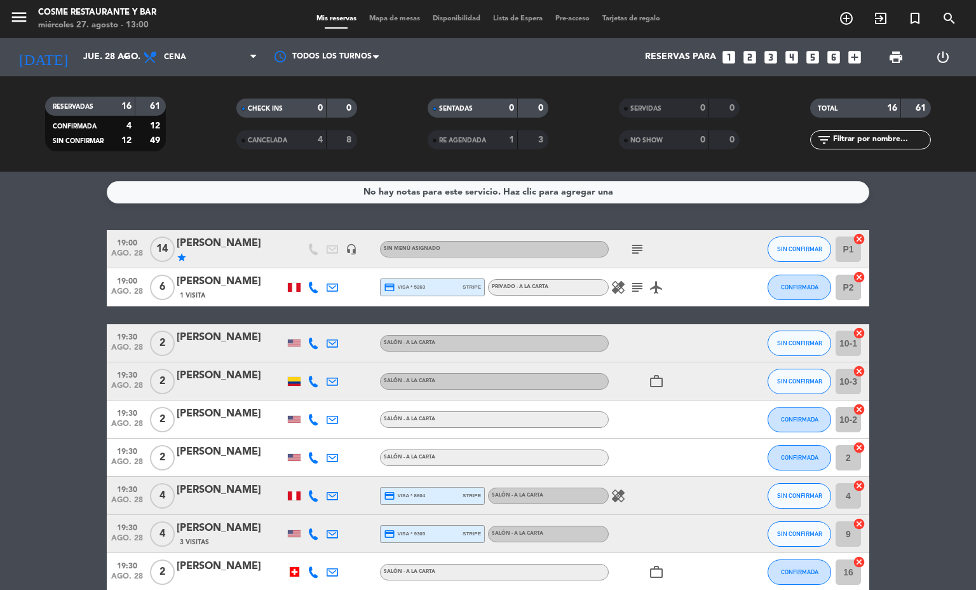
type input "mié. 27 ago."
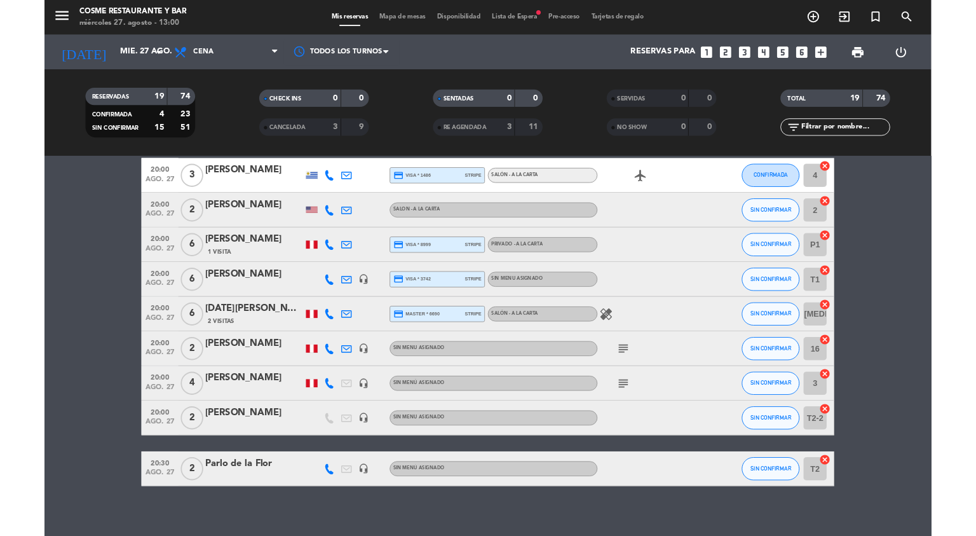
scroll to position [477, 0]
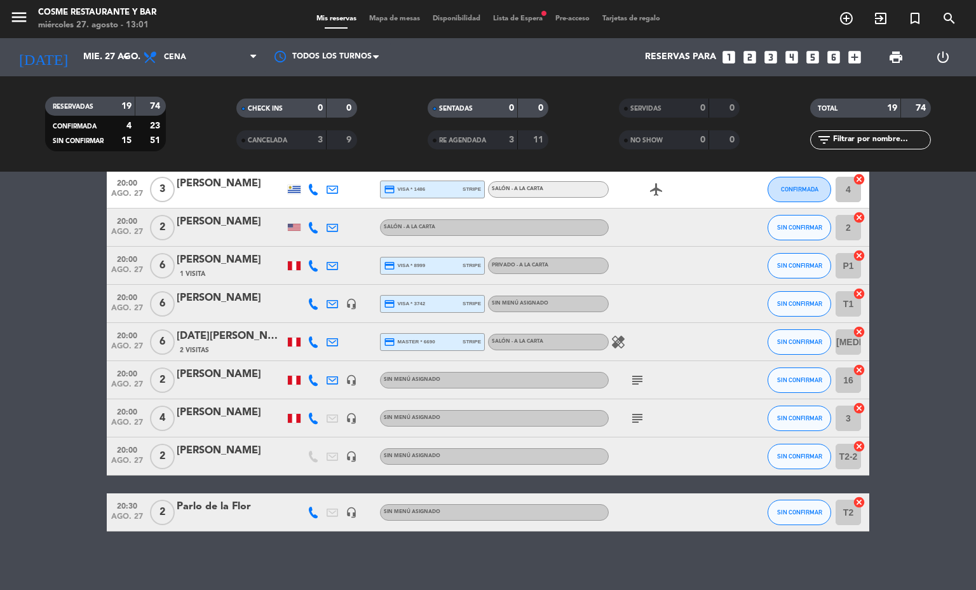
click at [414, 16] on span "Mapa de mesas" at bounding box center [395, 18] width 64 height 7
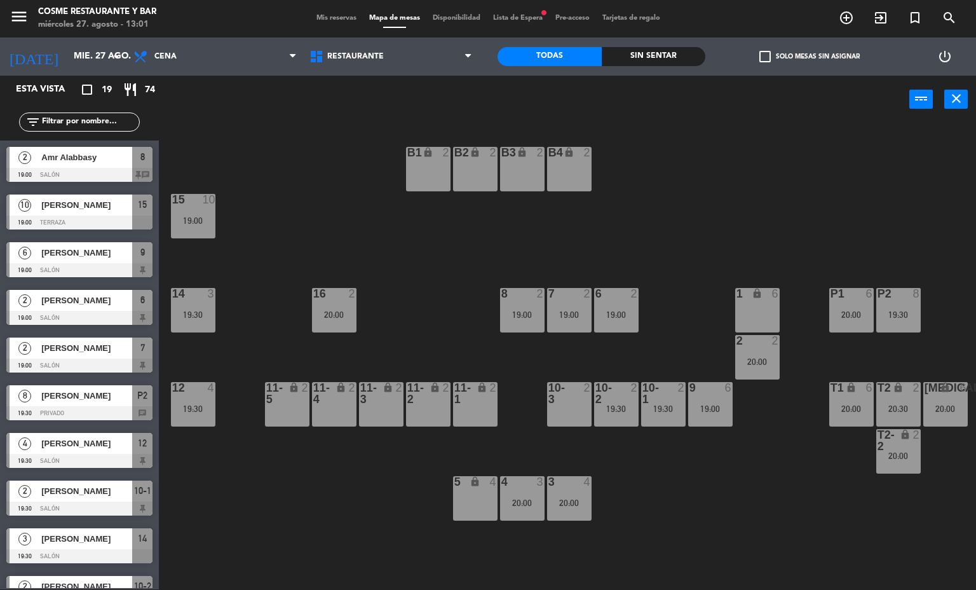
click at [749, 518] on div "B1 lock 2 B2 lock 2 B3 lock 2 B4 lock 2 15 10 19:00 14 3 19:30 8 2 19:00 7 2 19…" at bounding box center [572, 357] width 808 height 466
